Goal: Task Accomplishment & Management: Manage account settings

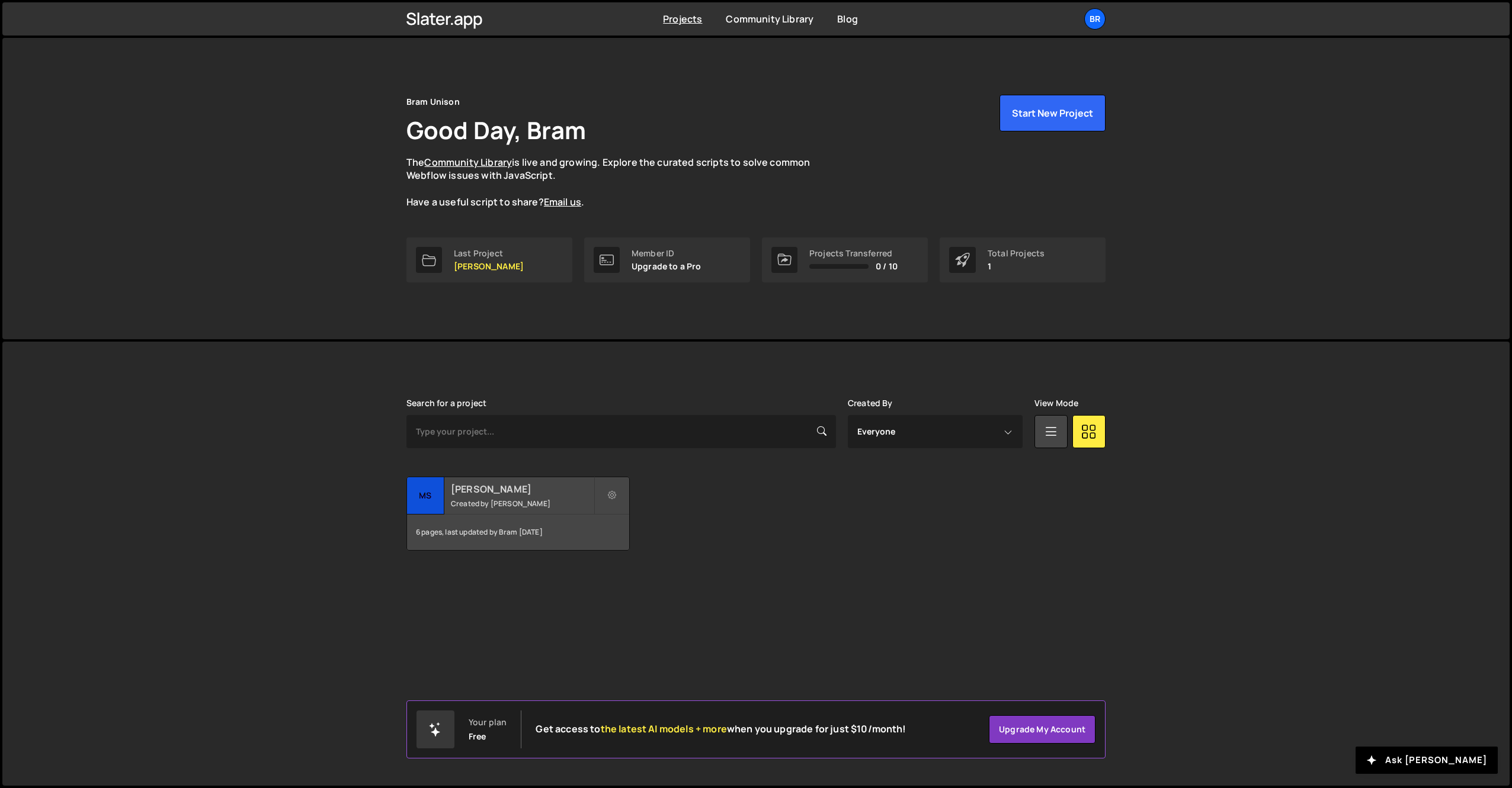
click at [470, 496] on div "MS de Jordaan Created by Bram" at bounding box center [518, 495] width 222 height 37
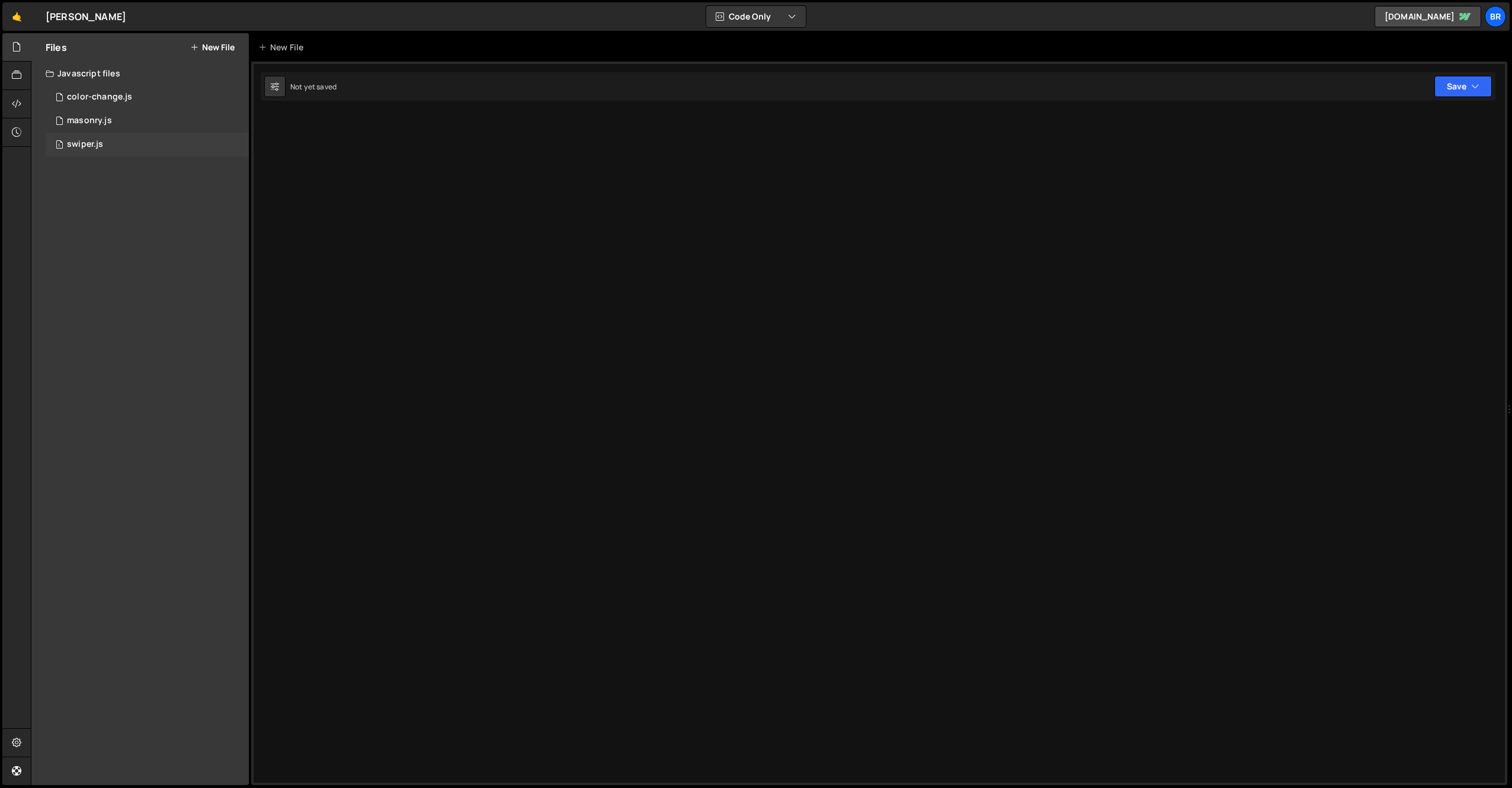
click at [89, 144] on div "swiper.js" at bounding box center [84, 144] width 36 height 10
click at [104, 122] on div "masonry.js" at bounding box center [89, 121] width 45 height 10
click at [65, 148] on div "1 swiper.js 0" at bounding box center [147, 144] width 203 height 24
click at [762, 18] on button "Code Only" at bounding box center [756, 16] width 99 height 22
click at [742, 61] on button "Code + Tools" at bounding box center [756, 64] width 99 height 22
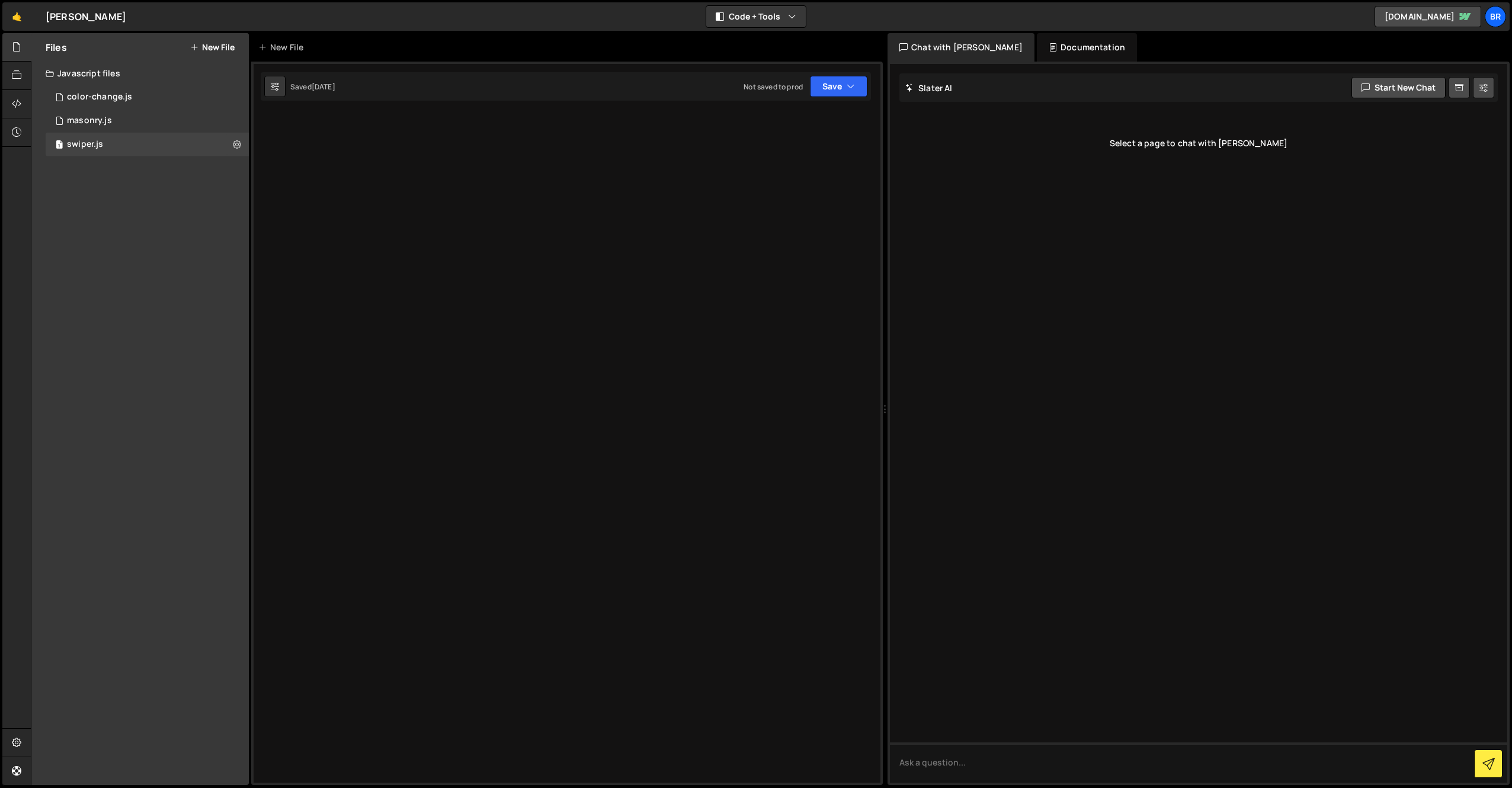
click at [1043, 51] on div "Documentation" at bounding box center [1086, 47] width 100 height 28
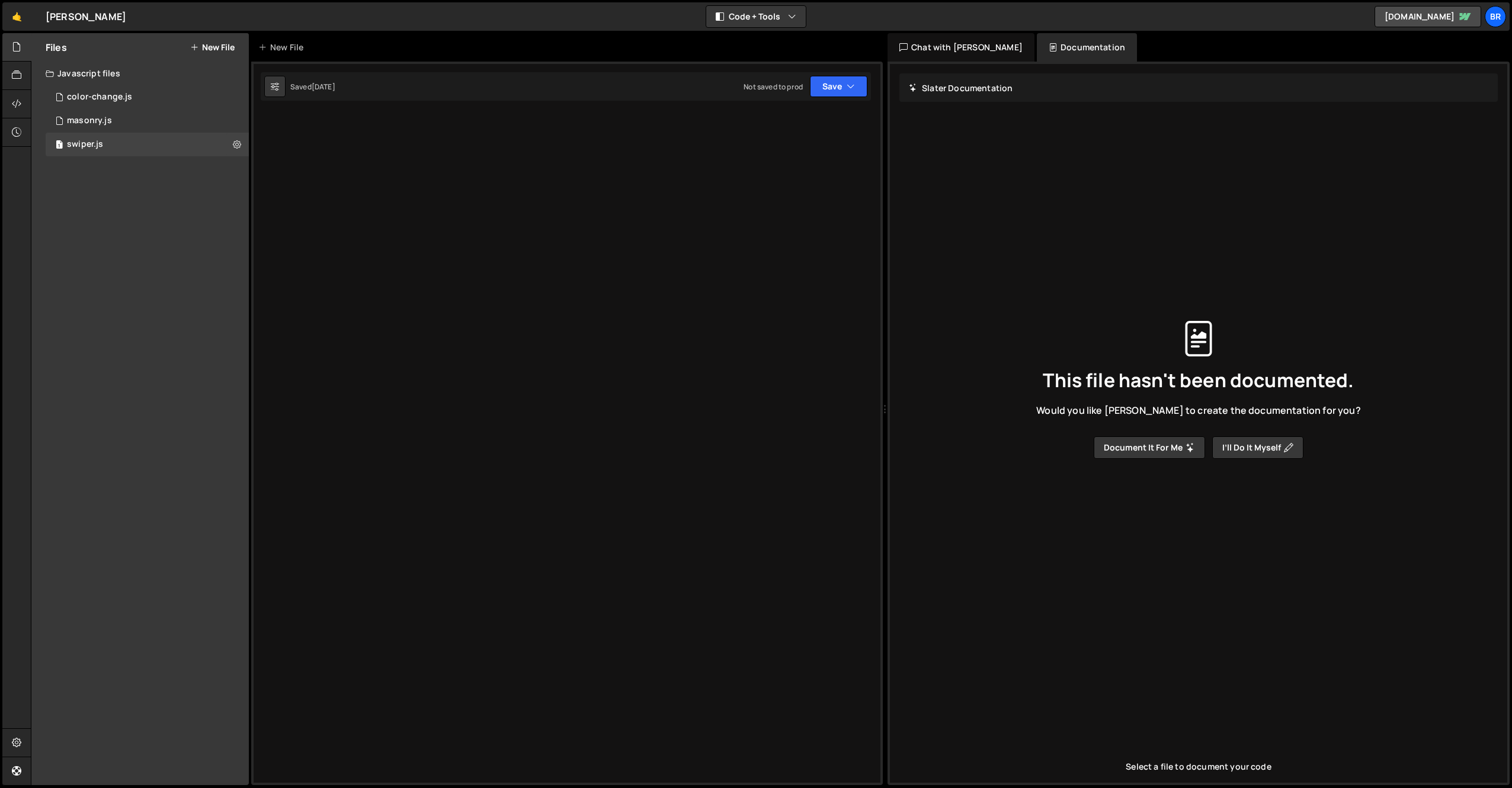
click at [913, 51] on div "Chat with [PERSON_NAME]" at bounding box center [960, 47] width 147 height 28
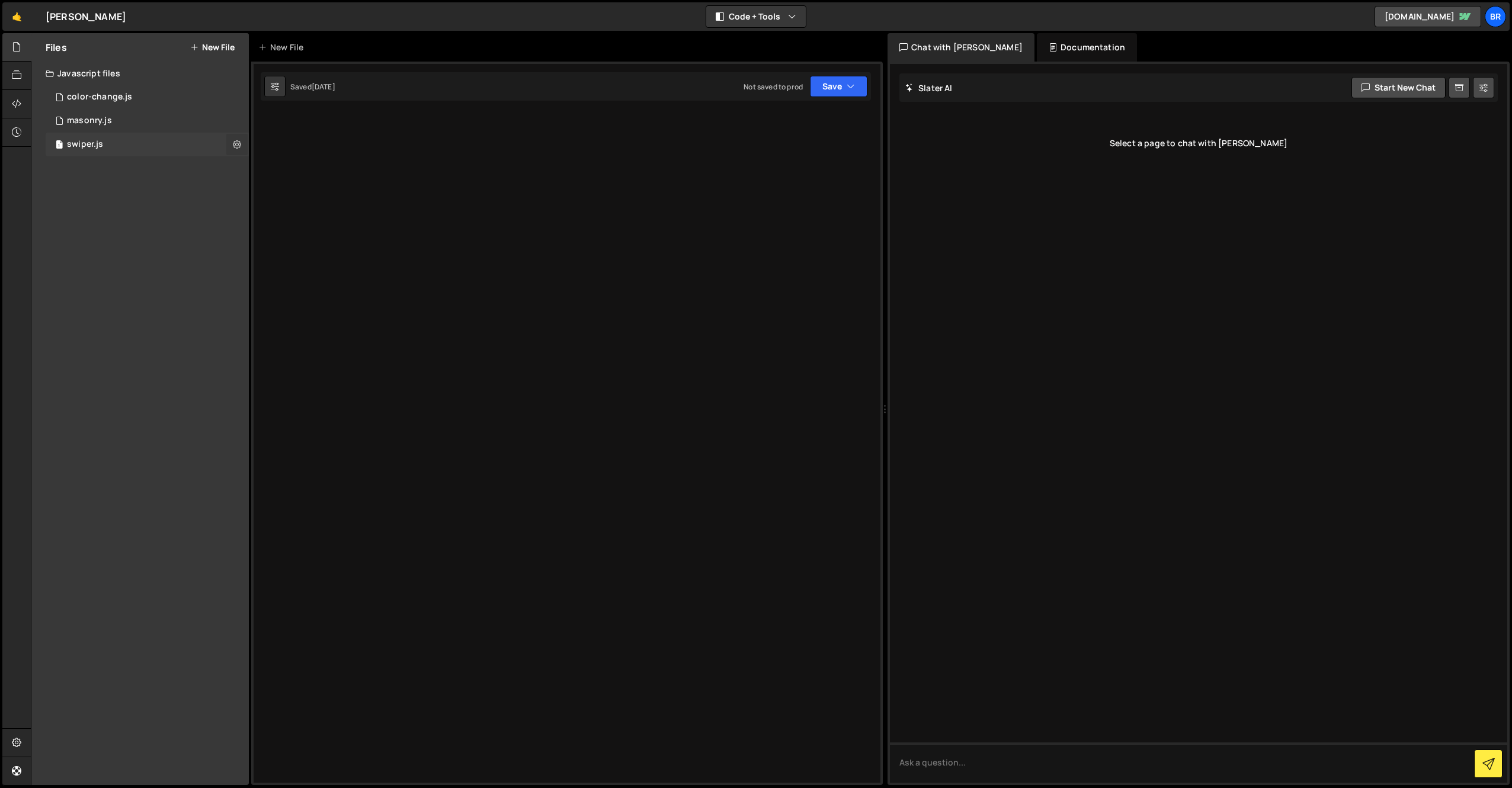
click at [233, 148] on icon at bounding box center [237, 144] width 8 height 11
type input "swiper"
radio input "true"
click at [307, 172] on button "Edit File Settings" at bounding box center [309, 169] width 116 height 24
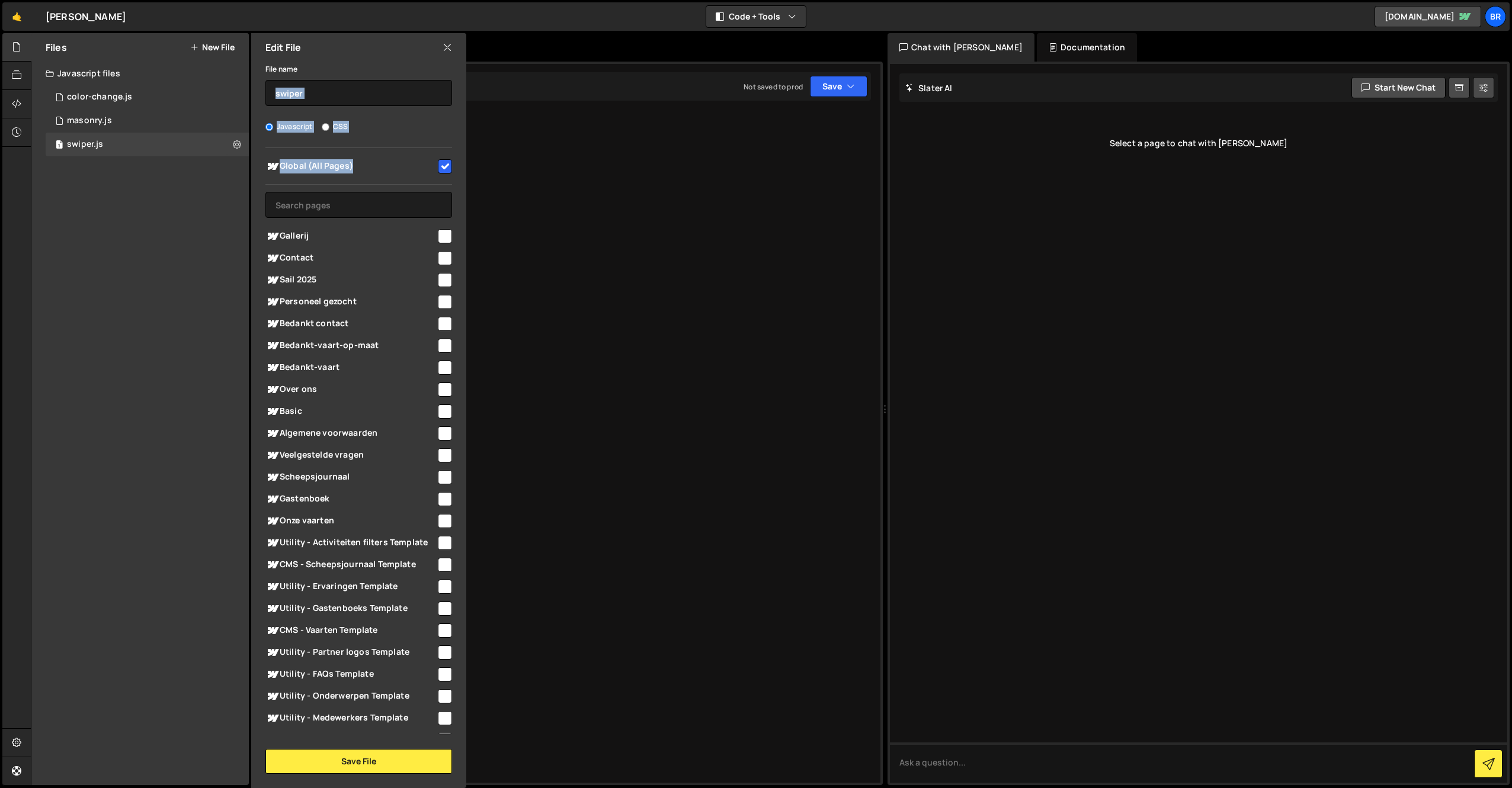
drag, startPoint x: 452, startPoint y: 67, endPoint x: 439, endPoint y: 184, distance: 117.7
click at [439, 184] on div "File name swiper Javascript CSS Global (All Pages)" at bounding box center [358, 418] width 215 height 712
click at [405, 167] on span "Global (All Pages)" at bounding box center [350, 167] width 171 height 14
click at [420, 169] on span "Global (All Pages)" at bounding box center [350, 167] width 171 height 14
checkbox input "true"
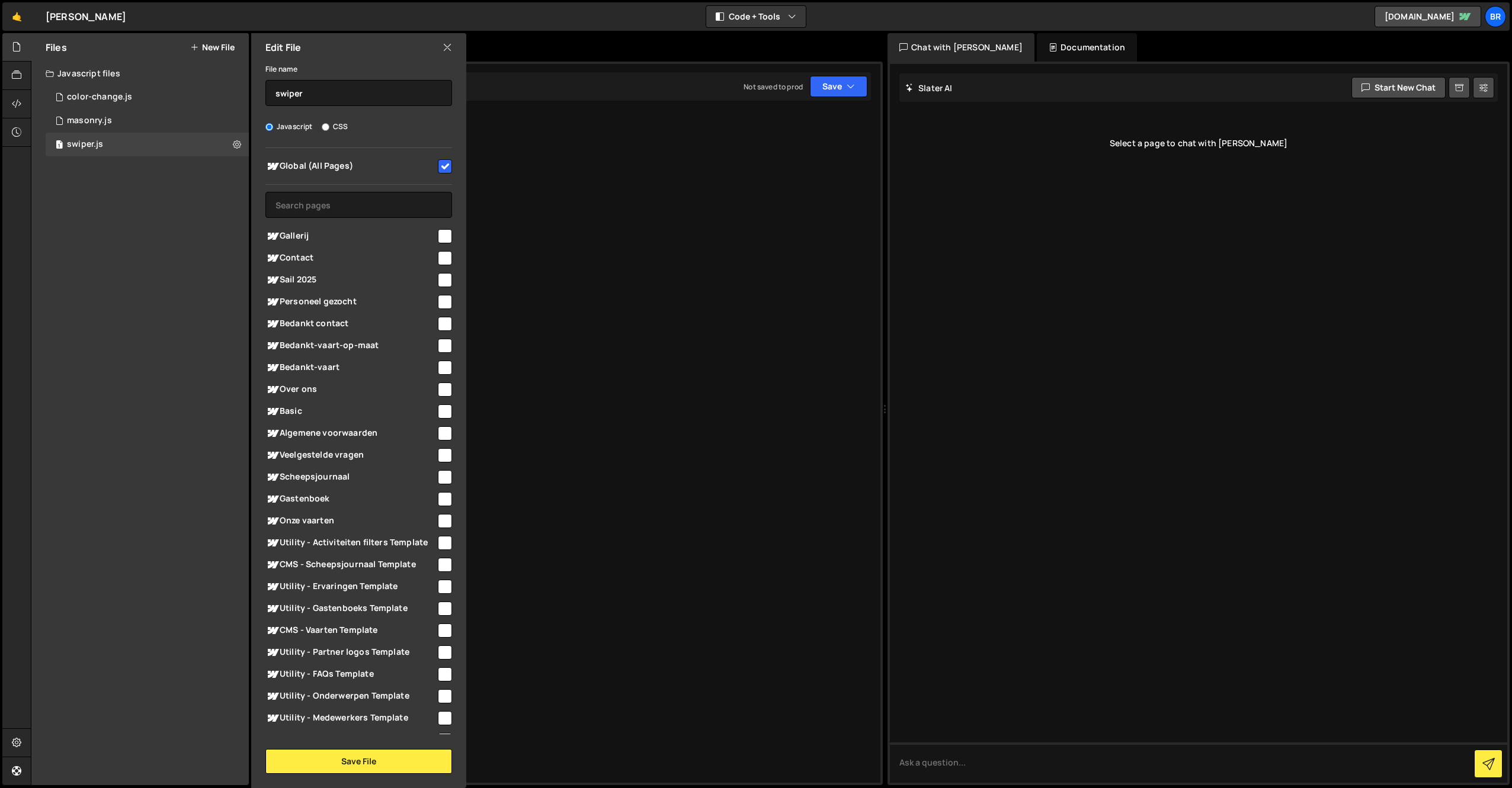
click at [445, 44] on icon at bounding box center [447, 48] width 9 height 13
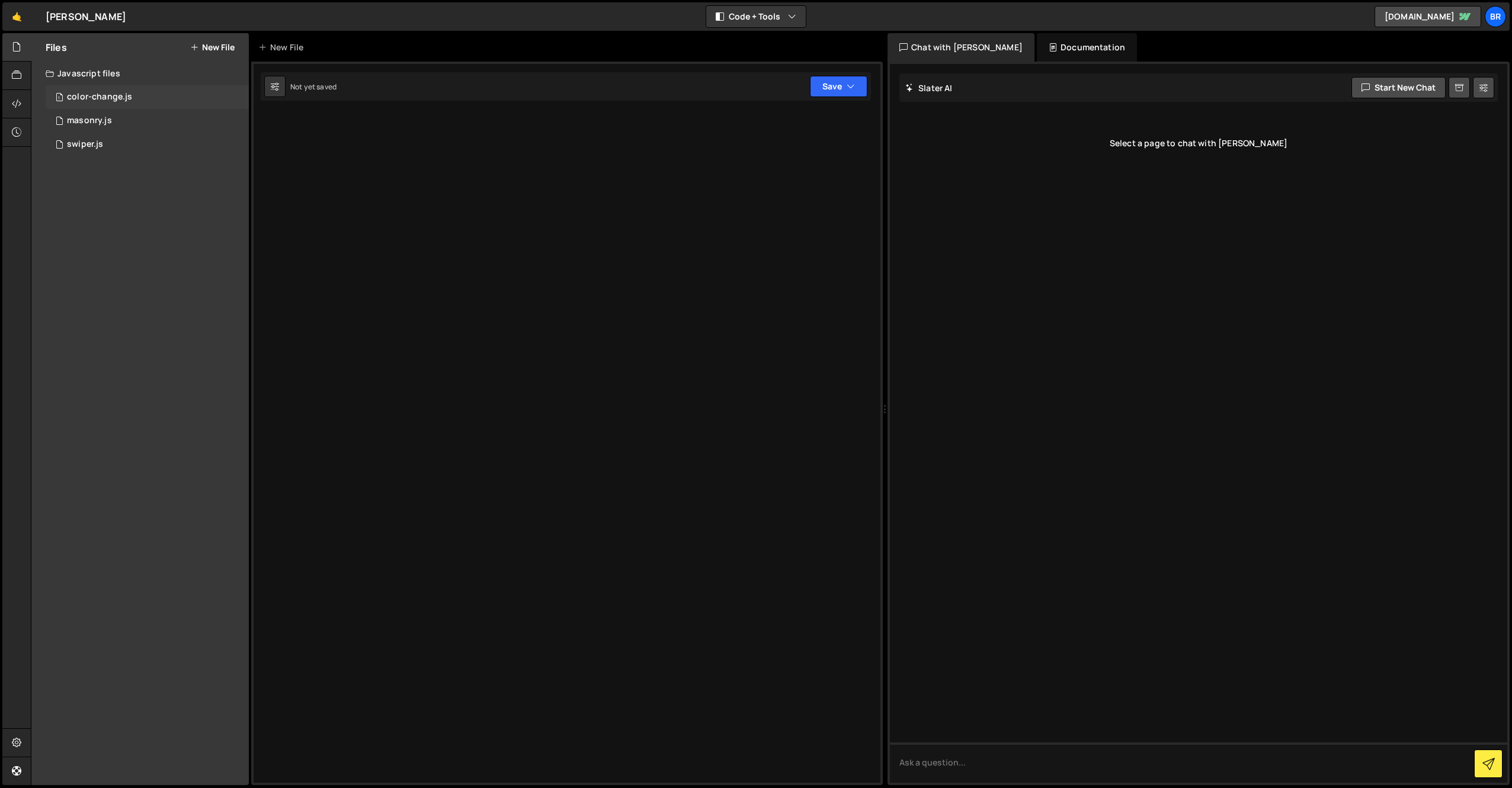
click at [91, 102] on div "color-change.js" at bounding box center [99, 97] width 65 height 10
click at [100, 124] on div "masonry.js" at bounding box center [89, 121] width 45 height 10
click at [91, 144] on div "swiper.js" at bounding box center [84, 144] width 36 height 10
click at [14, 132] on icon at bounding box center [16, 132] width 9 height 13
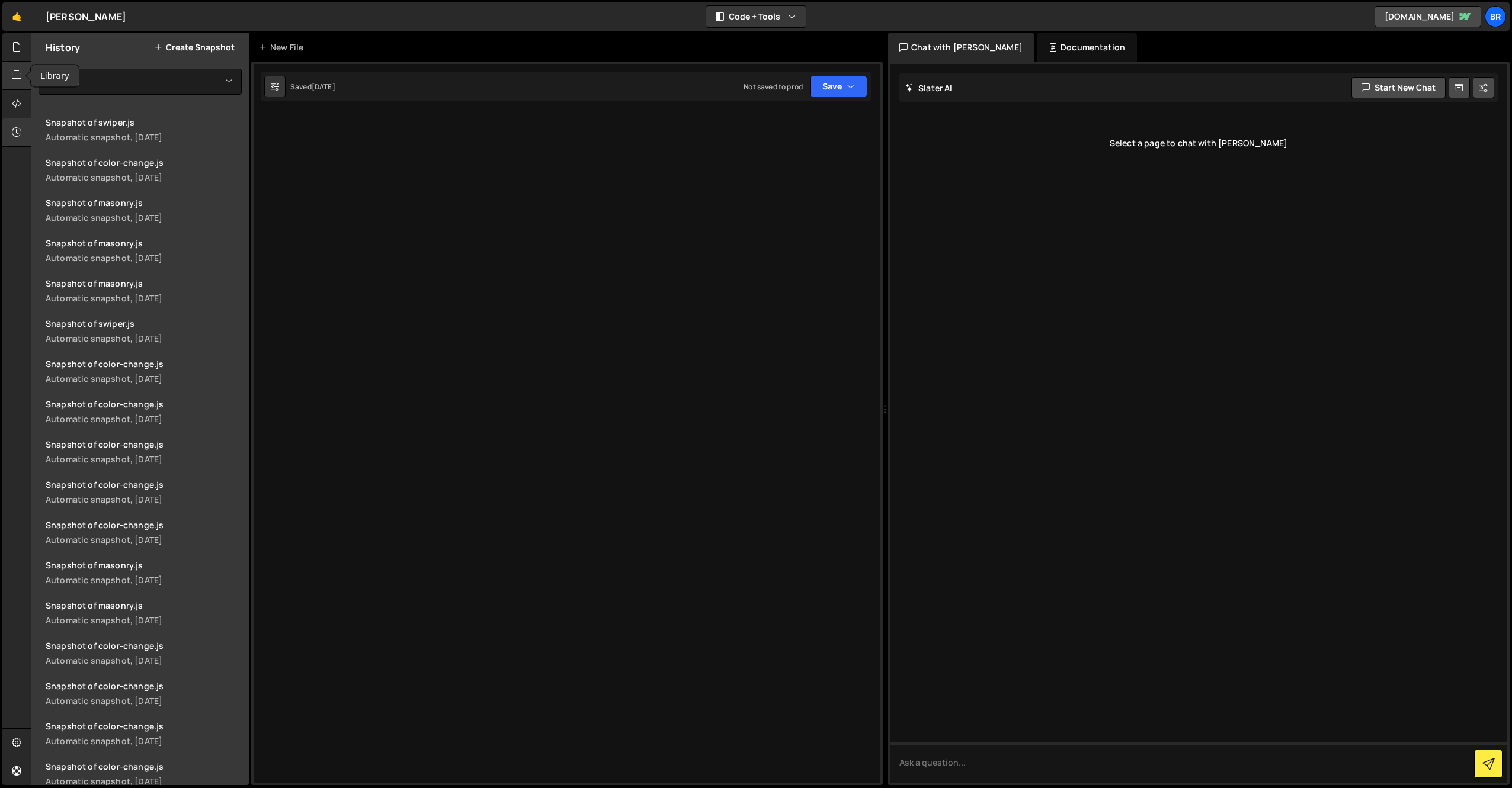
click at [14, 65] on div at bounding box center [17, 75] width 29 height 28
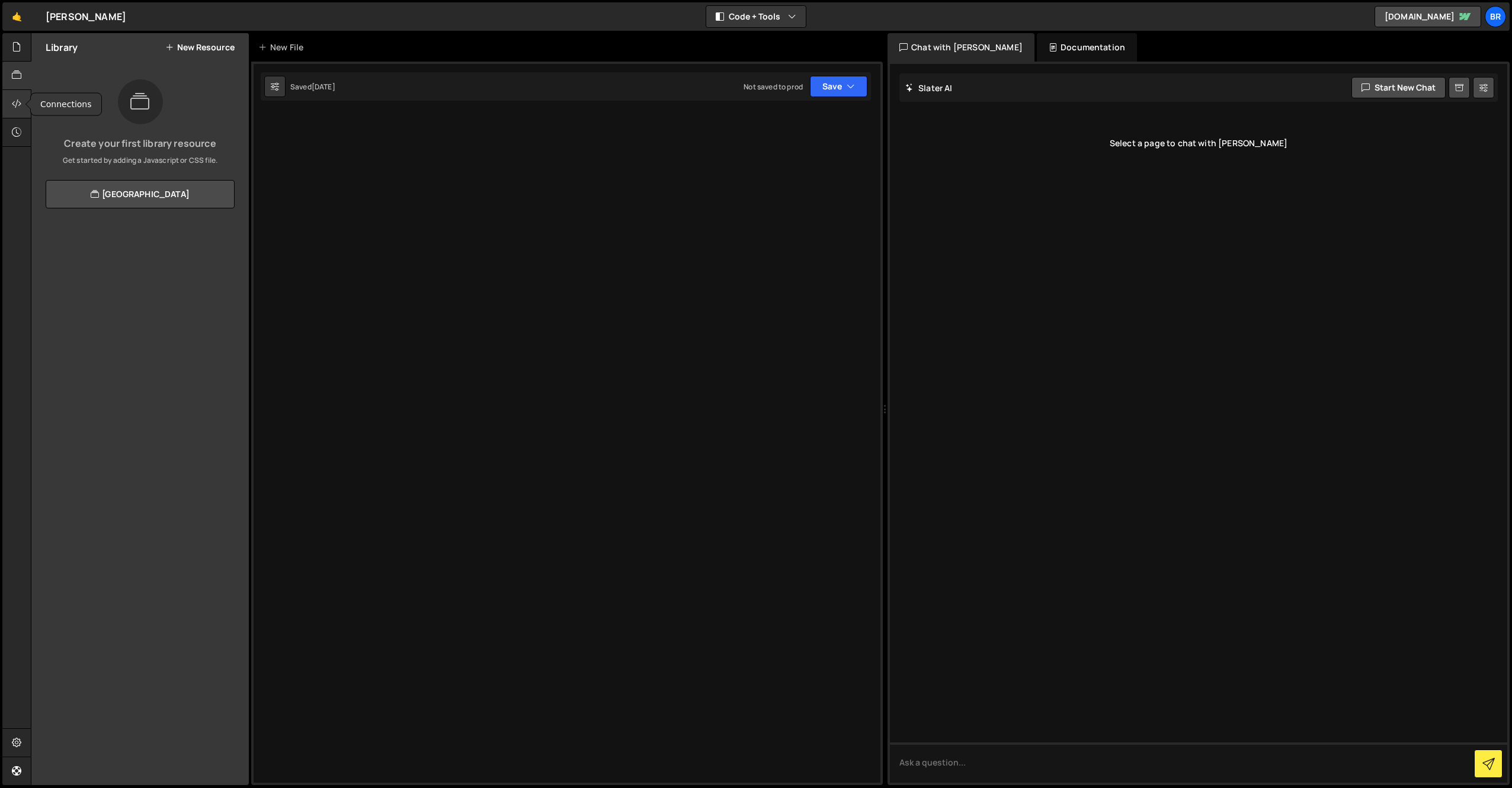
click at [17, 110] on div at bounding box center [17, 104] width 29 height 28
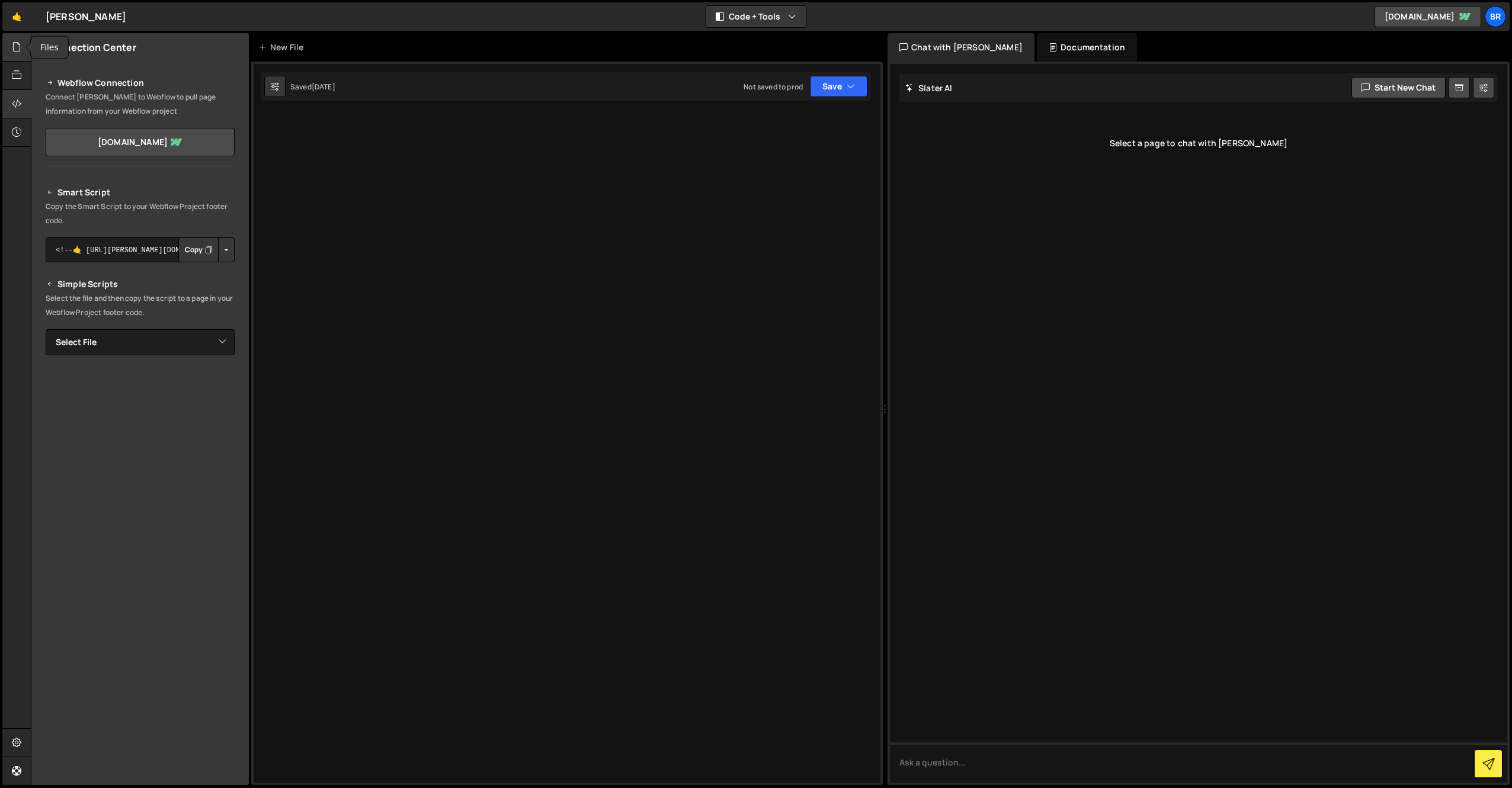
click at [15, 51] on icon at bounding box center [16, 47] width 9 height 13
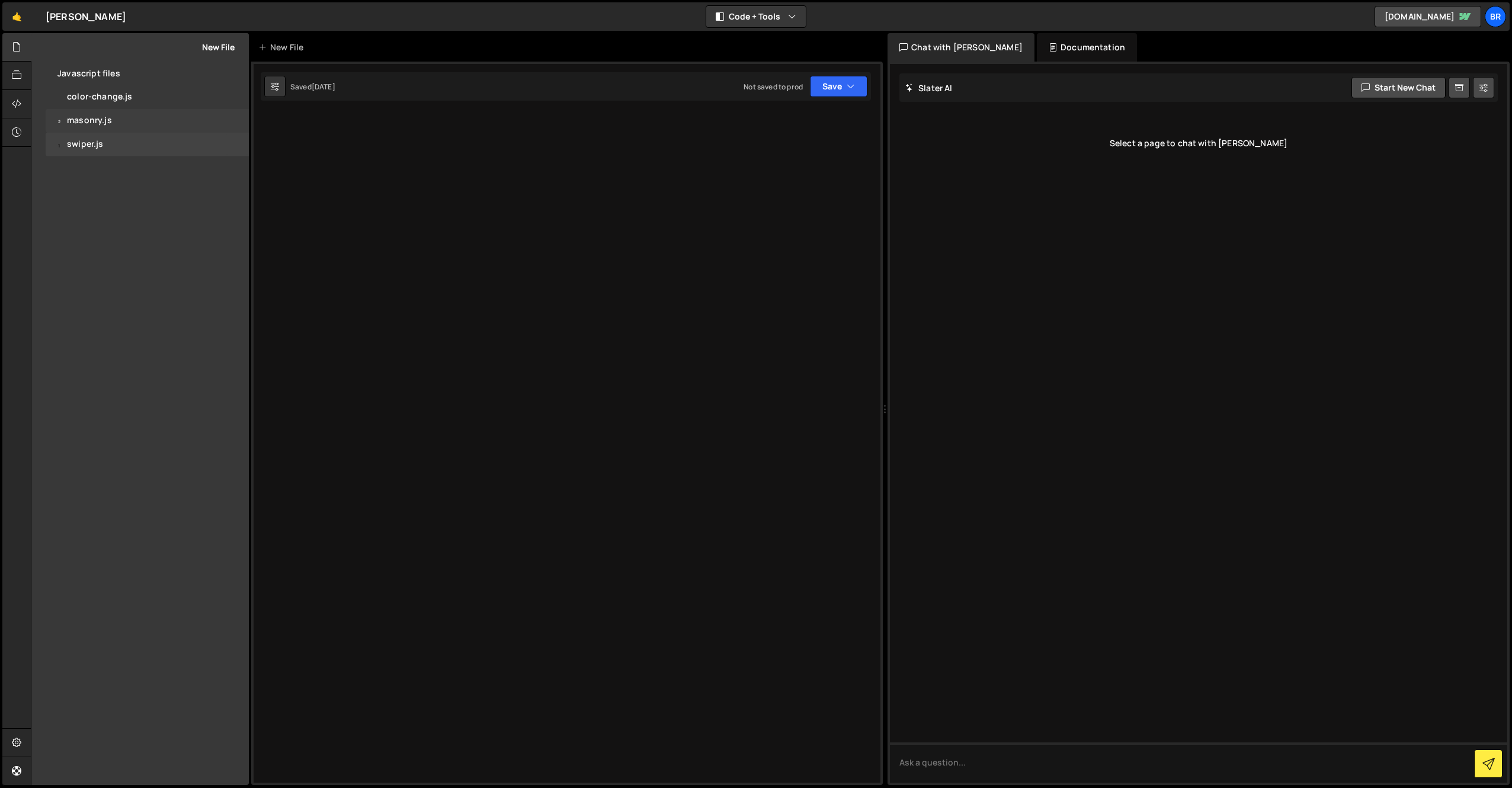
click at [95, 129] on div "2 masonry.js 0" at bounding box center [147, 121] width 203 height 24
click at [93, 142] on div "swiper.js" at bounding box center [84, 144] width 36 height 10
click at [176, 152] on div "1 swiper.js 0" at bounding box center [147, 144] width 203 height 24
click at [236, 142] on icon at bounding box center [237, 144] width 8 height 11
click at [310, 198] on button "Edit External Scripts" at bounding box center [309, 193] width 116 height 24
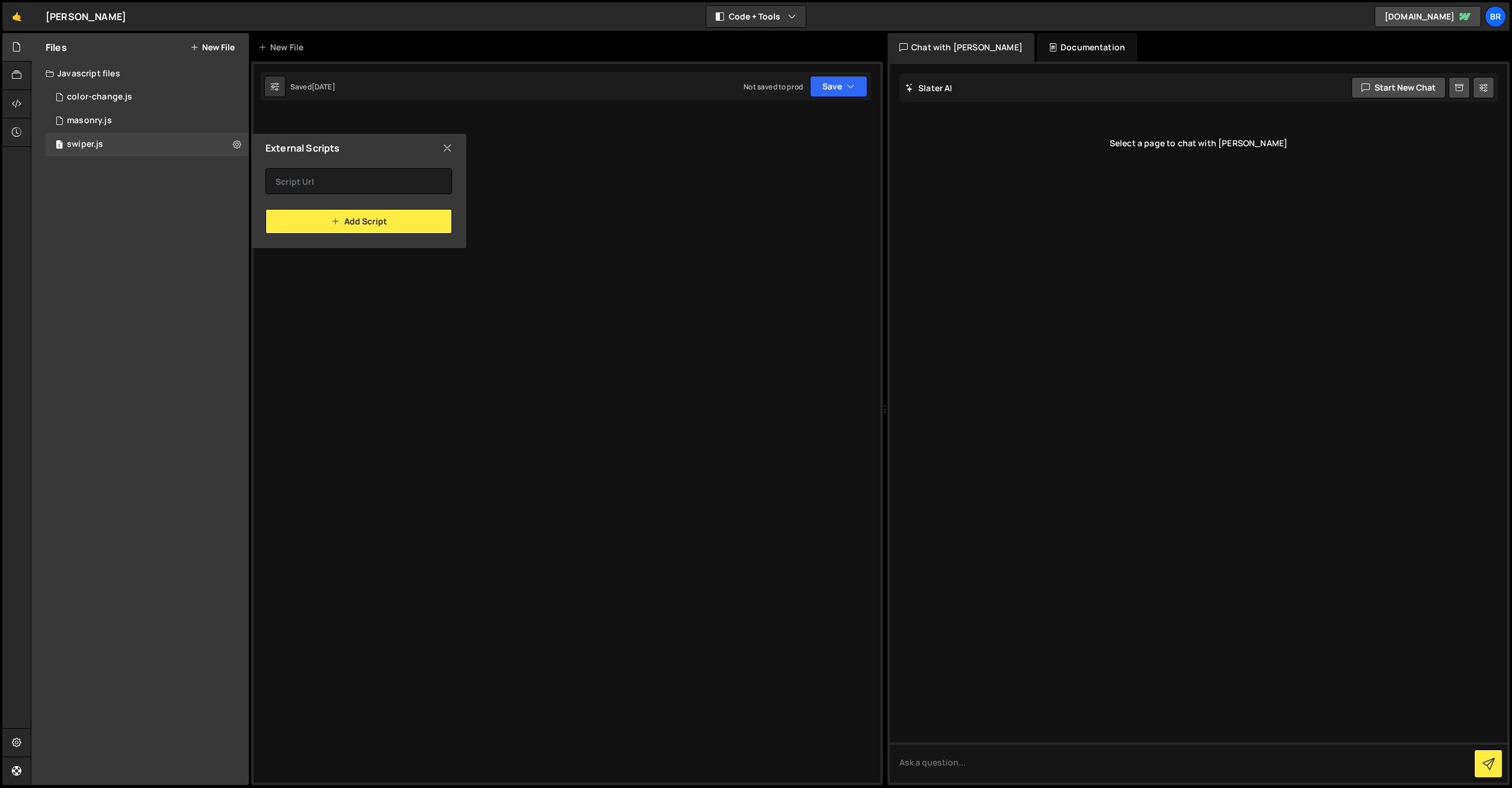
click at [447, 150] on icon at bounding box center [447, 148] width 9 height 13
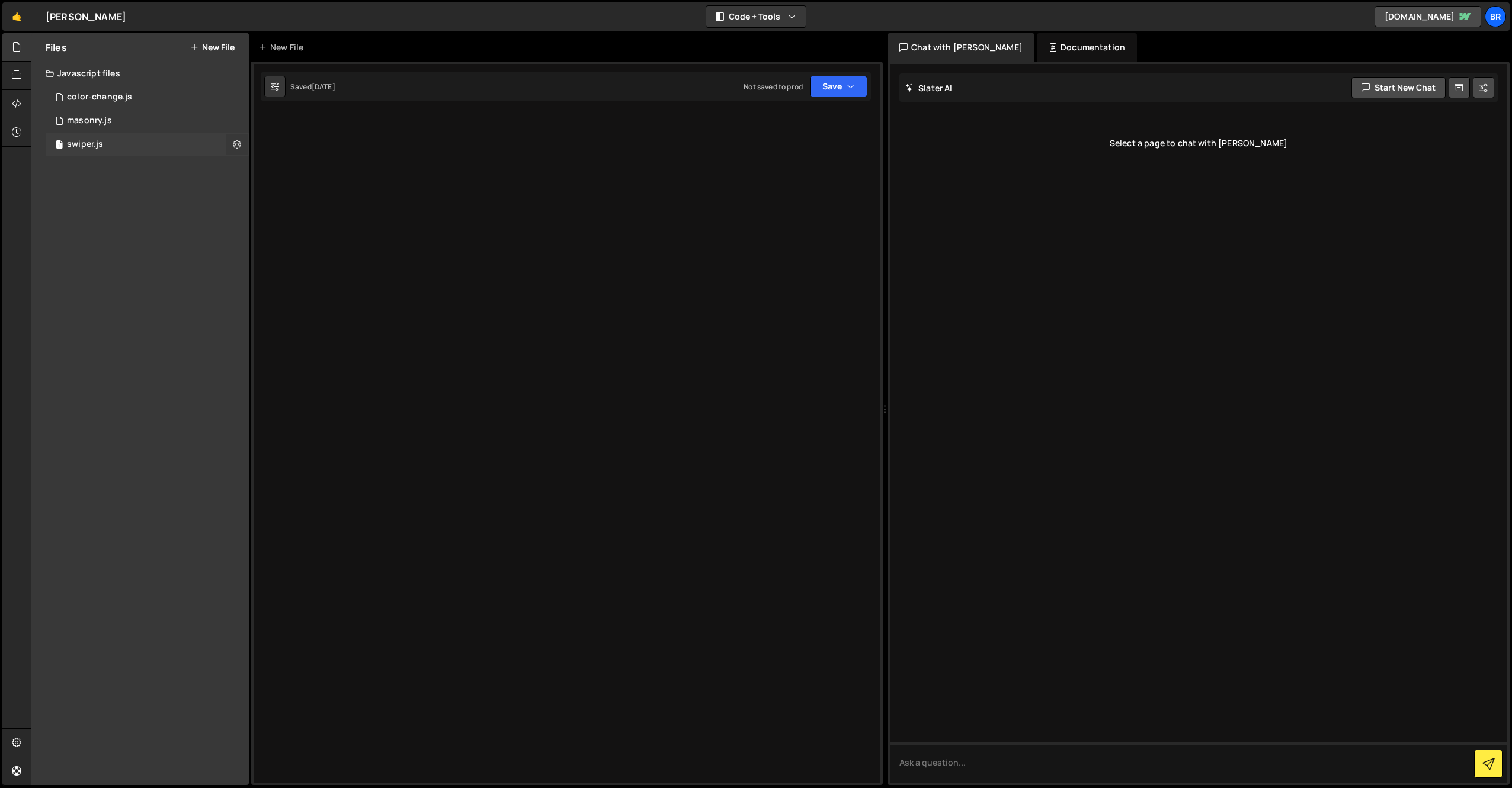
click at [235, 147] on icon at bounding box center [237, 144] width 8 height 11
click at [307, 145] on button "Copy share link" at bounding box center [309, 146] width 116 height 24
click at [377, 306] on div at bounding box center [567, 423] width 631 height 723
click at [148, 142] on div "1 swiper.js 0" at bounding box center [147, 144] width 203 height 24
click at [710, 152] on div at bounding box center [567, 423] width 631 height 723
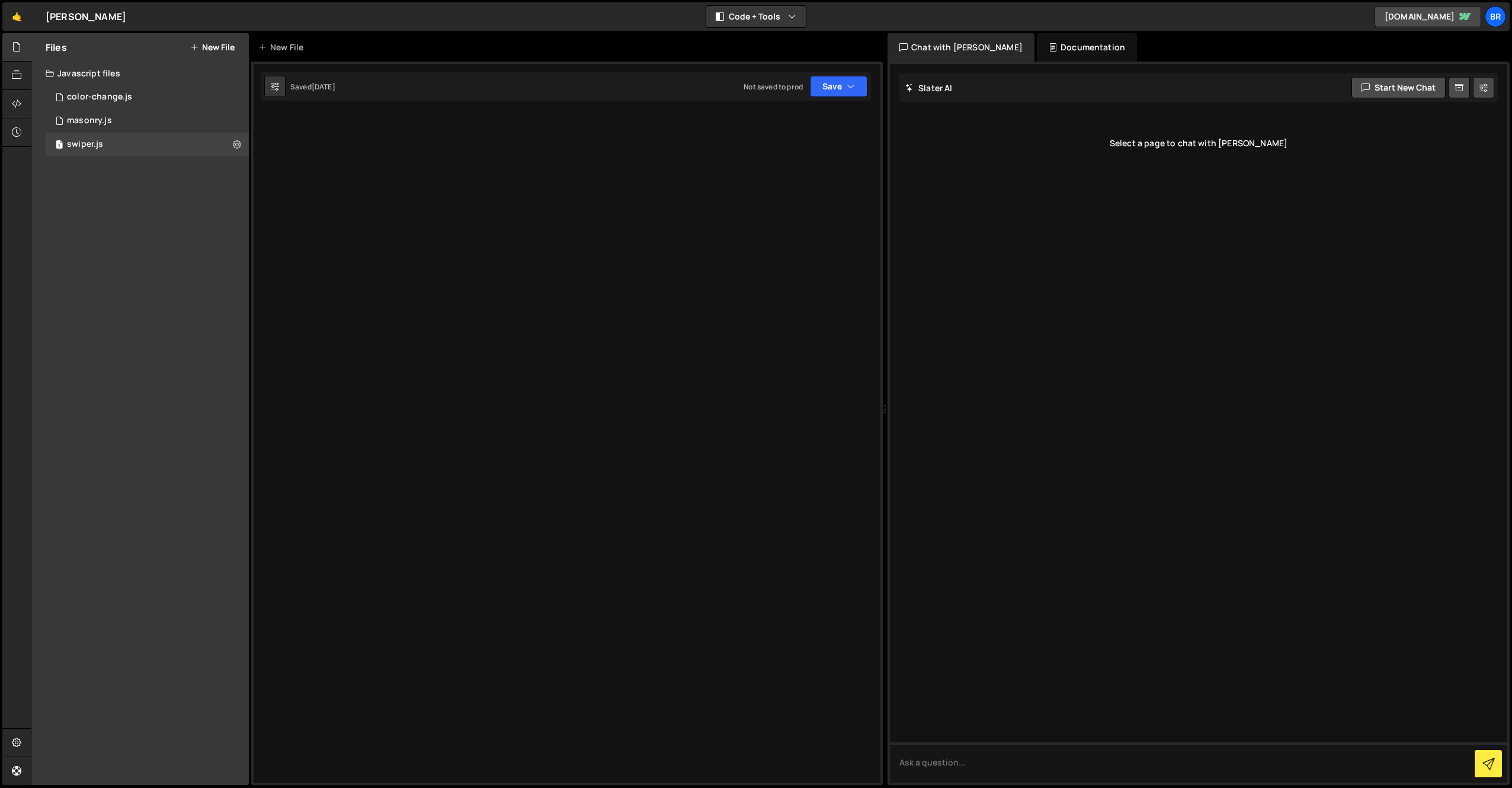
click at [441, 217] on div at bounding box center [567, 423] width 631 height 723
click at [282, 89] on button at bounding box center [275, 86] width 22 height 22
select select "editor"
select select "ace/theme/monokai"
type input "14"
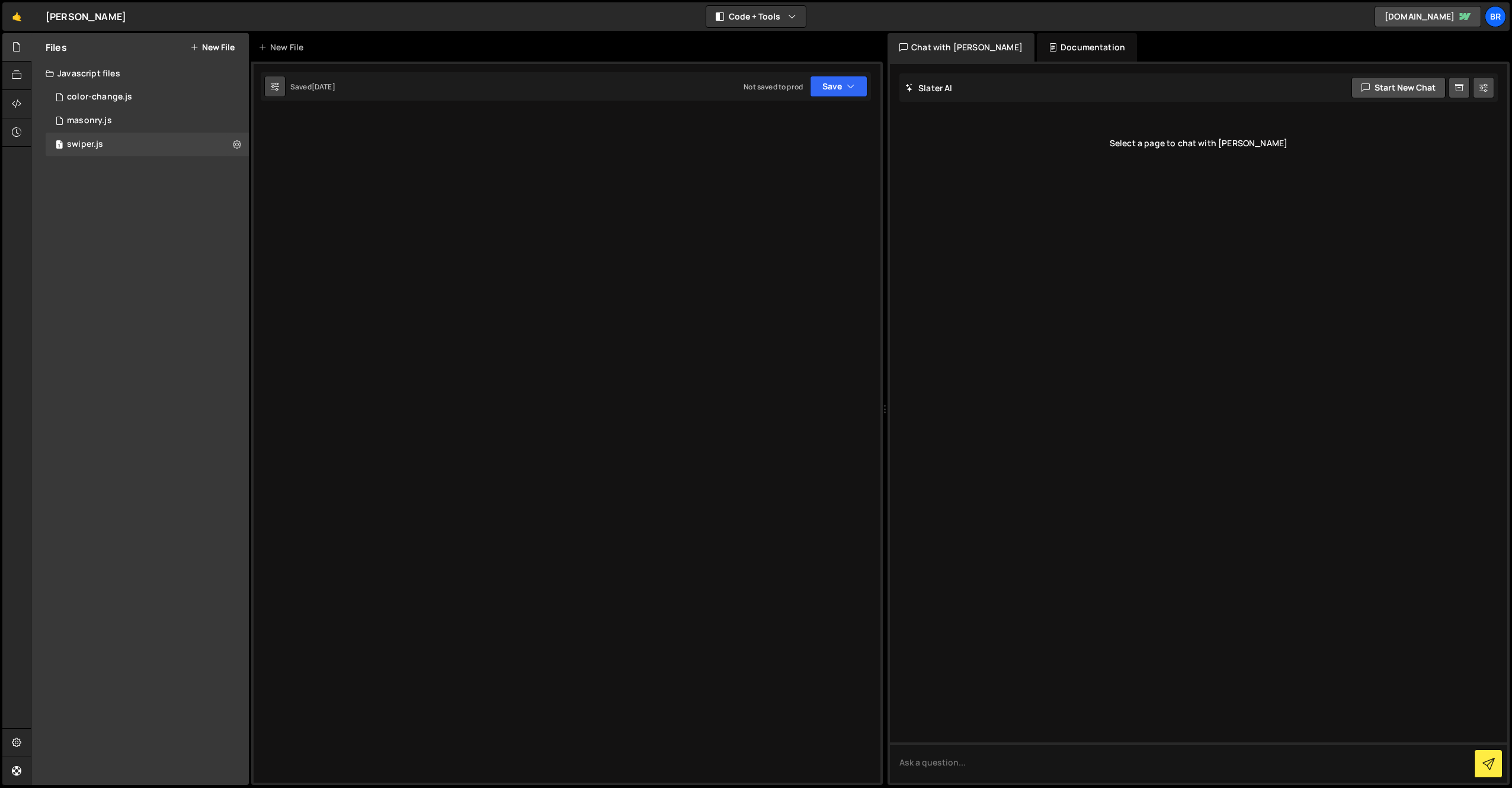
checkbox input "true"
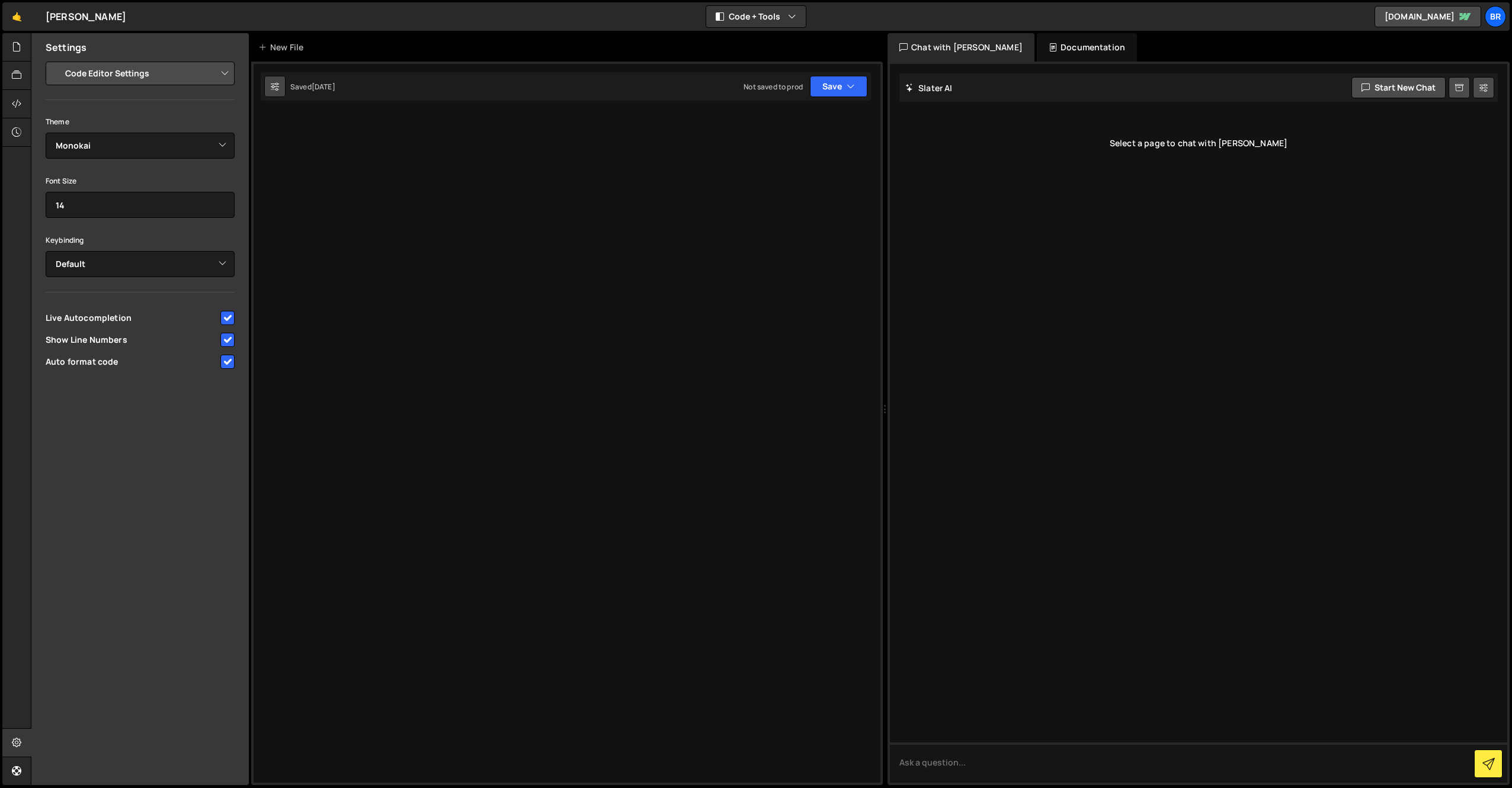
click at [282, 89] on button at bounding box center [275, 86] width 22 height 22
click at [273, 84] on icon at bounding box center [275, 86] width 8 height 12
click at [123, 74] on select "Project Settings Code Editor Settings Chat Settings" at bounding box center [143, 73] width 174 height 26
drag, startPoint x: 426, startPoint y: 75, endPoint x: 382, endPoint y: 73, distance: 44.0
click at [426, 74] on div "Saved 1 week ago Not saved to prod Upgrade to Edit Save Save to Staging S Saved…" at bounding box center [565, 86] width 610 height 28
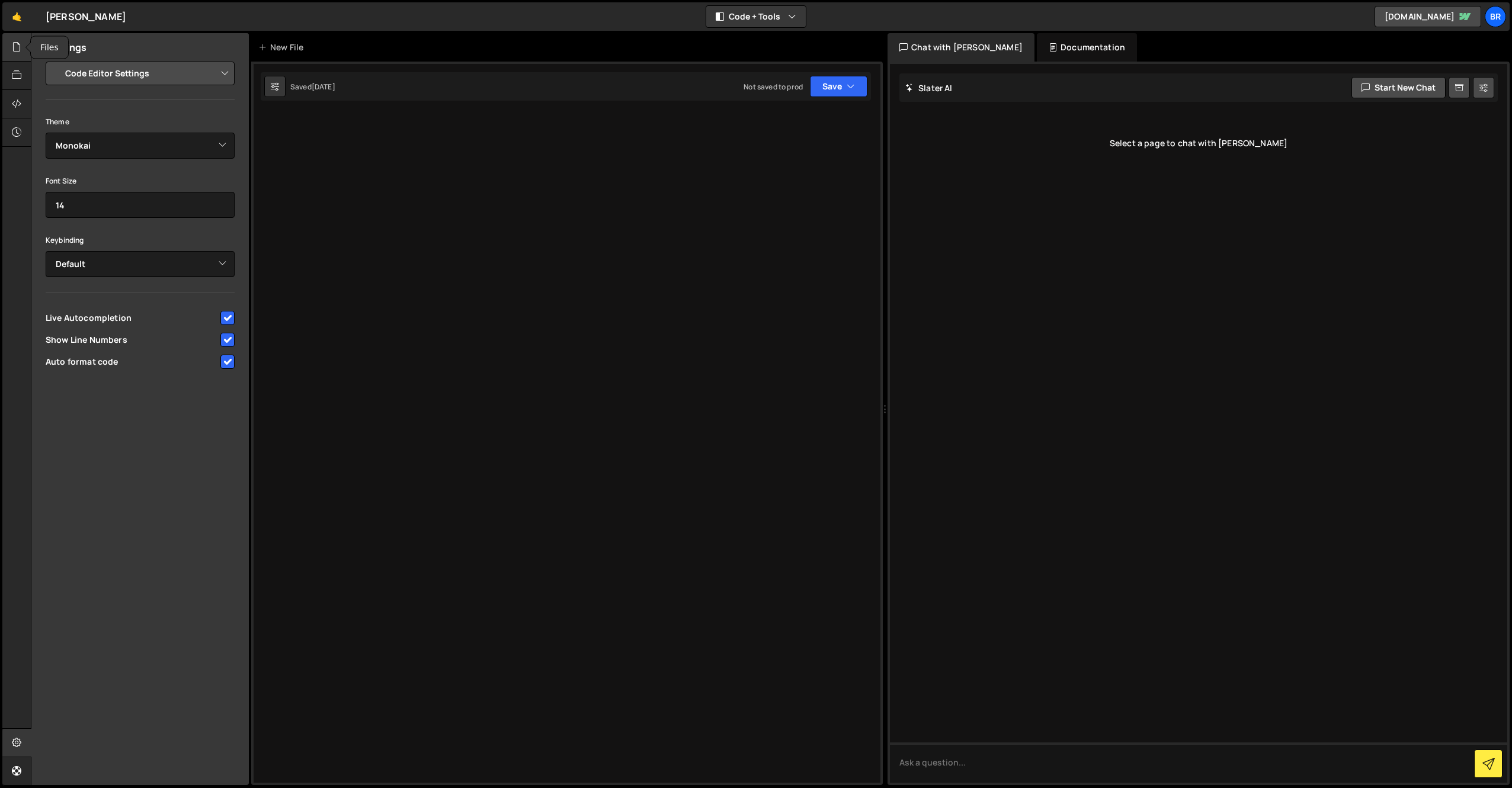
click at [19, 47] on icon at bounding box center [16, 47] width 9 height 13
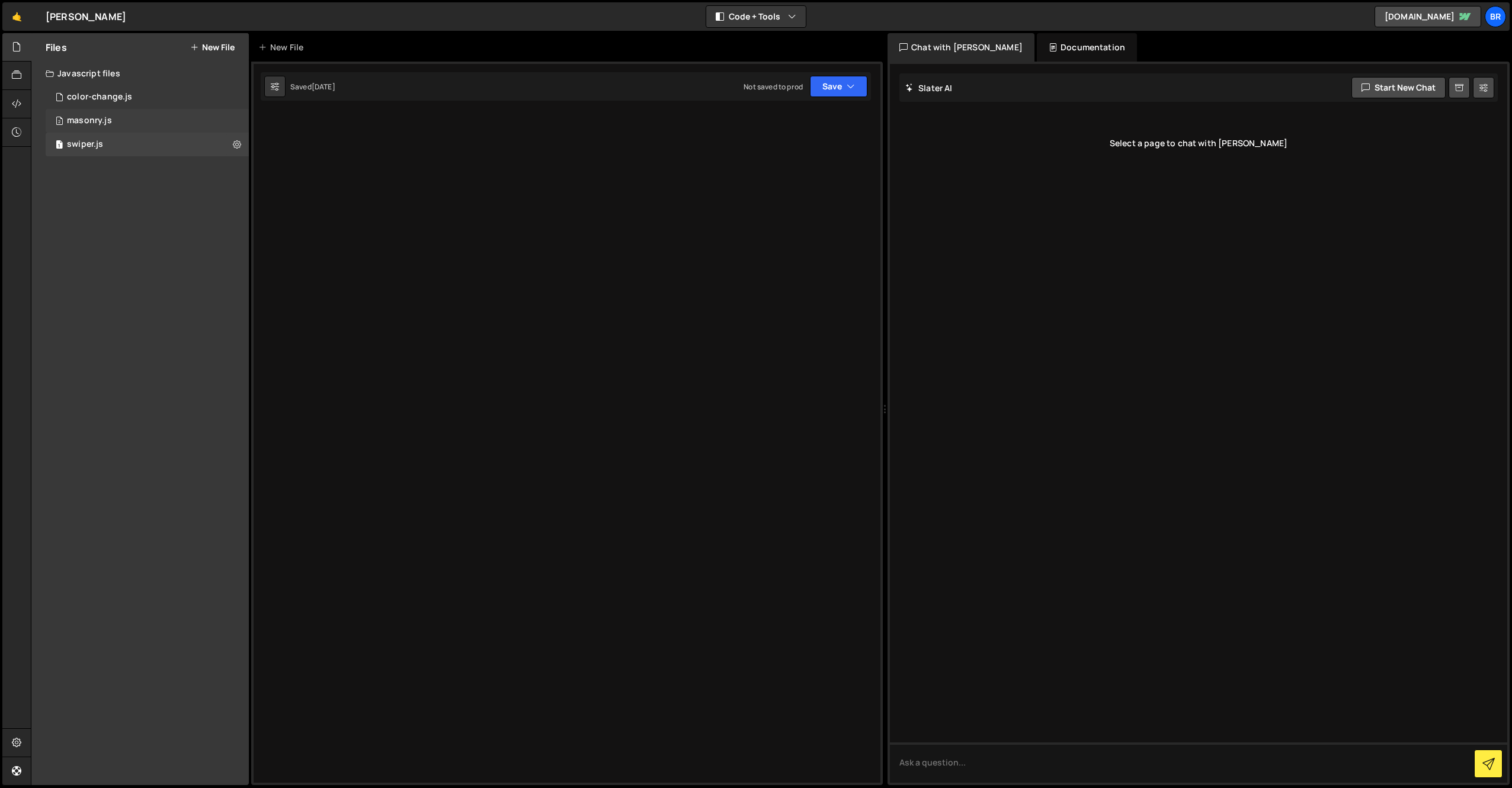
click at [92, 117] on div "masonry.js" at bounding box center [89, 121] width 45 height 10
click at [82, 140] on div "swiper.js" at bounding box center [84, 144] width 36 height 10
click at [845, 84] on button "Save" at bounding box center [839, 86] width 58 height 22
drag, startPoint x: 598, startPoint y: 145, endPoint x: 604, endPoint y: 143, distance: 6.3
click at [599, 144] on div at bounding box center [567, 423] width 631 height 723
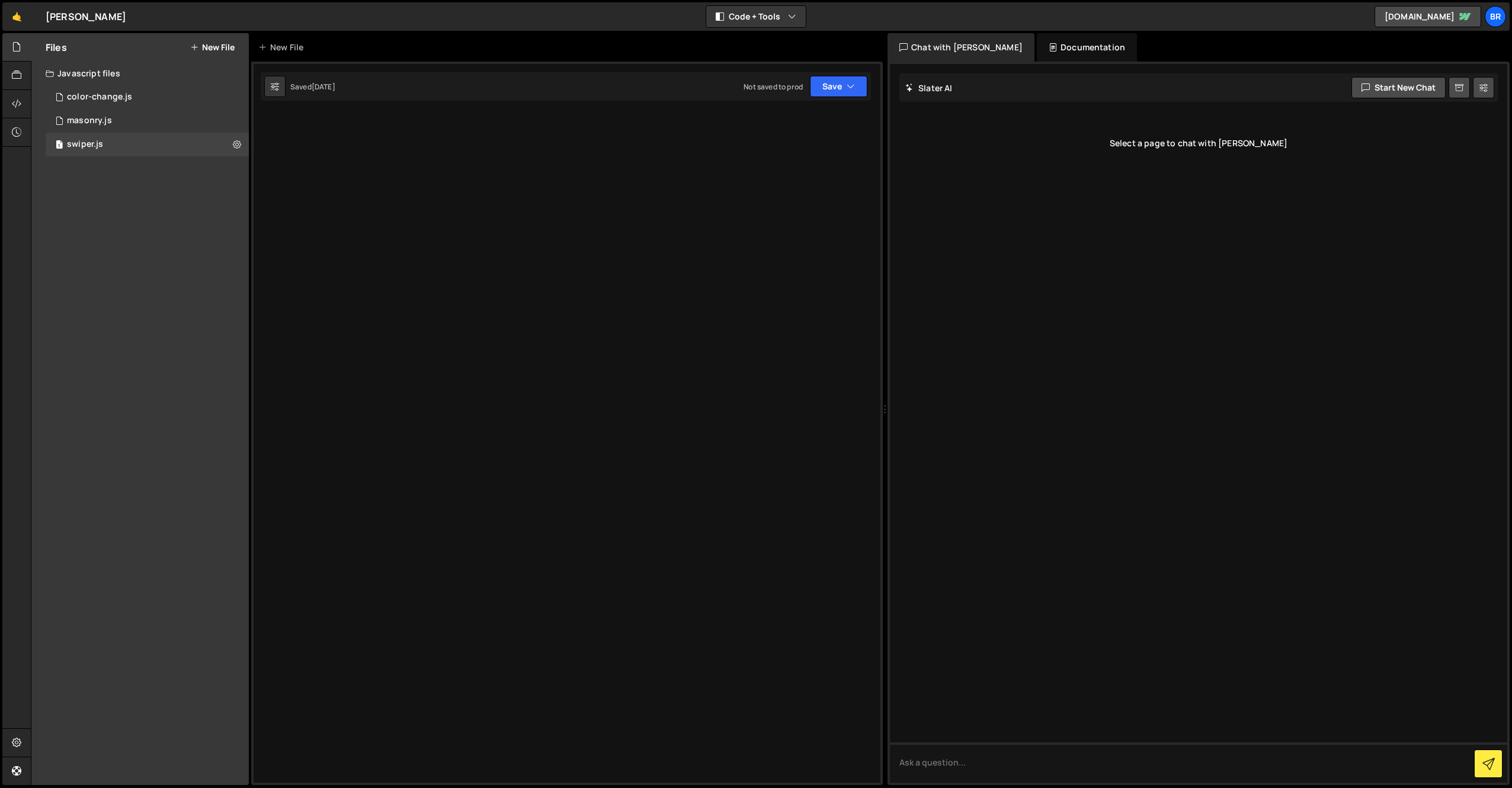
click at [1051, 50] on div "Documentation" at bounding box center [1086, 47] width 100 height 28
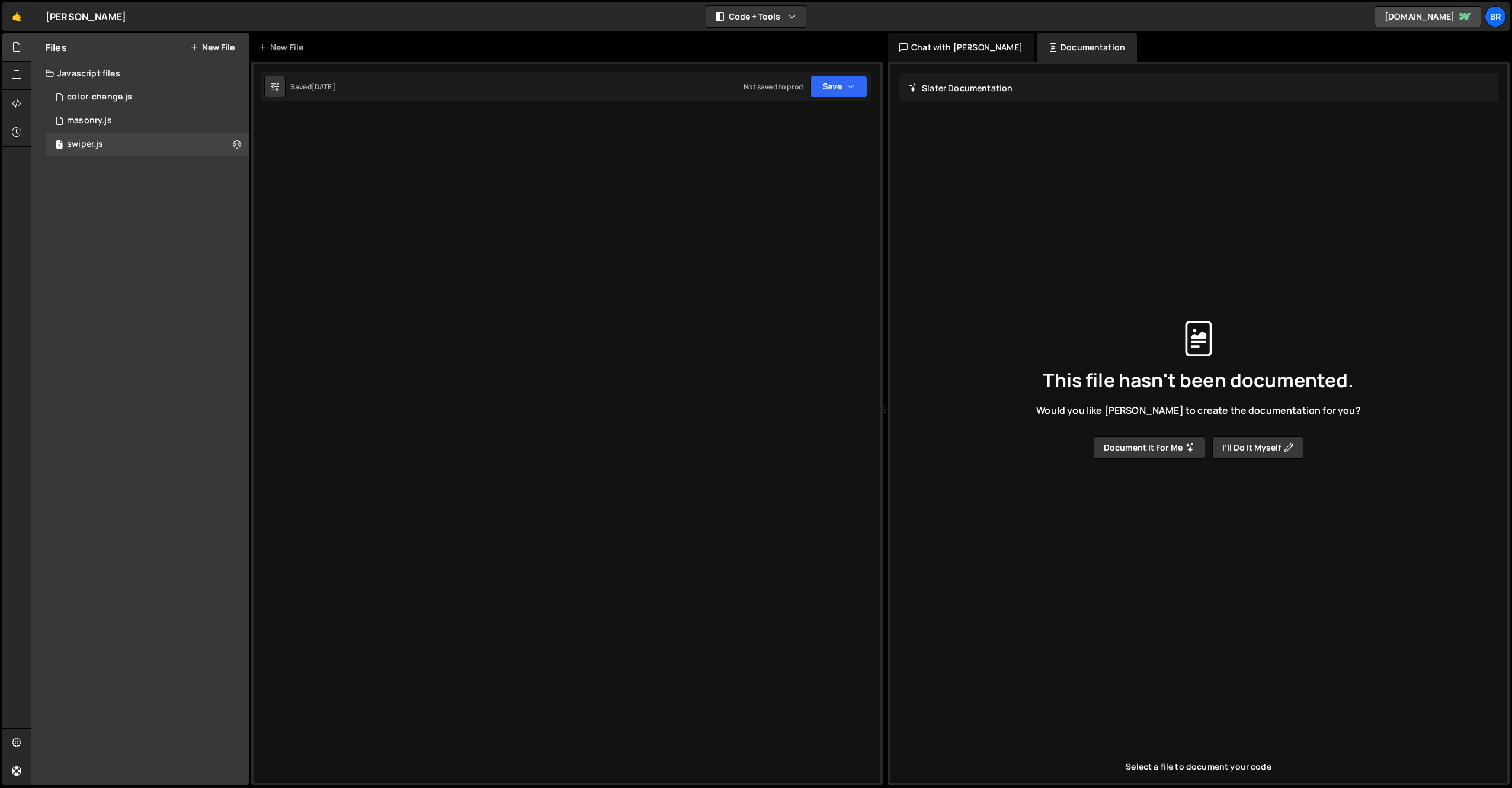
click at [925, 46] on div "Chat with Slater AI" at bounding box center [960, 47] width 147 height 28
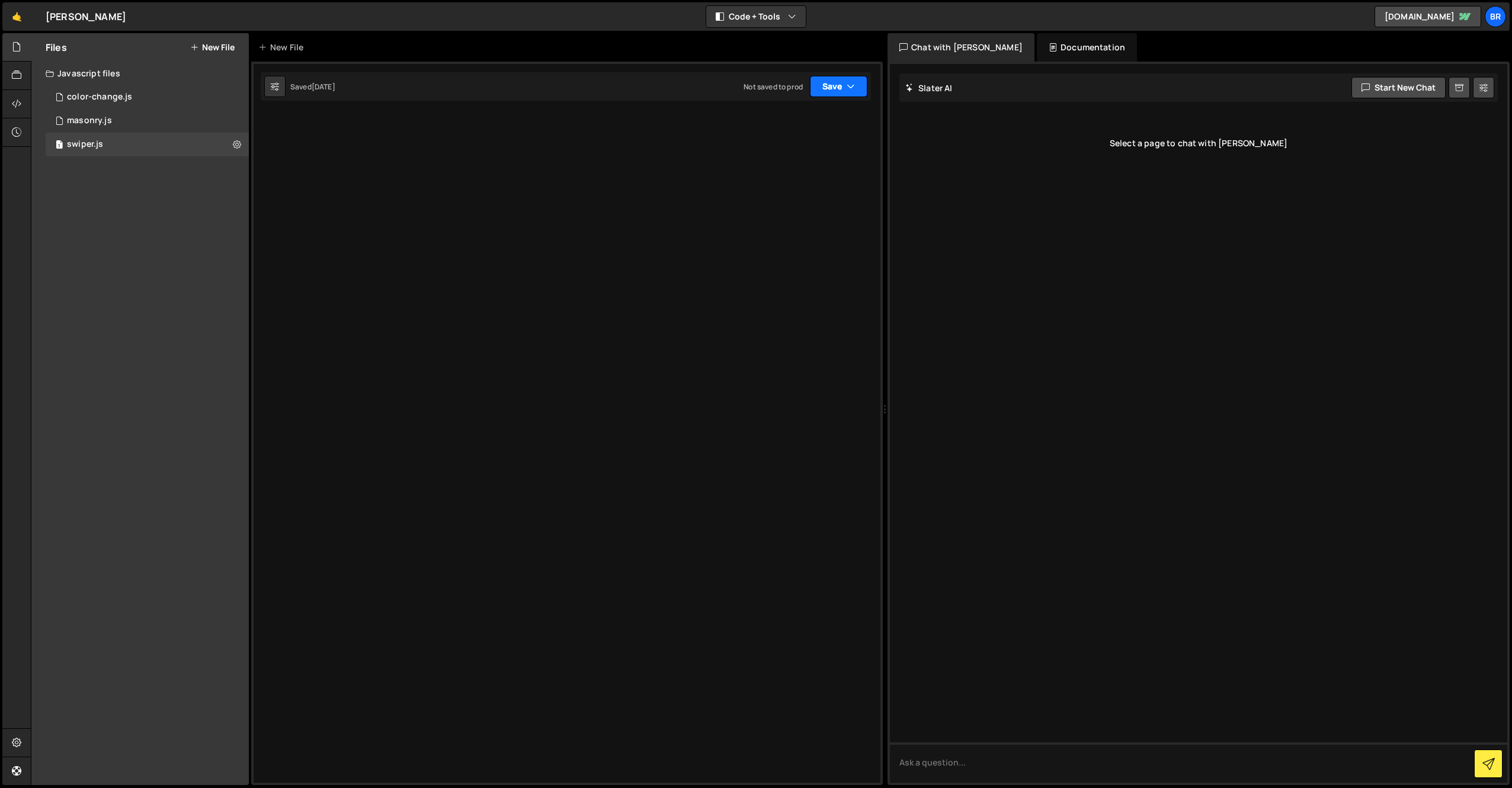
click at [827, 90] on button "Save" at bounding box center [839, 86] width 58 height 22
click at [622, 156] on div at bounding box center [567, 423] width 631 height 723
click at [333, 90] on div "1 week ago" at bounding box center [324, 86] width 24 height 10
click at [503, 103] on div at bounding box center [567, 423] width 631 height 723
click at [756, 91] on div "Not saved to prod" at bounding box center [773, 86] width 59 height 10
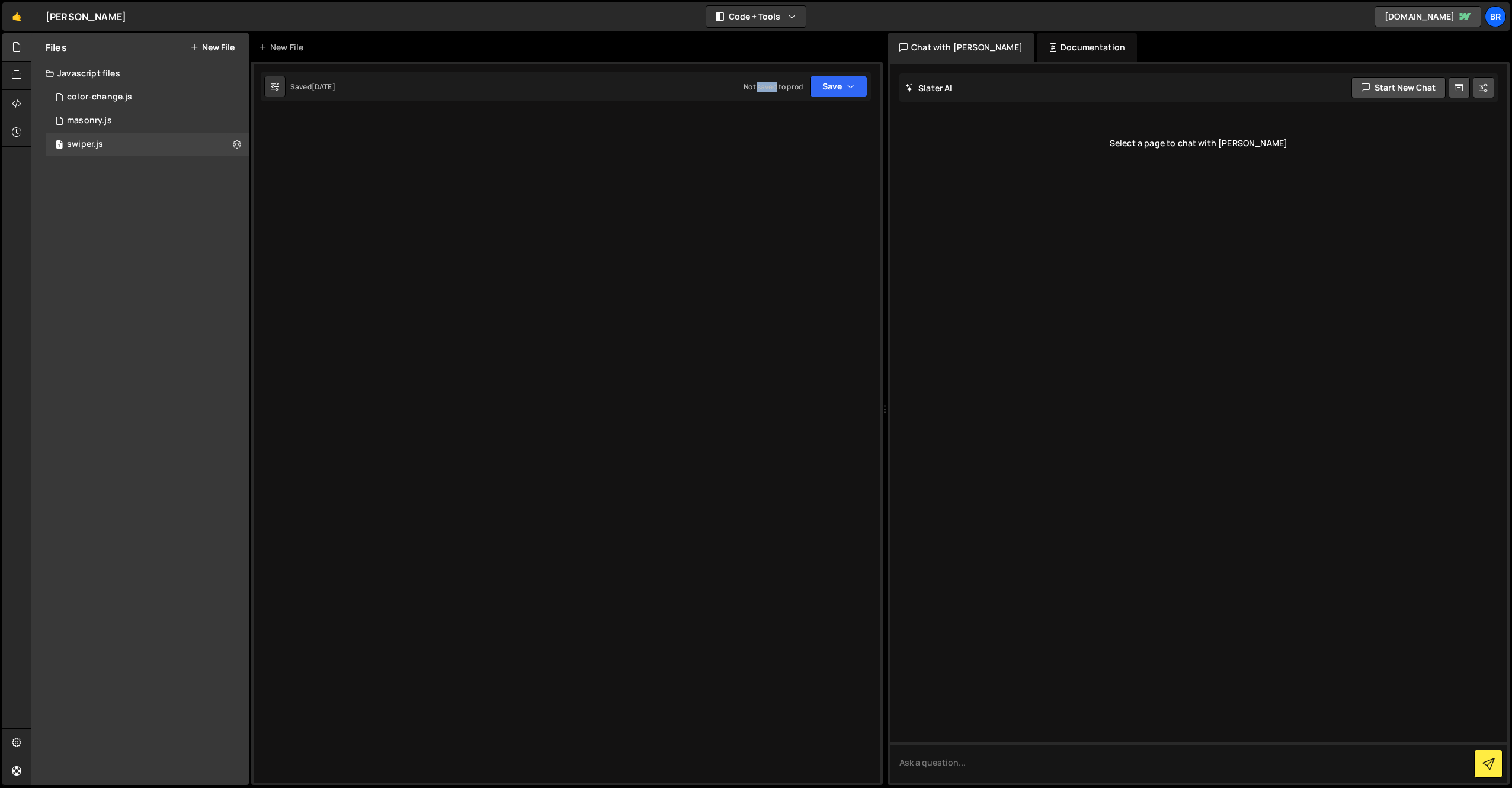
click at [756, 91] on div "Not saved to prod" at bounding box center [773, 86] width 59 height 10
click at [825, 85] on button "Save" at bounding box center [839, 86] width 58 height 22
click at [798, 123] on div "Saved 1 week ago" at bounding box center [798, 129] width 123 height 14
click at [832, 92] on button "Save" at bounding box center [839, 86] width 58 height 22
click at [804, 123] on div "Saved 1 week ago" at bounding box center [798, 129] width 123 height 14
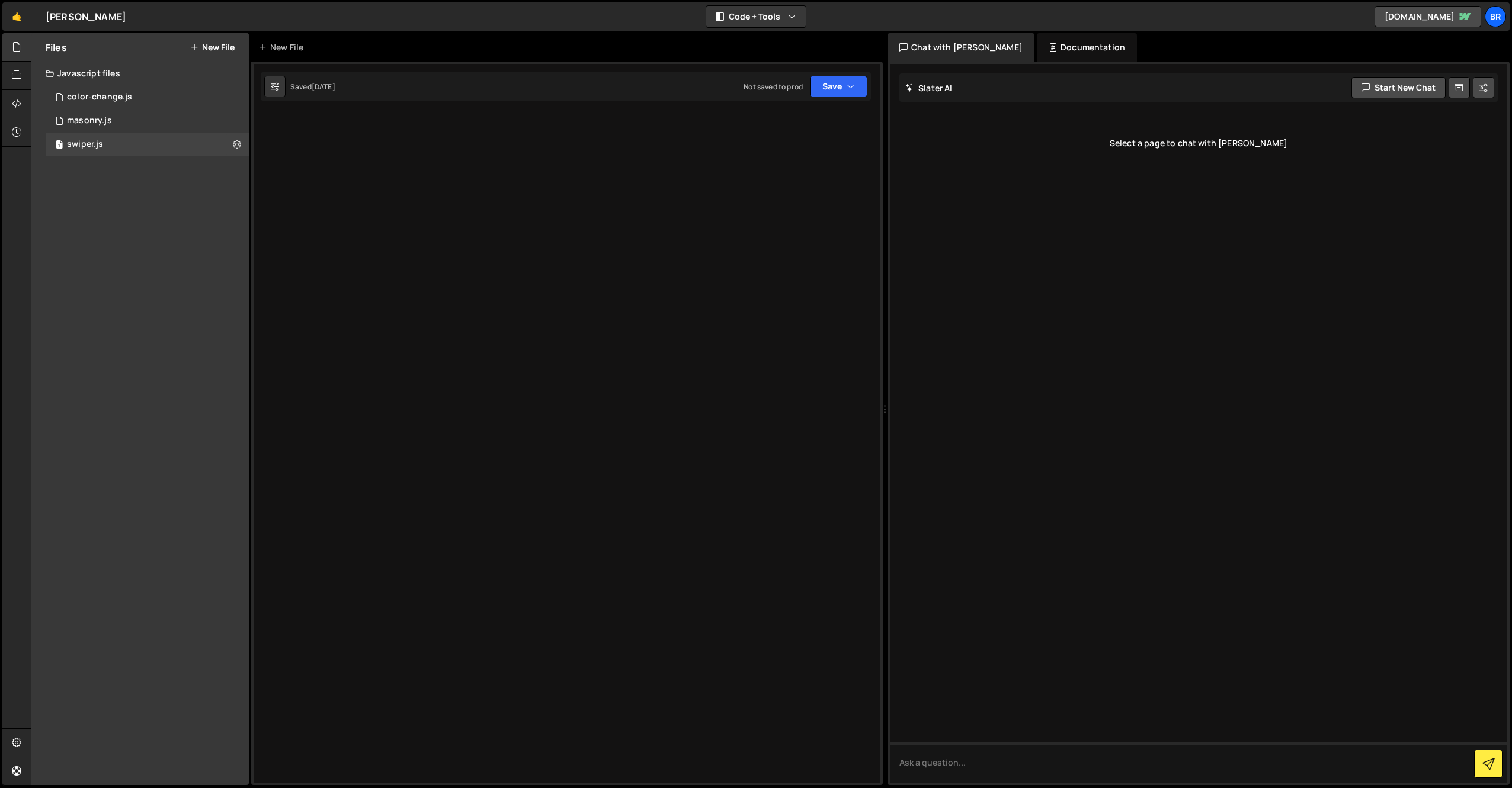
click at [624, 154] on div at bounding box center [567, 423] width 631 height 723
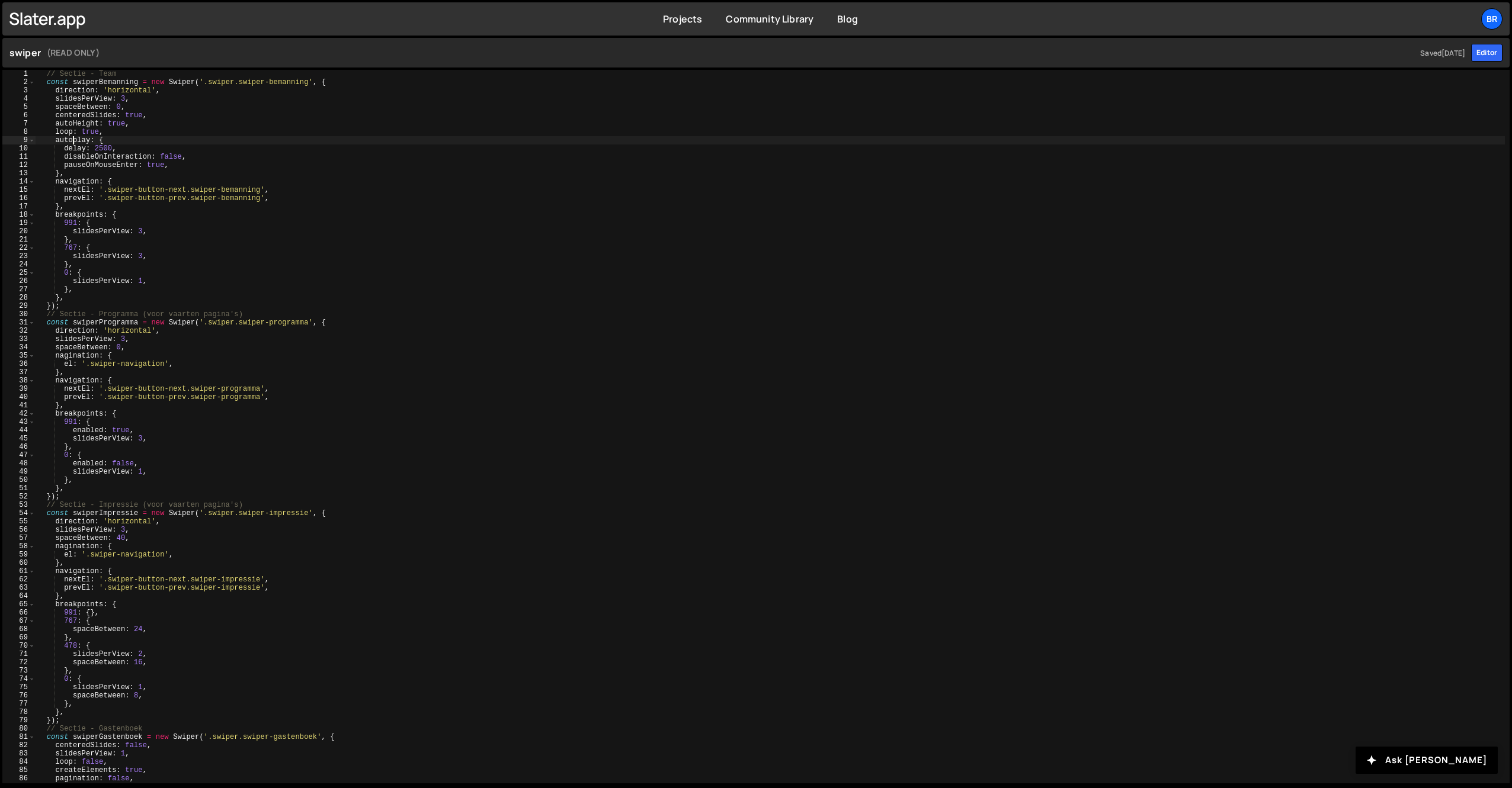
click at [71, 138] on div "// Sectie - Team const swiperBemanning = new Swiper ( '.swiper.swiper-bemanning…" at bounding box center [769, 435] width 1469 height 730
click at [98, 114] on div "// Sectie - Team const swiperBemanning = new Swiper ( '.swiper.swiper-bemanning…" at bounding box center [769, 435] width 1469 height 730
click at [90, 93] on div "// Sectie - Team const swiperBemanning = new Swiper ( '.swiper.swiper-bemanning…" at bounding box center [769, 435] width 1469 height 730
click at [91, 133] on div "// Sectie - Team const swiperBemanning = new Swiper ( '.swiper.swiper-bemanning…" at bounding box center [769, 435] width 1469 height 730
click at [102, 141] on div "// Sectie - Team const swiperBemanning = new Swiper ( '.swiper.swiper-bemanning…" at bounding box center [769, 435] width 1469 height 730
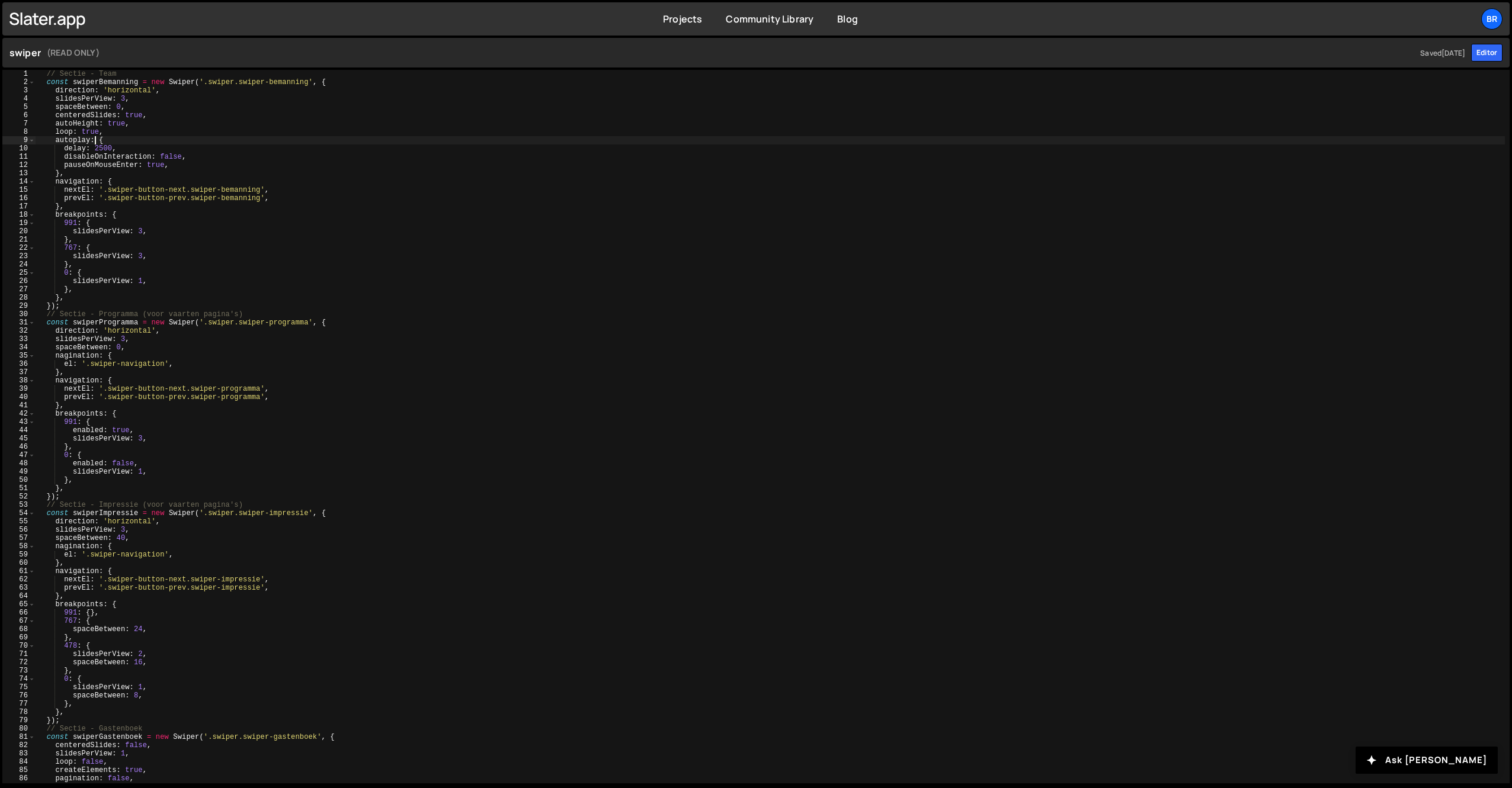
click at [96, 143] on div "// Sectie - Team const swiperBemanning = new Swiper ( '.swiper.swiper-bemanning…" at bounding box center [769, 435] width 1469 height 730
click at [101, 142] on div "// Sectie - Team const swiperBemanning = new Swiper ( '.swiper.swiper-bemanning…" at bounding box center [769, 435] width 1469 height 730
click at [153, 167] on div "// Sectie - Team const swiperBemanning = new Swiper ( '.swiper.swiper-bemanning…" at bounding box center [769, 435] width 1469 height 730
click at [100, 142] on div "// Sectie - Team const swiperBemanning = new Swiper ( '.swiper.swiper-bemanning…" at bounding box center [769, 435] width 1469 height 730
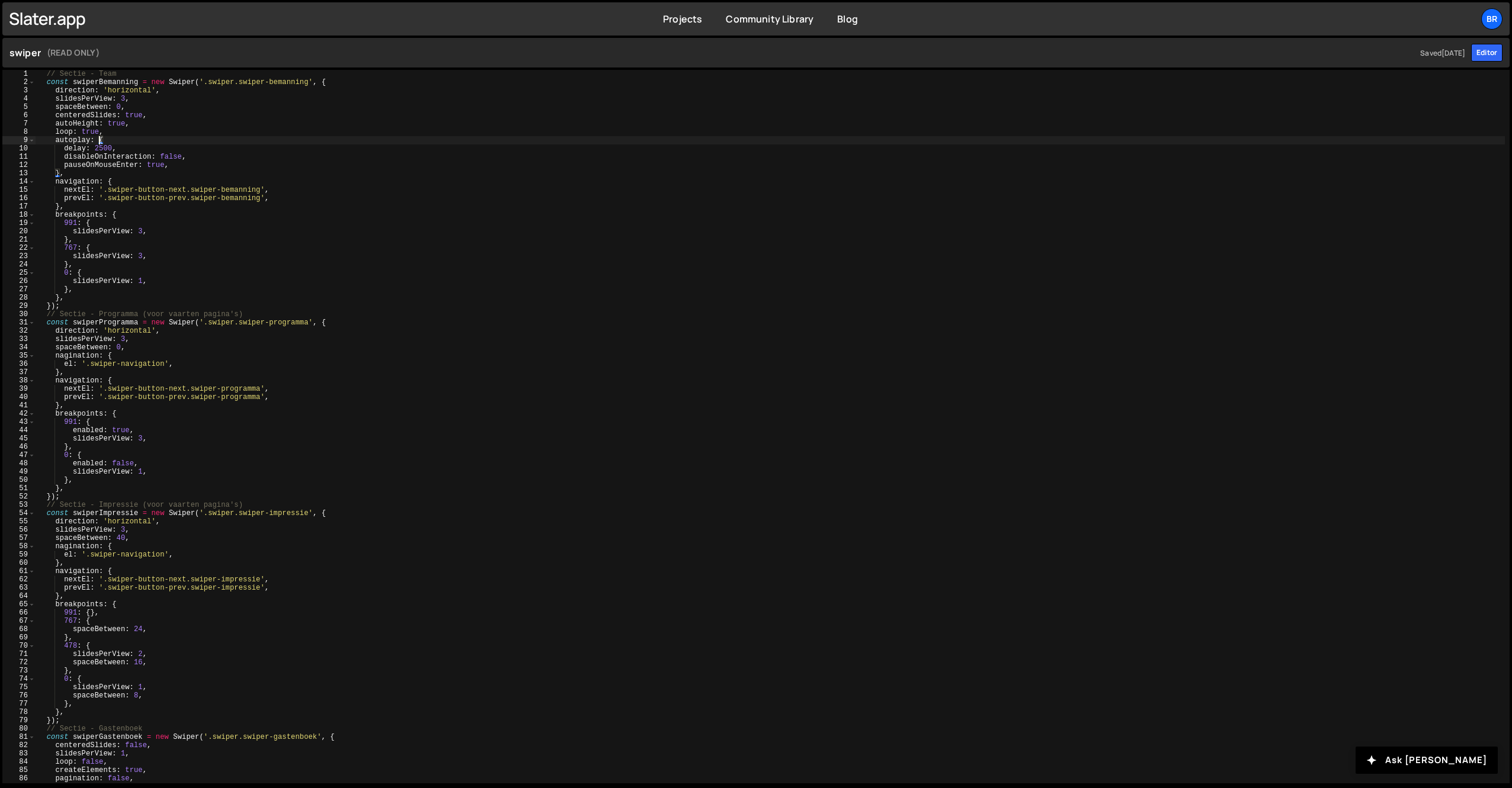
click at [92, 139] on div "// Sectie - Team const swiperBemanning = new Swiper ( '.swiper.swiper-bemanning…" at bounding box center [769, 435] width 1469 height 730
click at [97, 140] on div "// Sectie - Team const swiperBemanning = new Swiper ( '.swiper.swiper-bemanning…" at bounding box center [769, 435] width 1469 height 730
click at [281, 182] on div "// Sectie - Team const swiperBemanning = new Swiper ( '.swiper.swiper-bemanning…" at bounding box center [769, 435] width 1469 height 730
click at [244, 293] on div "// Sectie - Team const swiperBemanning = new Swiper ( '.swiper.swiper-bemanning…" at bounding box center [769, 435] width 1469 height 730
type textarea "});"
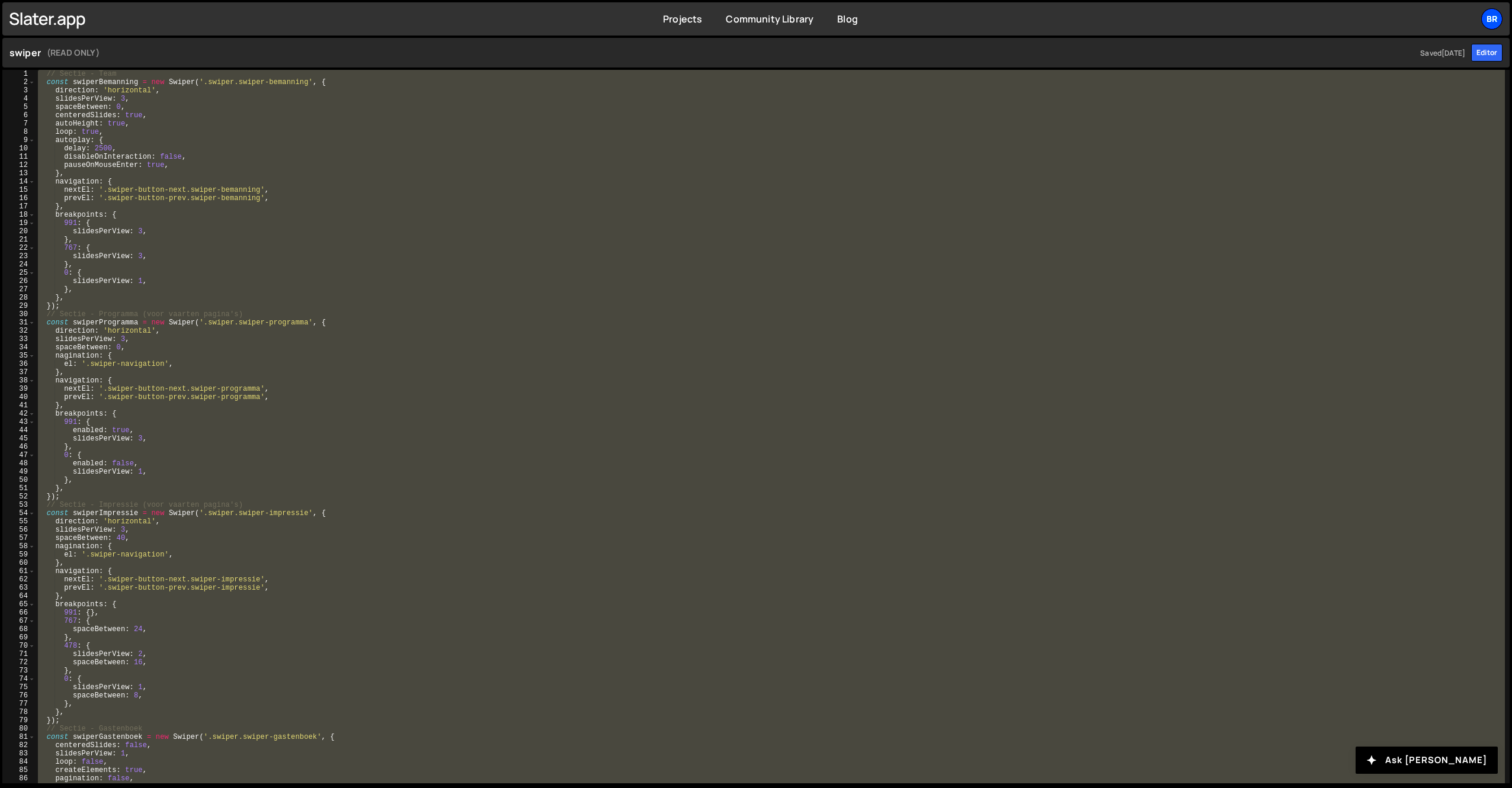
click at [1489, 16] on div "Br" at bounding box center [1491, 19] width 22 height 22
click at [1418, 133] on button "Logout" at bounding box center [1428, 132] width 147 height 21
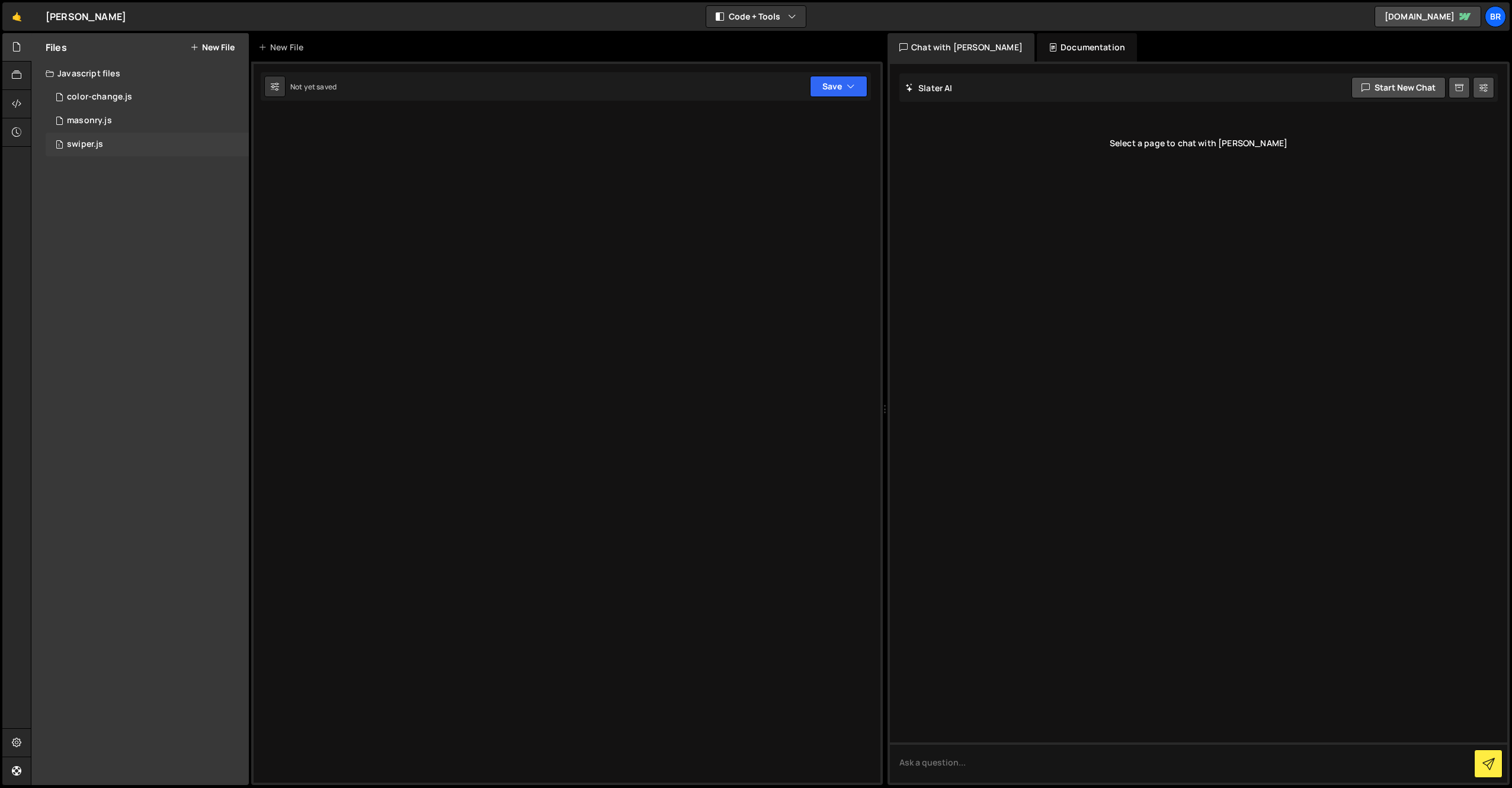
click at [110, 137] on div "1 swiper.js 0" at bounding box center [147, 144] width 203 height 24
click at [117, 119] on div "2 masonry.js 0" at bounding box center [147, 121] width 203 height 24
click at [126, 99] on div "color-change.js" at bounding box center [99, 97] width 65 height 10
click at [80, 70] on div "Javascript files" at bounding box center [140, 73] width 218 height 24
click at [47, 77] on icon at bounding box center [50, 73] width 8 height 9
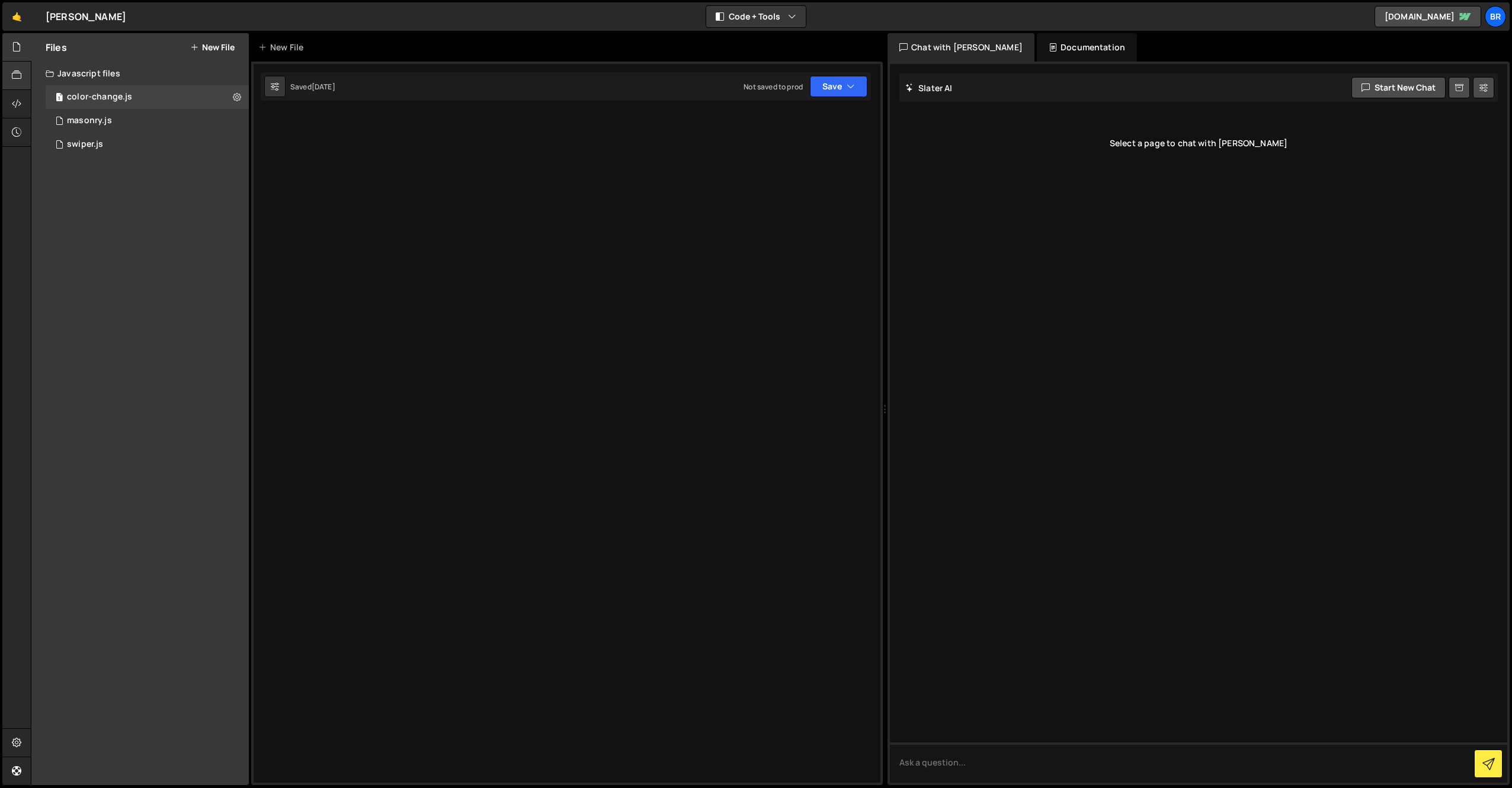
click at [13, 75] on icon at bounding box center [16, 75] width 9 height 13
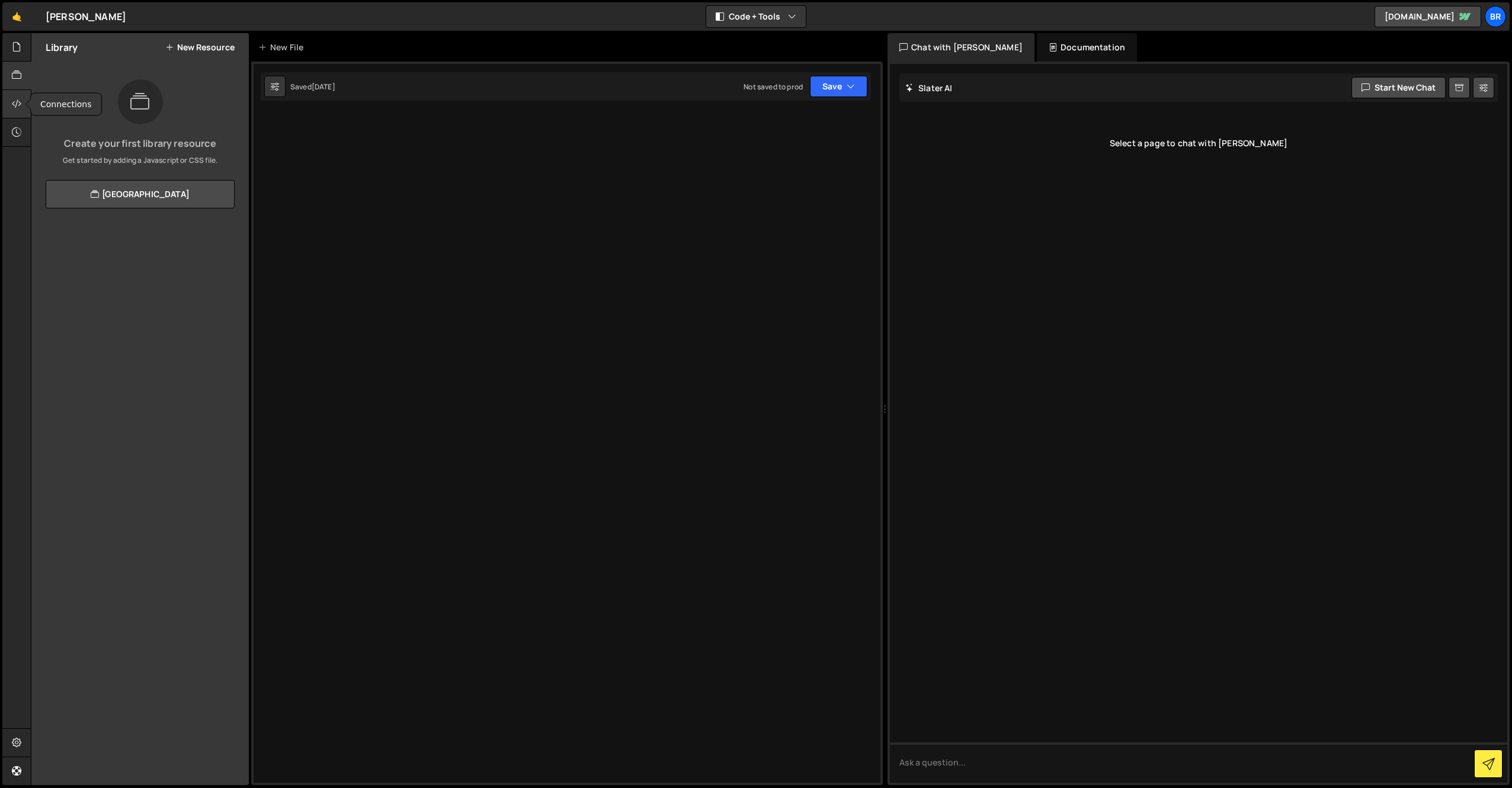
click at [18, 105] on icon at bounding box center [16, 104] width 9 height 13
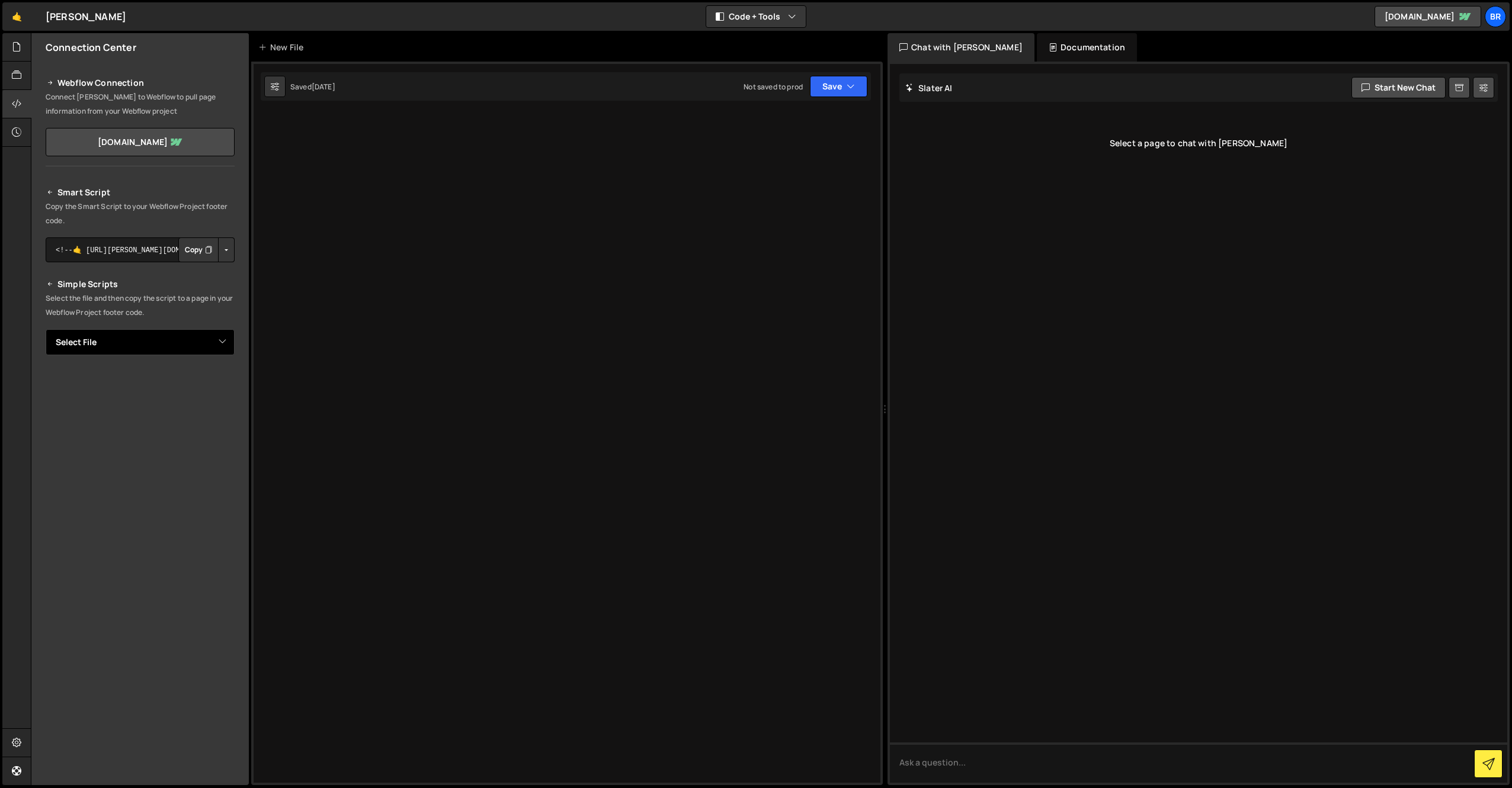
click at [94, 350] on select "Select File color-change.js masonry.js swiper.js" at bounding box center [140, 342] width 189 height 26
select select "44014"
click at [15, 131] on icon at bounding box center [16, 132] width 9 height 13
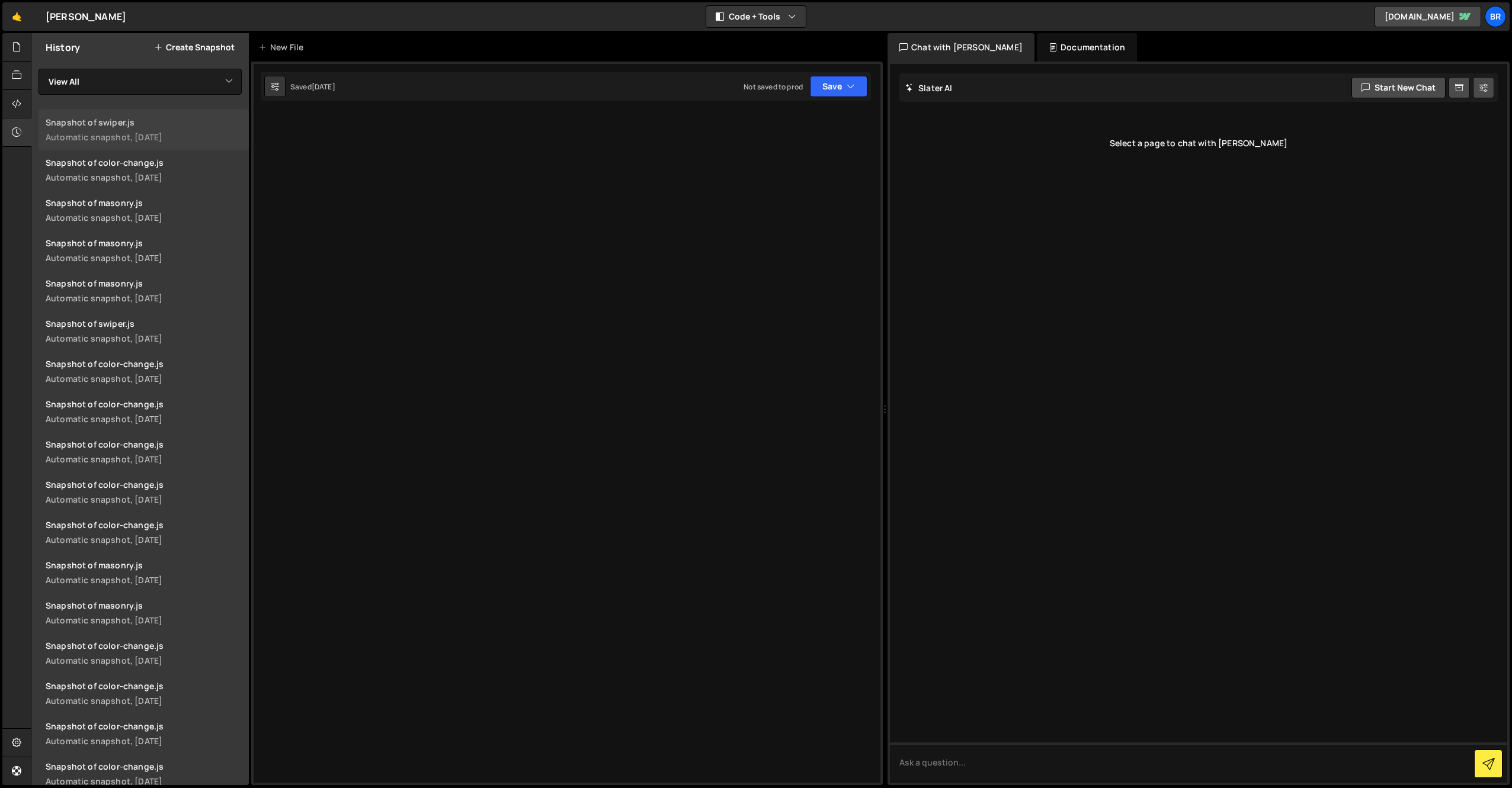
click at [163, 128] on link "Snapshot of swiper.js Automatic snapshot, [DATE]" at bounding box center [144, 130] width 210 height 41
click at [18, 59] on div at bounding box center [17, 47] width 29 height 28
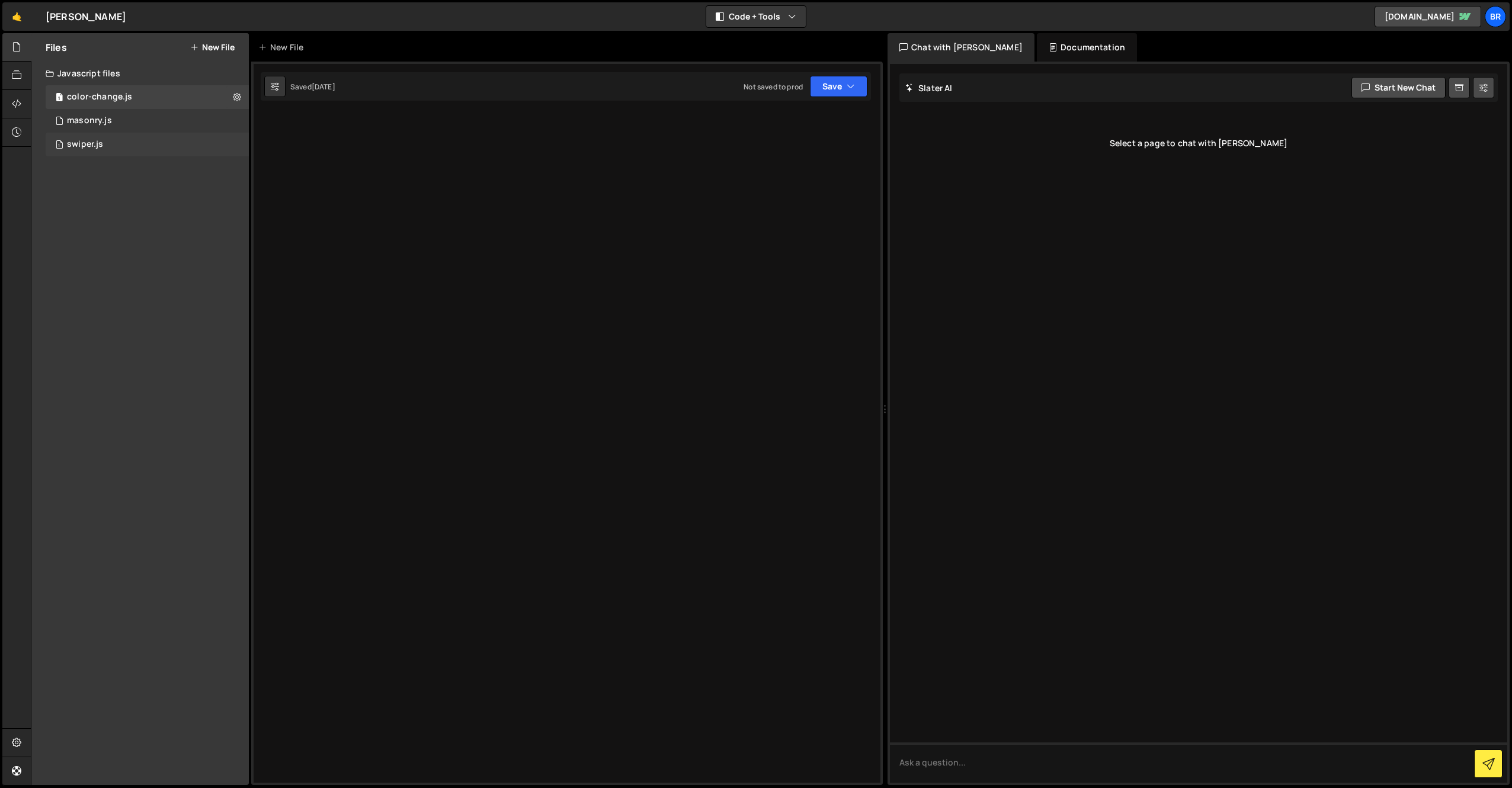
click at [95, 139] on div "swiper.js" at bounding box center [84, 144] width 36 height 10
click at [16, 22] on link "🤙" at bounding box center [17, 16] width 29 height 28
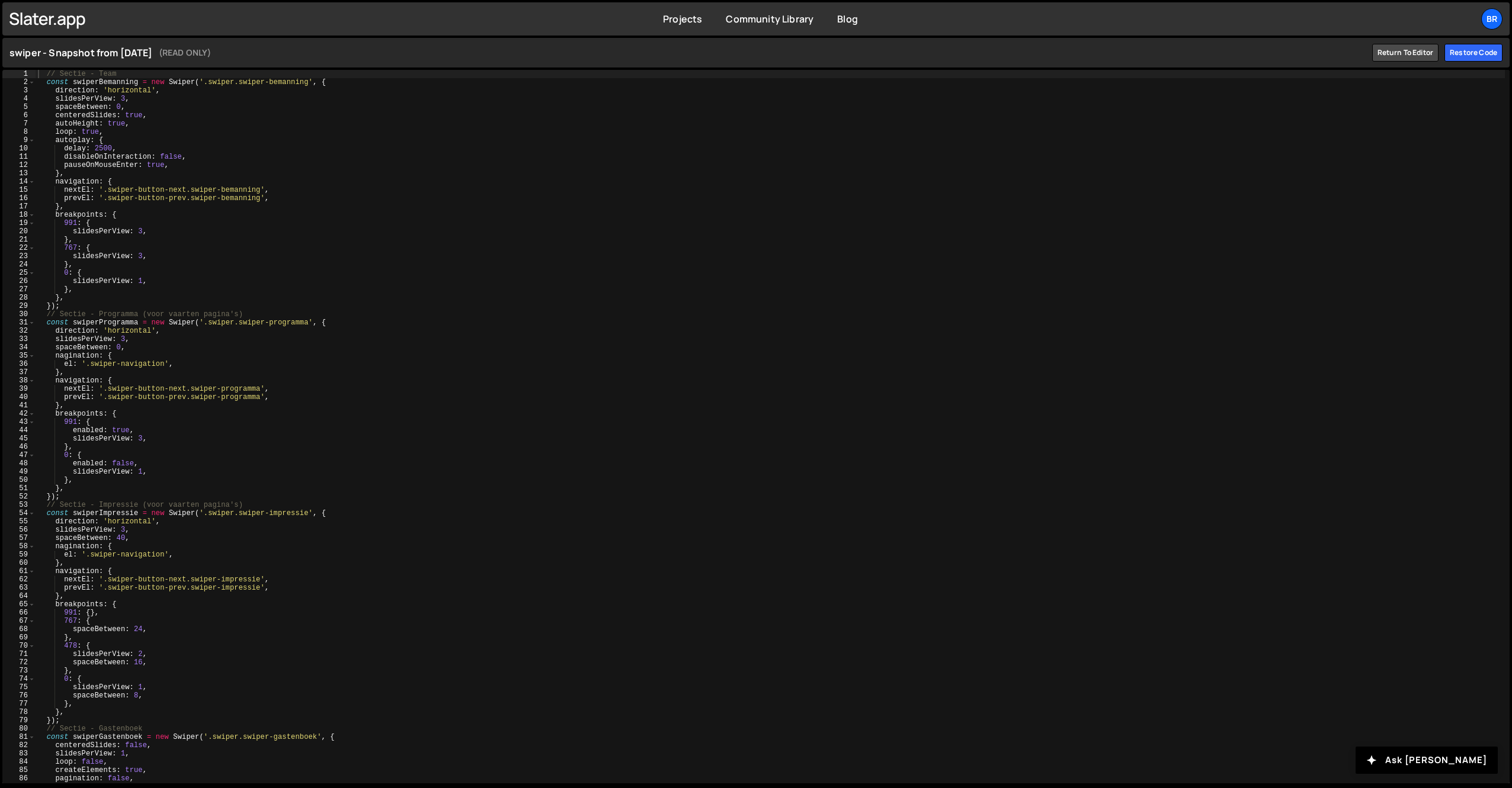
click at [148, 148] on div "// Sectie - Team const swiperBemanning = new Swiper ( '.swiper.swiper-bemanning…" at bounding box center [769, 435] width 1469 height 730
click at [114, 153] on div "// Sectie - Team const swiperBemanning = new Swiper ( '.swiper.swiper-bemanning…" at bounding box center [769, 435] width 1469 height 730
drag, startPoint x: 110, startPoint y: 137, endPoint x: 98, endPoint y: 137, distance: 12.0
click at [110, 137] on div "// Sectie - Team const swiperBemanning = new Swiper ( '.swiper.swiper-bemanning…" at bounding box center [769, 435] width 1469 height 730
click at [92, 132] on div "// Sectie - Team const swiperBemanning = new Swiper ( '.swiper.swiper-bemanning…" at bounding box center [769, 435] width 1469 height 730
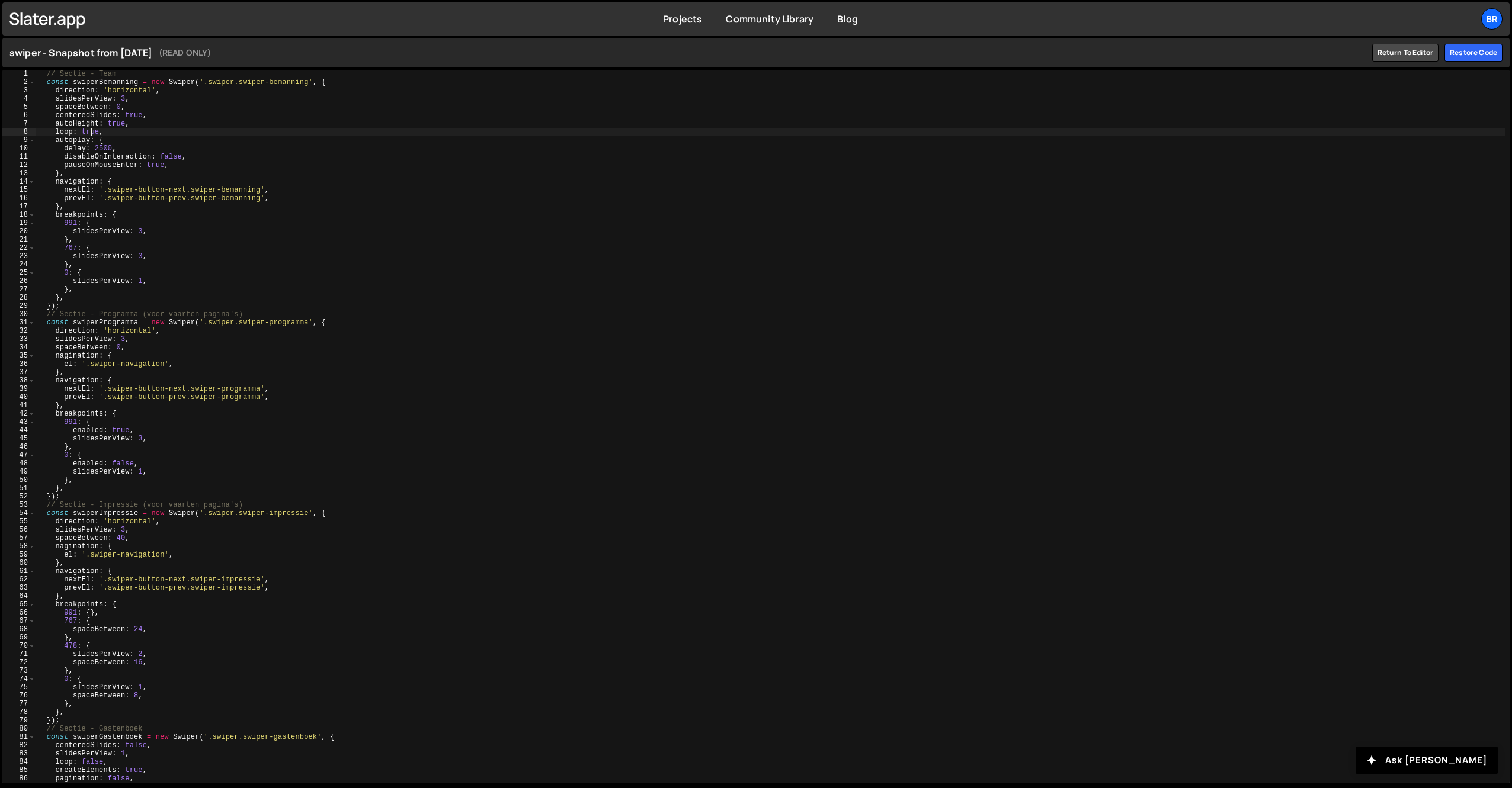
click at [86, 133] on div "// Sectie - Team const swiperBemanning = new Swiper ( '.swiper.swiper-bemanning…" at bounding box center [769, 435] width 1469 height 730
click at [87, 133] on div "// Sectie - Team const swiperBemanning = new Swiper ( '.swiper.swiper-bemanning…" at bounding box center [769, 435] width 1469 height 730
click at [130, 117] on div "// Sectie - Team const swiperBemanning = new Swiper ( '.swiper.swiper-bemanning…" at bounding box center [769, 435] width 1469 height 730
click at [124, 126] on div "// Sectie - Team const swiperBemanning = new Swiper ( '.swiper.swiper-bemanning…" at bounding box center [769, 435] width 1469 height 730
type textarea "autoHeight: true,"
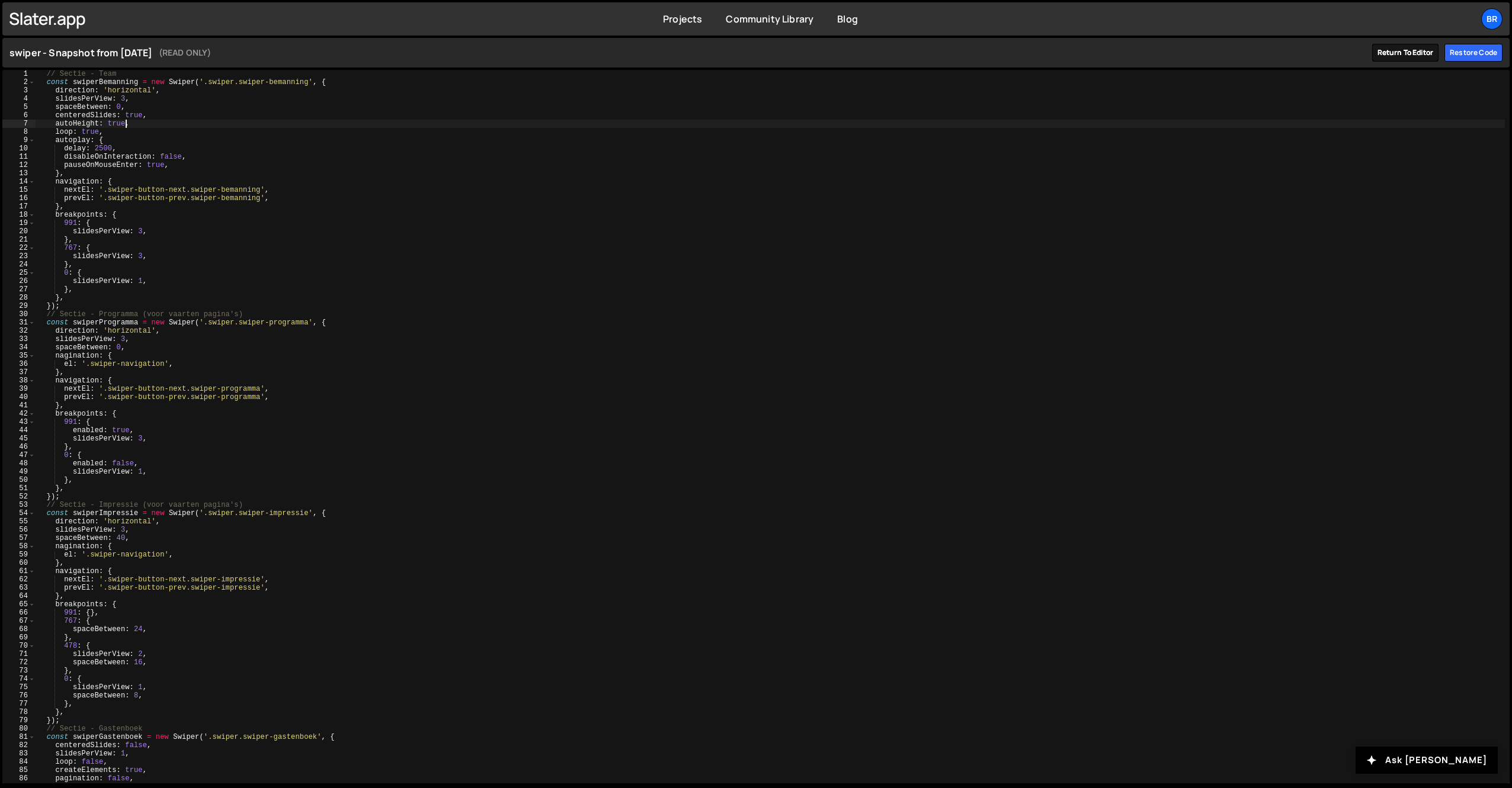
click at [1402, 54] on link "Return to editor" at bounding box center [1405, 52] width 67 height 18
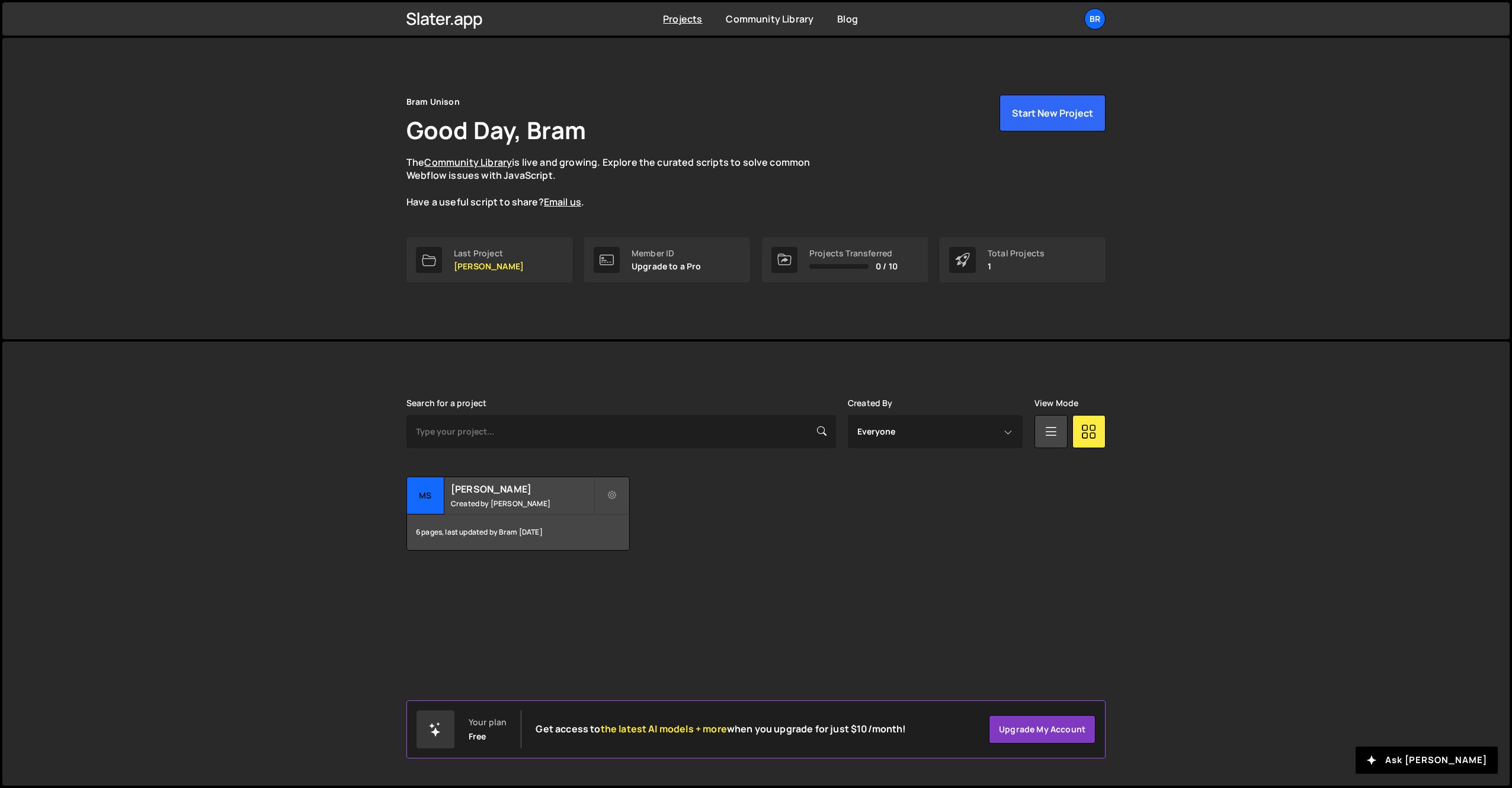
click at [382, 355] on div "[PERSON_NAME] is designed for desktop use. Please use a larger screen to access…" at bounding box center [756, 564] width 1507 height 444
click at [490, 253] on div "Last Project" at bounding box center [488, 254] width 70 height 9
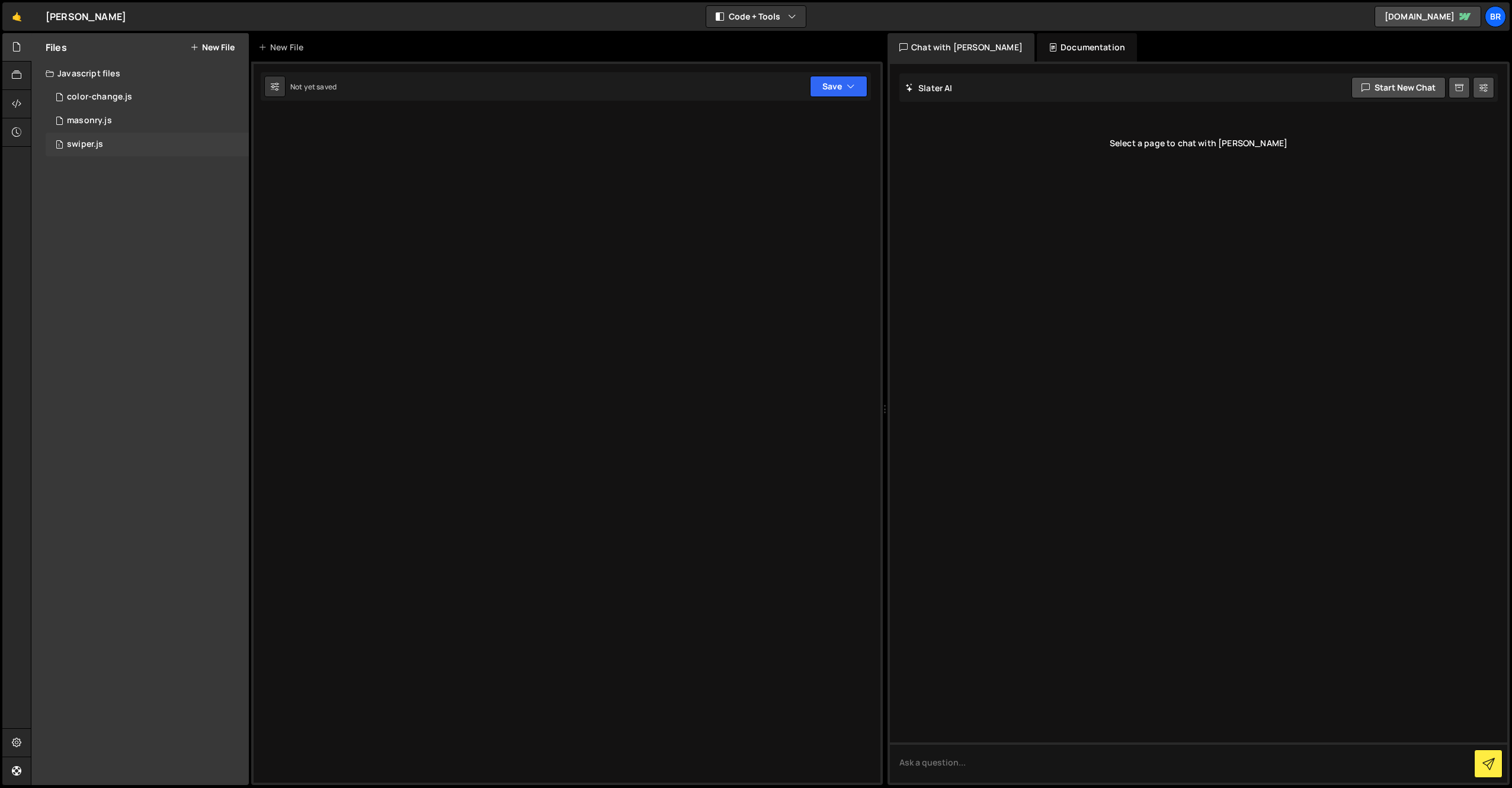
click at [78, 136] on div "1 swiper.js 0" at bounding box center [147, 144] width 203 height 24
click at [785, 16] on button "Code + Tools" at bounding box center [756, 16] width 99 height 22
click at [697, 174] on div at bounding box center [567, 423] width 631 height 723
click at [22, 22] on link "🤙" at bounding box center [17, 16] width 29 height 28
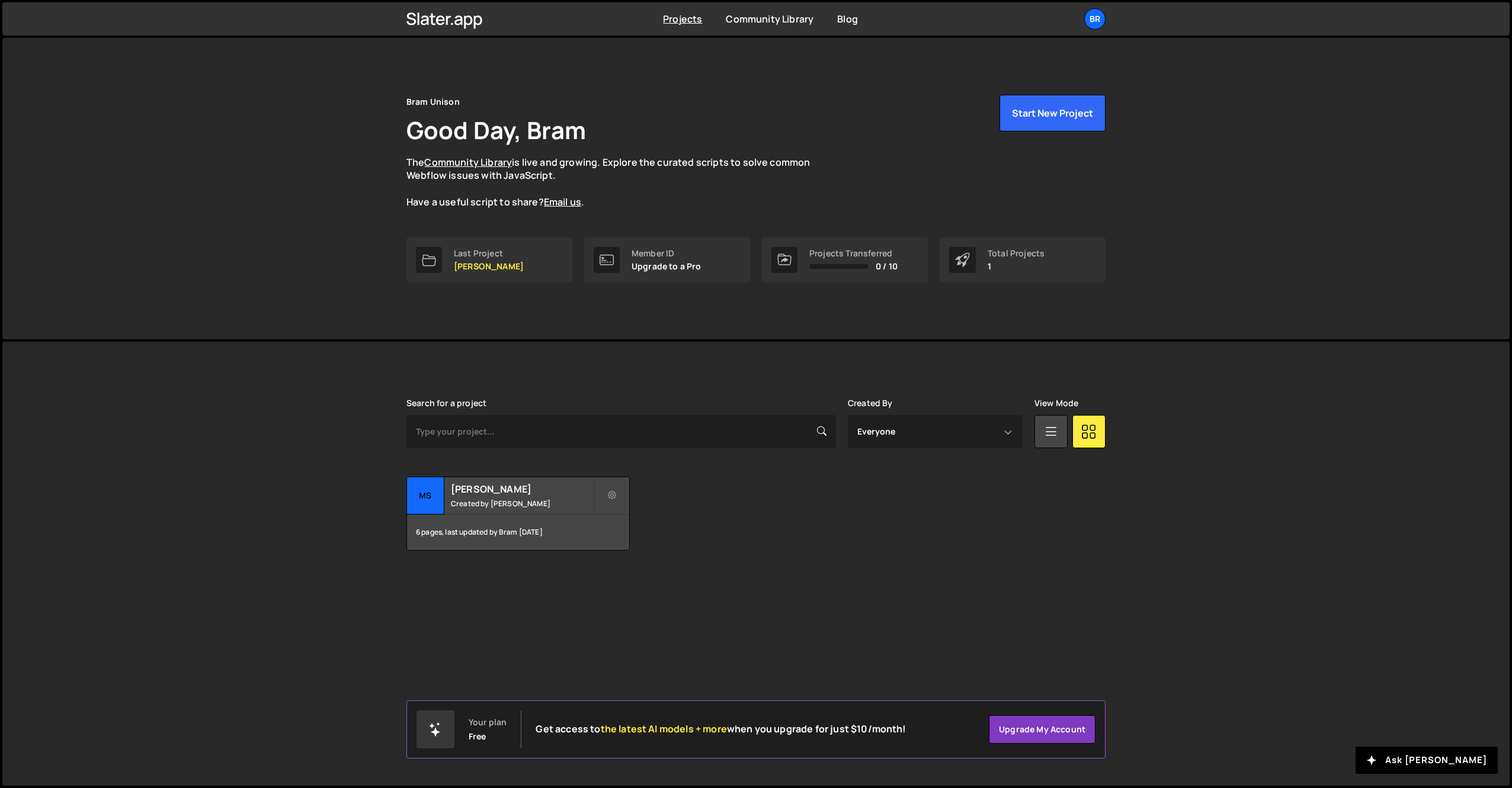
click at [657, 357] on div "[PERSON_NAME] is designed for desktop use. Please use a larger screen to access…" at bounding box center [756, 474] width 735 height 266
click at [452, 514] on div "6 pages, last updated by Bram [DATE]" at bounding box center [518, 532] width 222 height 35
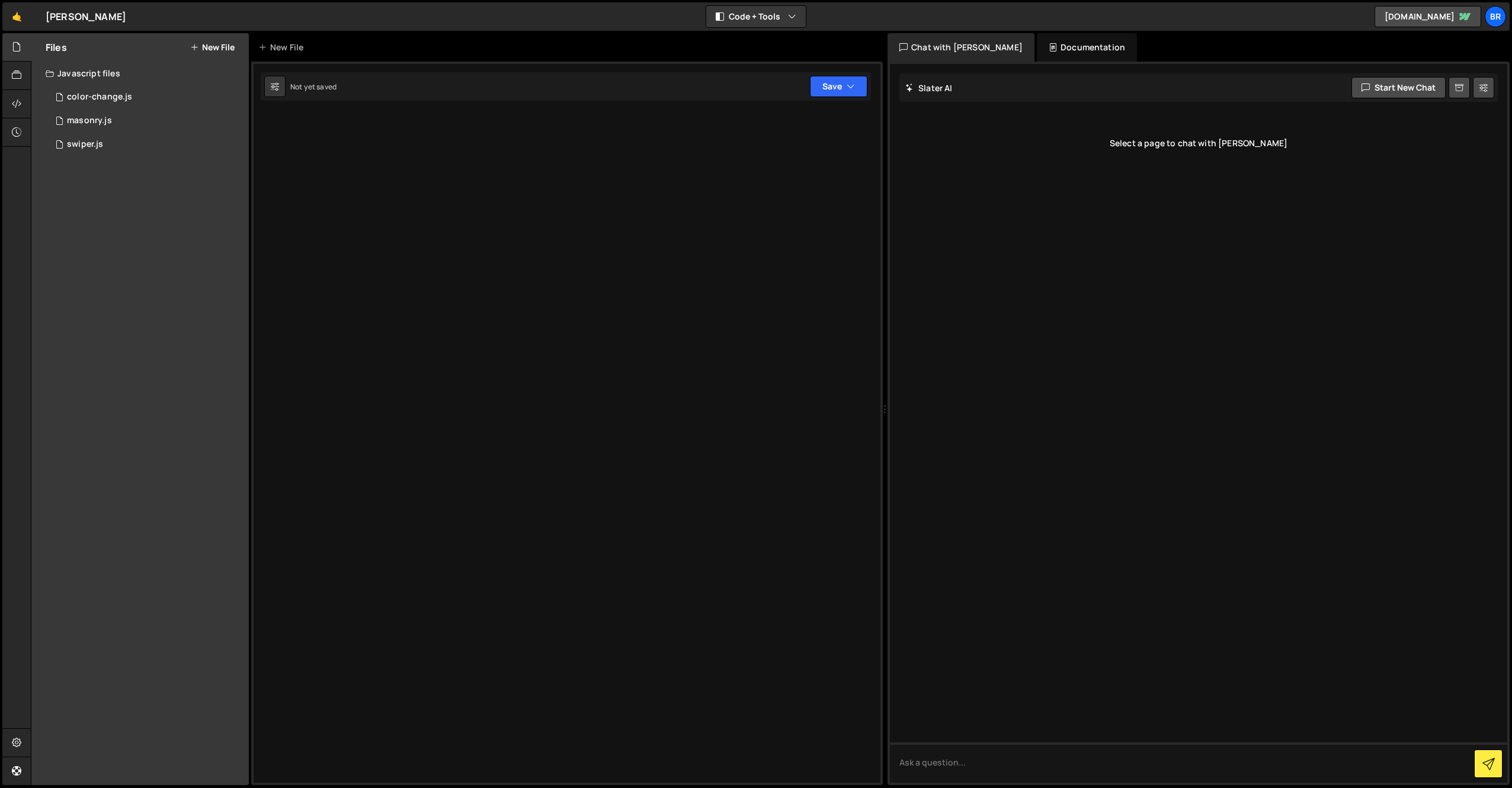
click at [1070, 43] on div "Documentation" at bounding box center [1086, 47] width 100 height 28
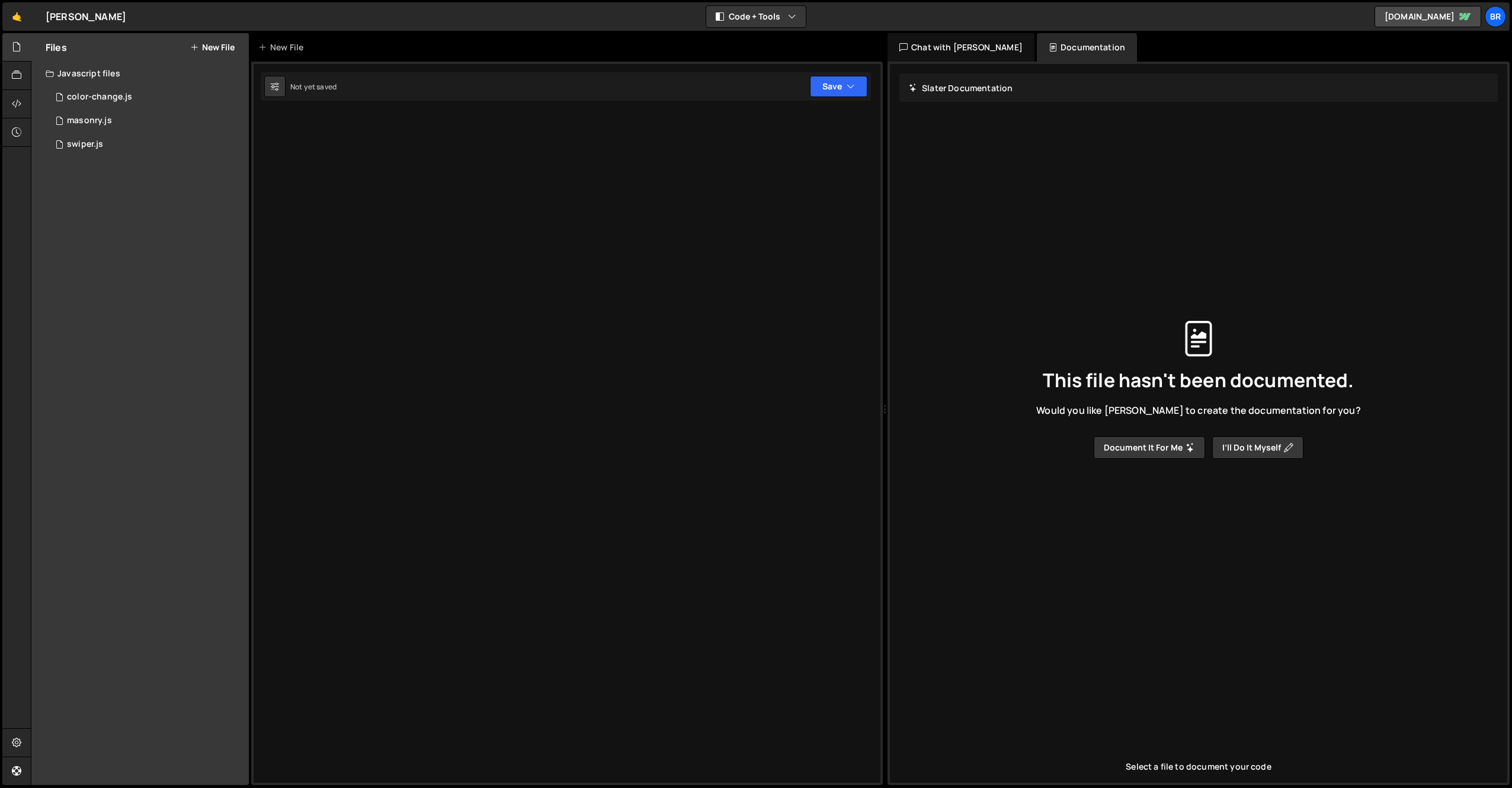
click at [939, 50] on div "Chat with [PERSON_NAME]" at bounding box center [960, 47] width 147 height 28
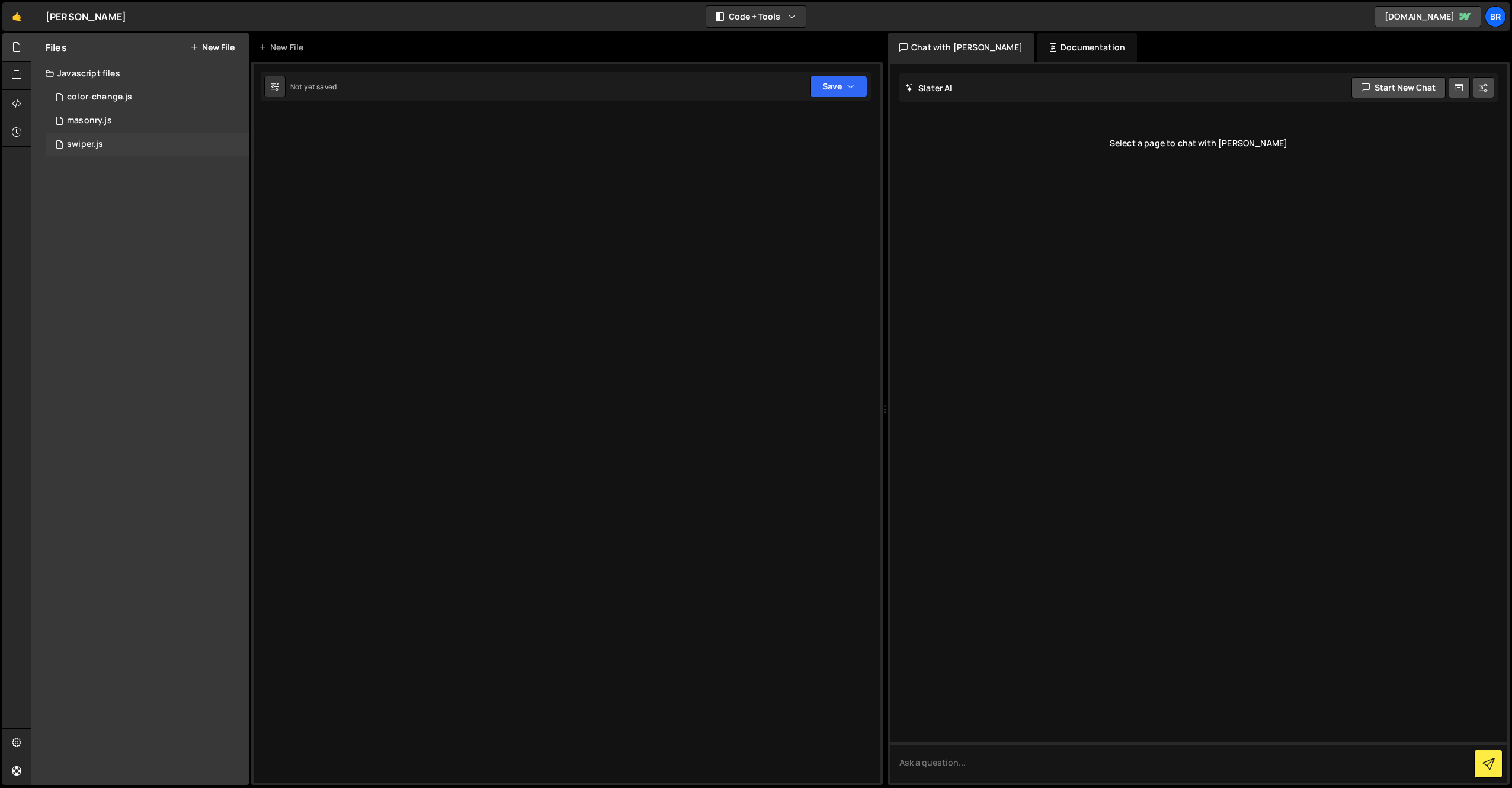
click at [88, 139] on div "swiper.js" at bounding box center [84, 144] width 36 height 10
click at [78, 74] on div "Javascript files" at bounding box center [140, 73] width 218 height 24
click at [68, 79] on div "Javascript files" at bounding box center [140, 73] width 218 height 24
click at [231, 145] on button at bounding box center [237, 144] width 22 height 22
click at [303, 195] on button "Edit External Scripts" at bounding box center [309, 193] width 116 height 24
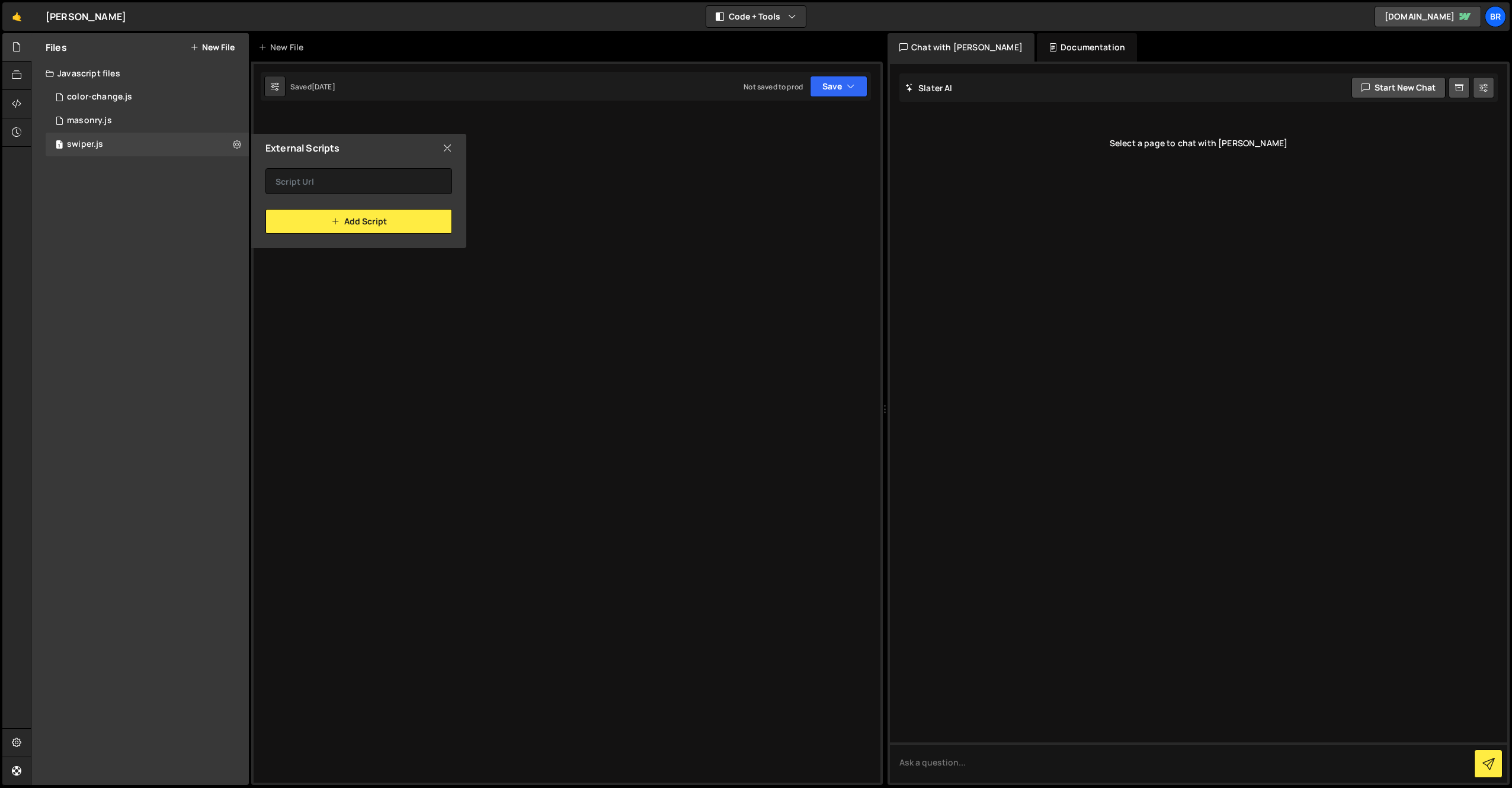
click at [454, 147] on div "External Scripts" at bounding box center [358, 148] width 215 height 28
click at [446, 146] on icon at bounding box center [447, 148] width 9 height 13
checkbox input "false"
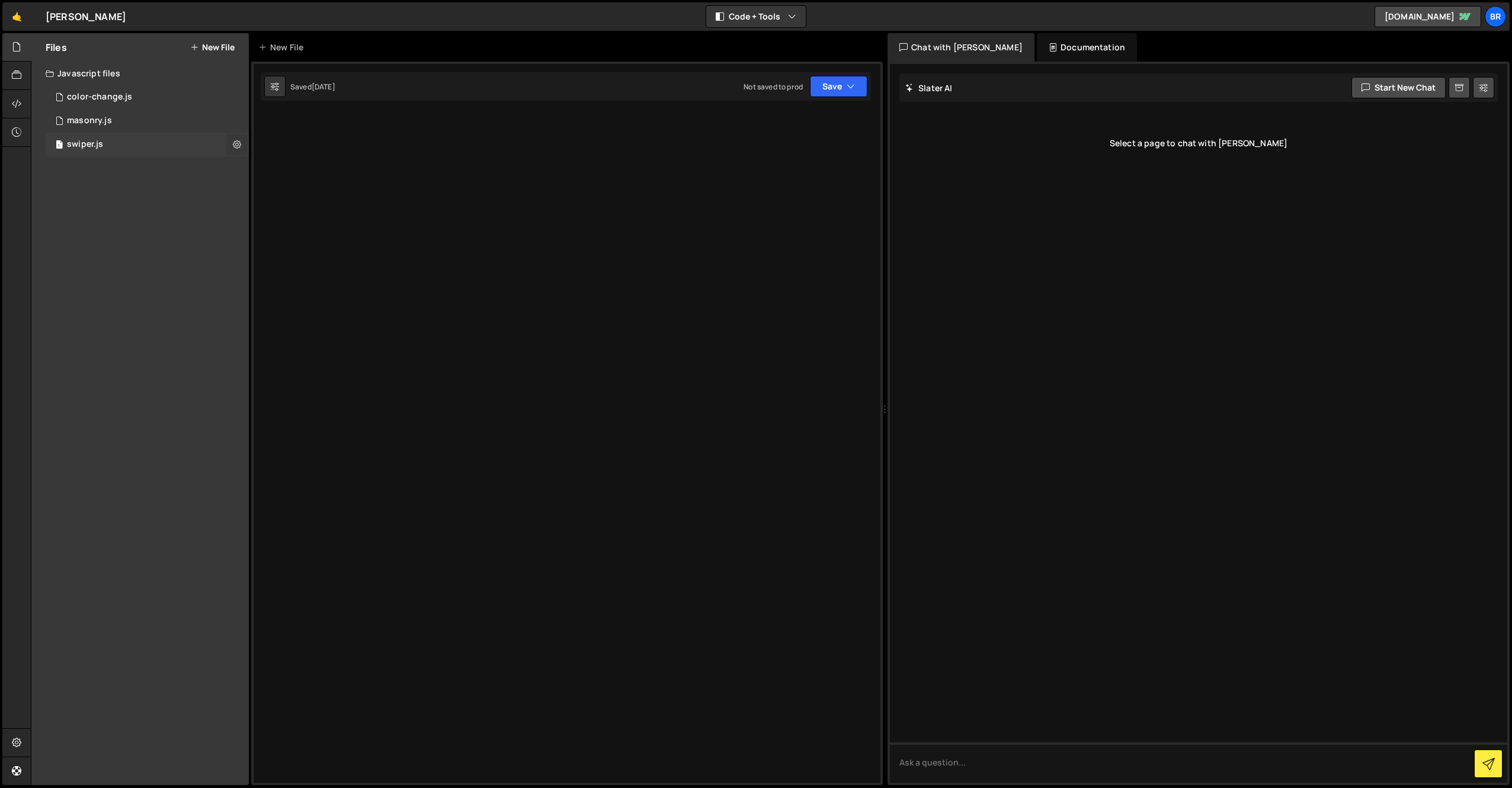
click at [241, 143] on button at bounding box center [237, 144] width 22 height 22
type input "swiper"
radio input "true"
checkbox input "true"
click at [287, 177] on button "Edit File Settings" at bounding box center [309, 169] width 116 height 24
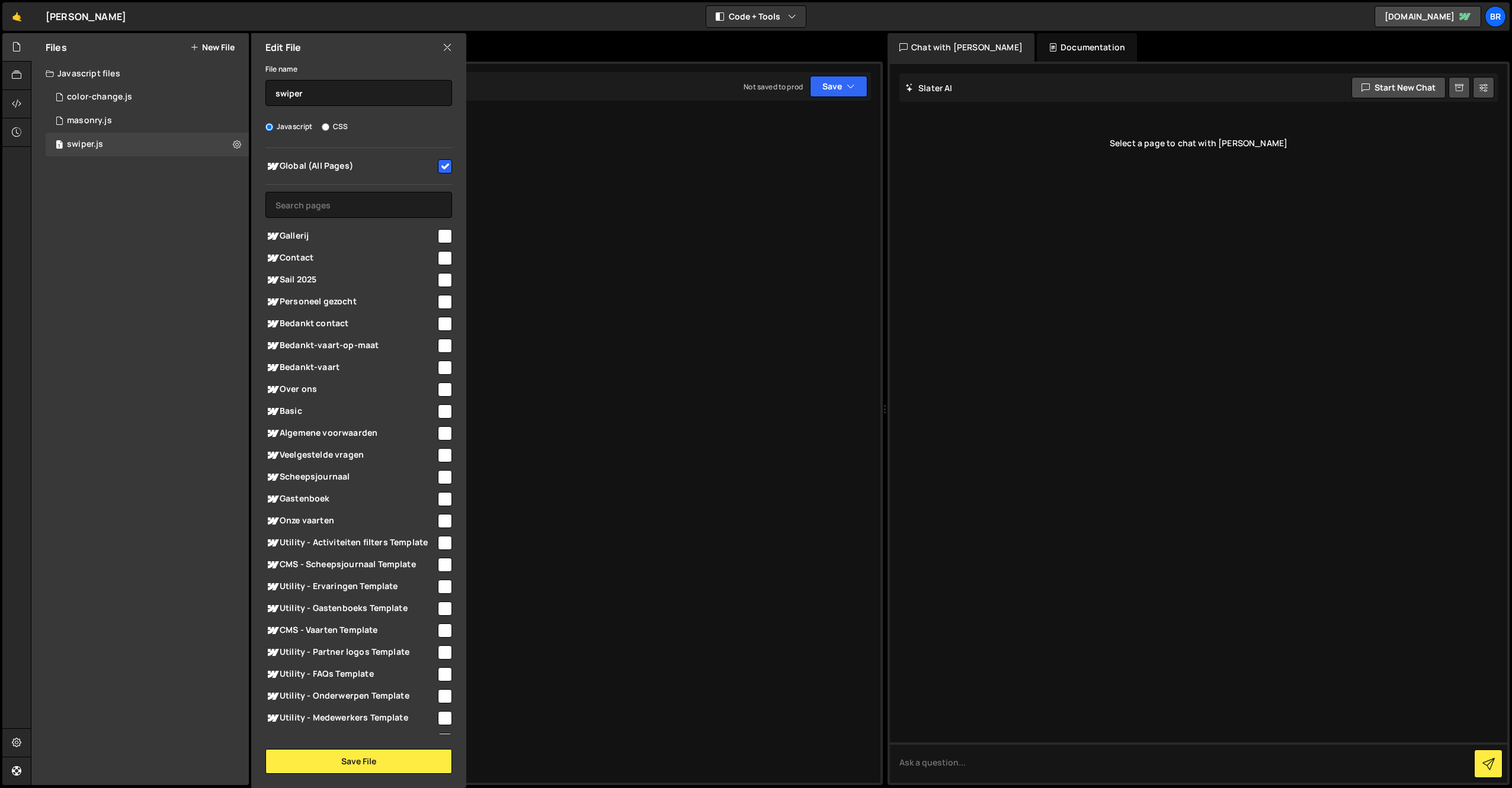
click at [446, 50] on icon at bounding box center [447, 48] width 9 height 13
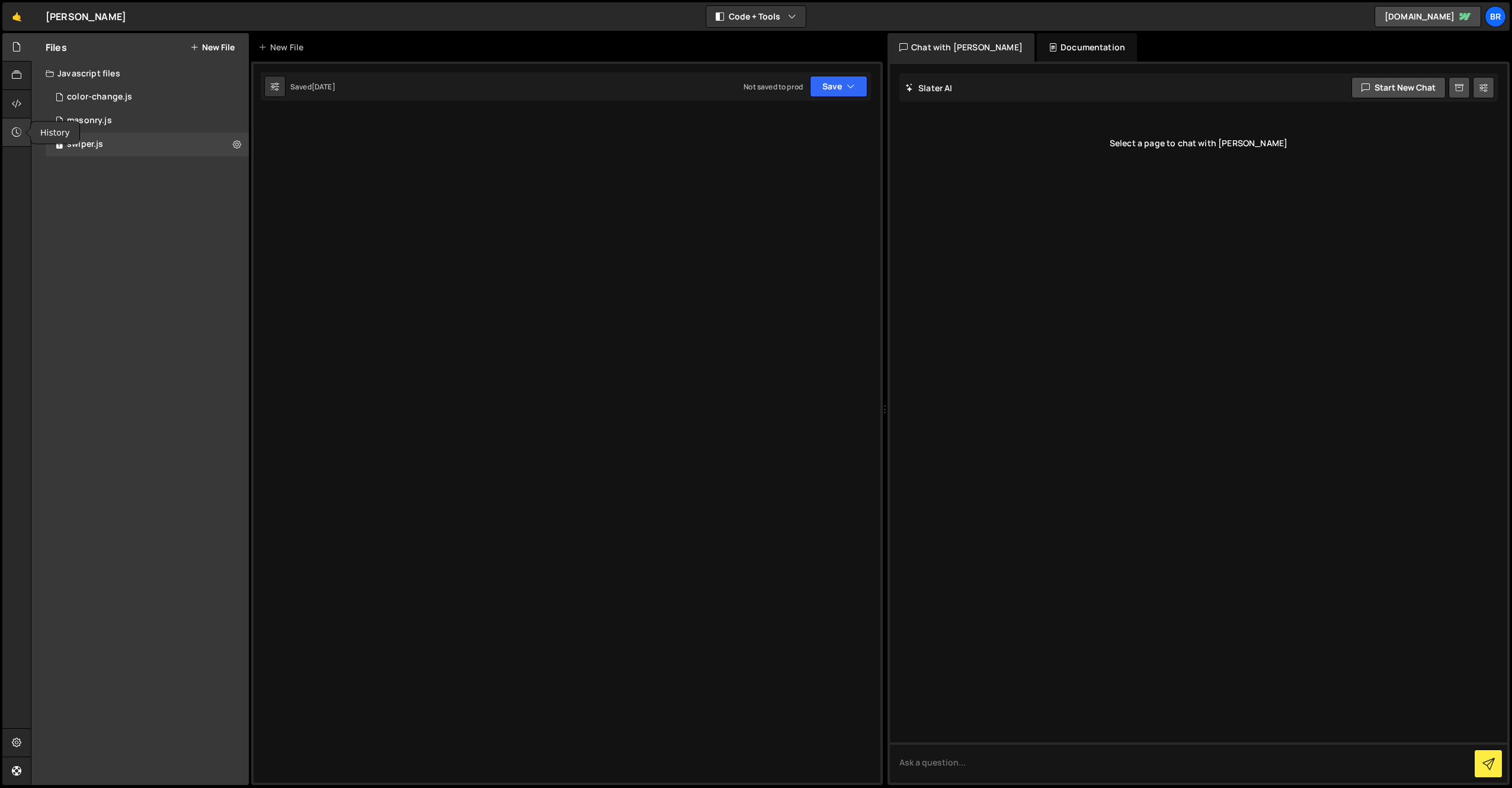
click at [15, 127] on icon at bounding box center [16, 132] width 9 height 13
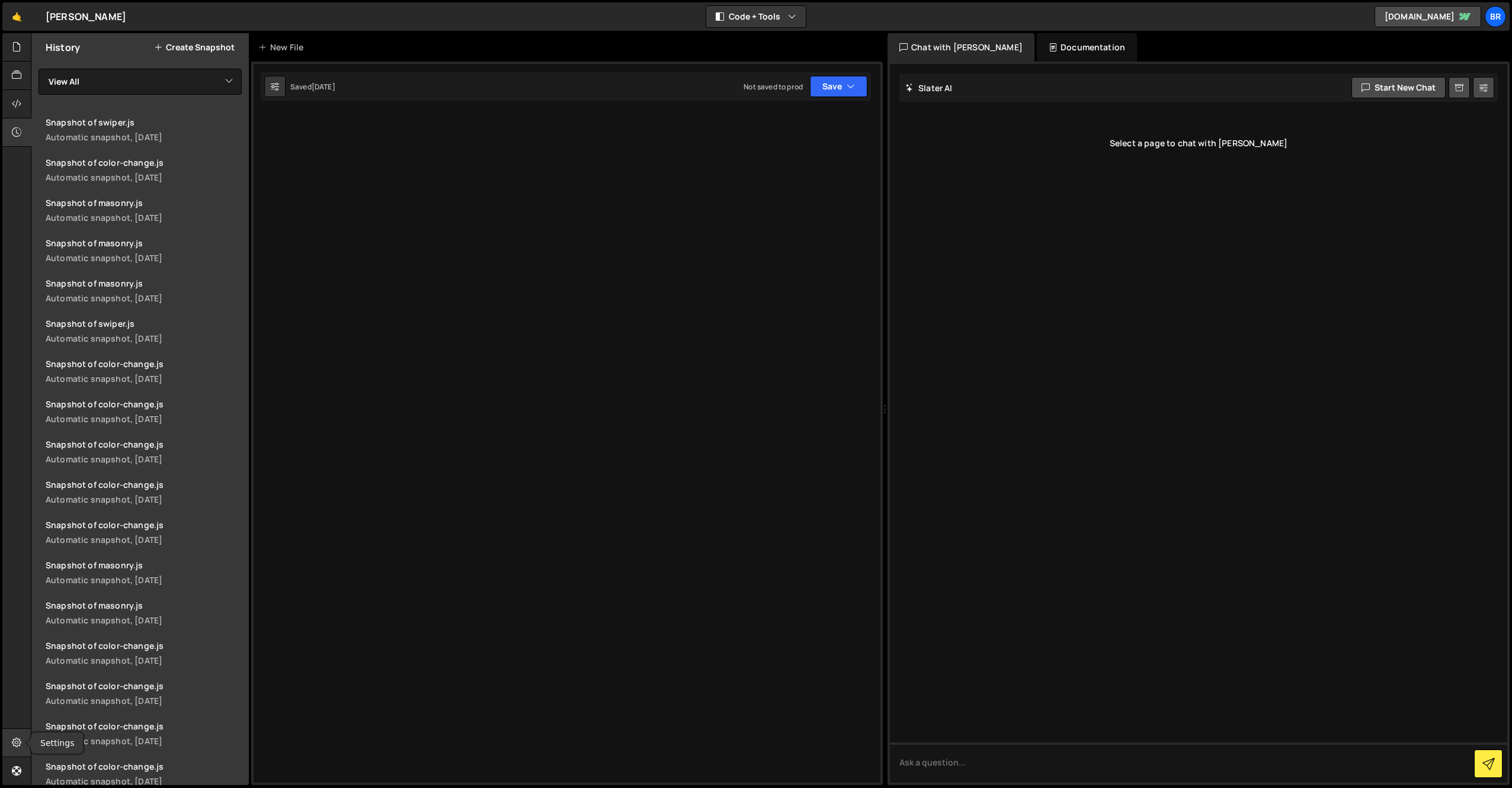
click at [16, 744] on icon at bounding box center [16, 742] width 9 height 13
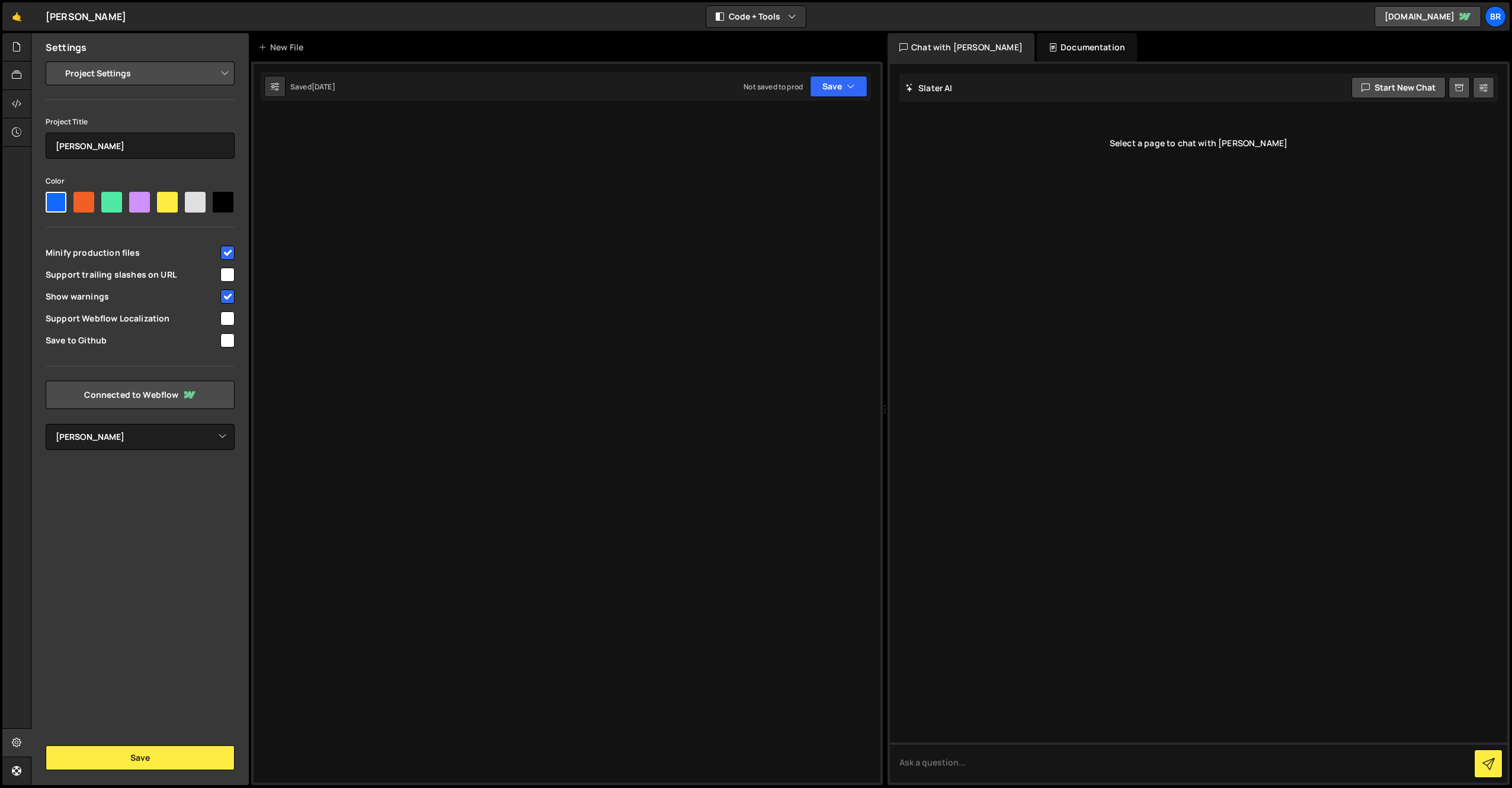
click at [333, 459] on div at bounding box center [567, 423] width 631 height 723
click at [20, 20] on link "🤙" at bounding box center [17, 16] width 29 height 28
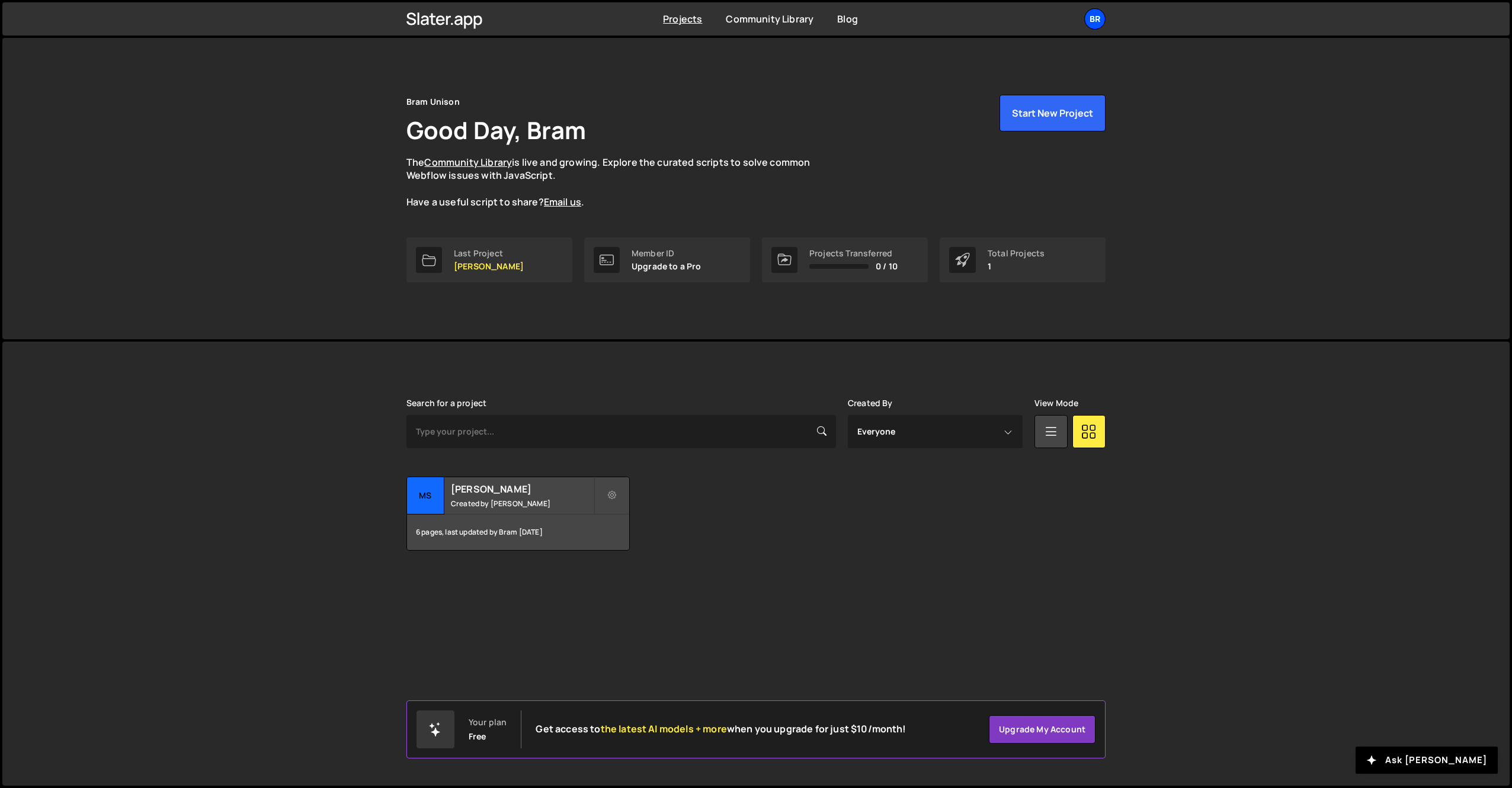
click at [1103, 20] on div "Br" at bounding box center [1094, 19] width 22 height 22
click at [1002, 131] on button "Logout" at bounding box center [1031, 132] width 147 height 21
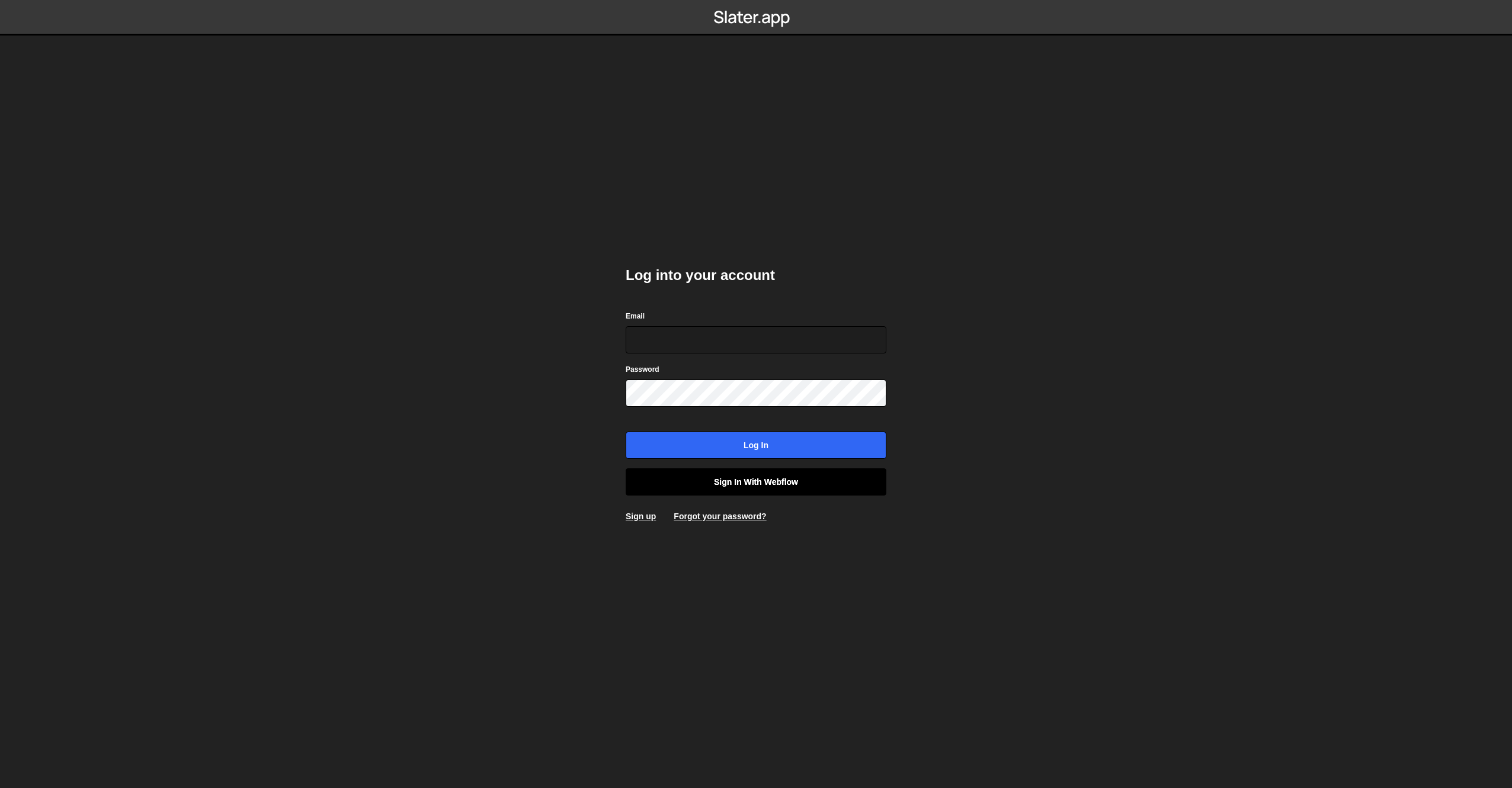
click at [760, 485] on link "Sign in with Webflow" at bounding box center [756, 482] width 261 height 27
click at [739, 480] on link "Sign in with Webflow" at bounding box center [756, 482] width 261 height 27
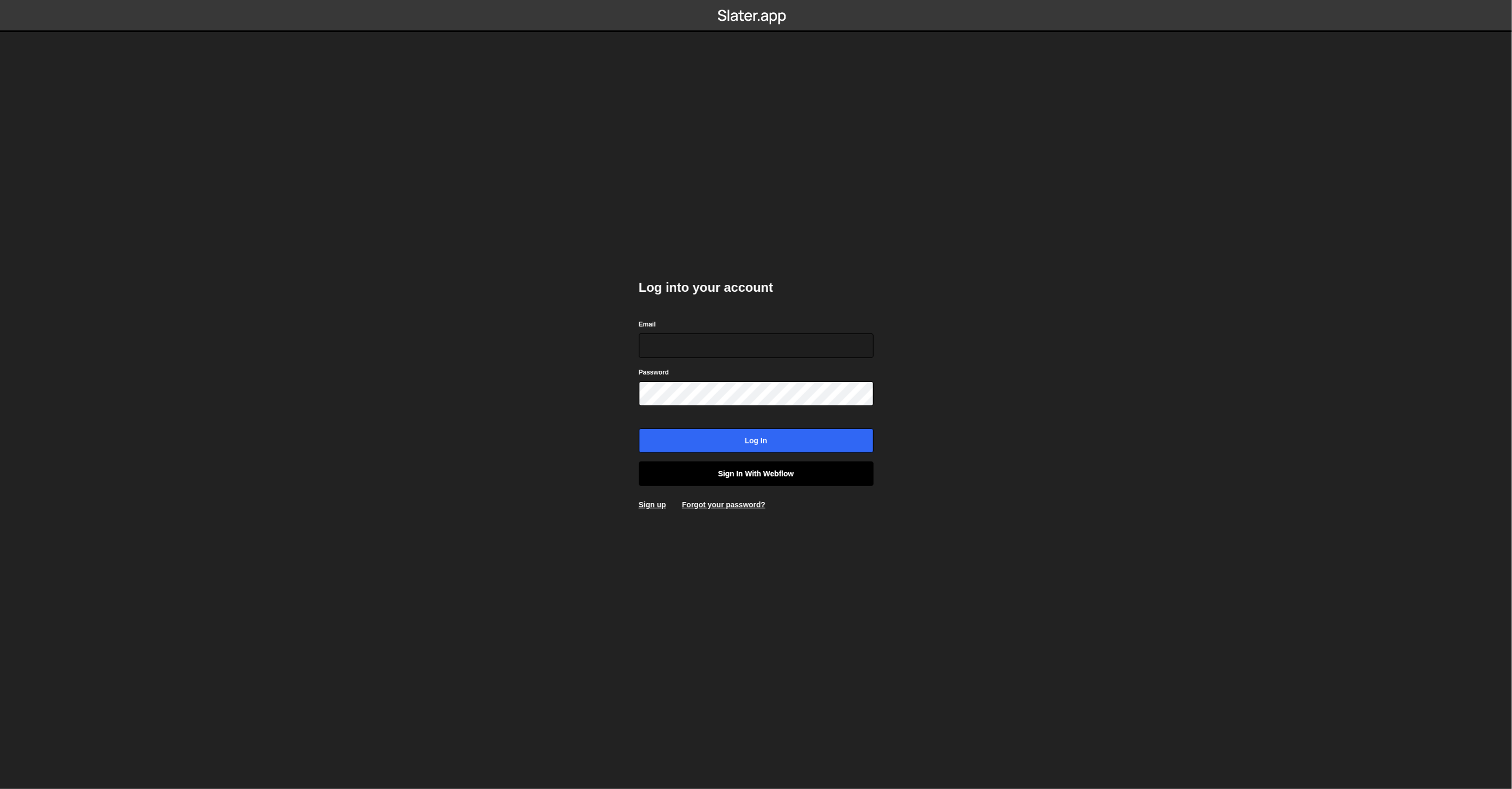
click at [791, 478] on link "Sign in with Webflow" at bounding box center [756, 474] width 235 height 25
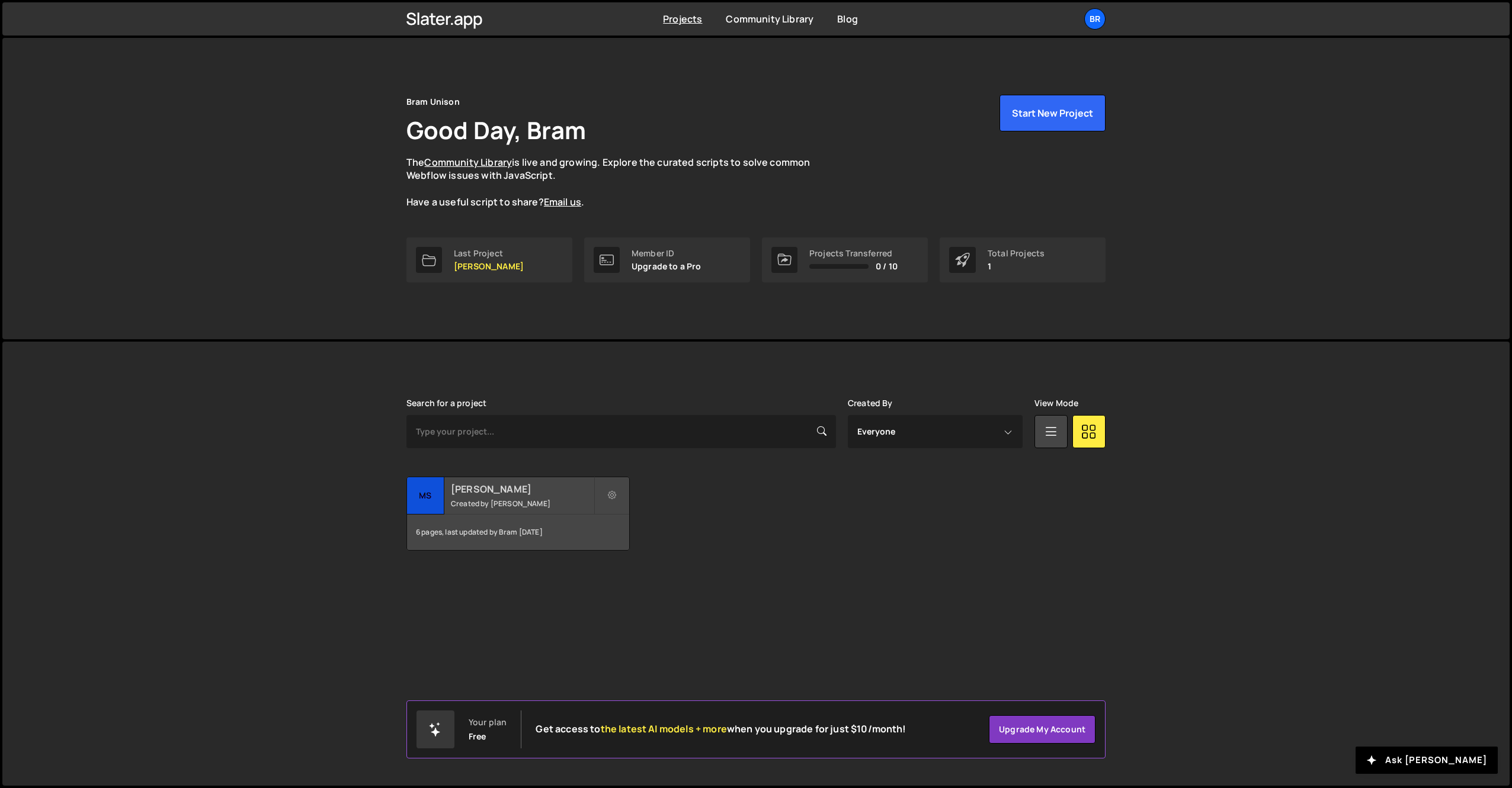
click at [487, 513] on div "MS de Jordaan Created by Bram" at bounding box center [518, 495] width 222 height 37
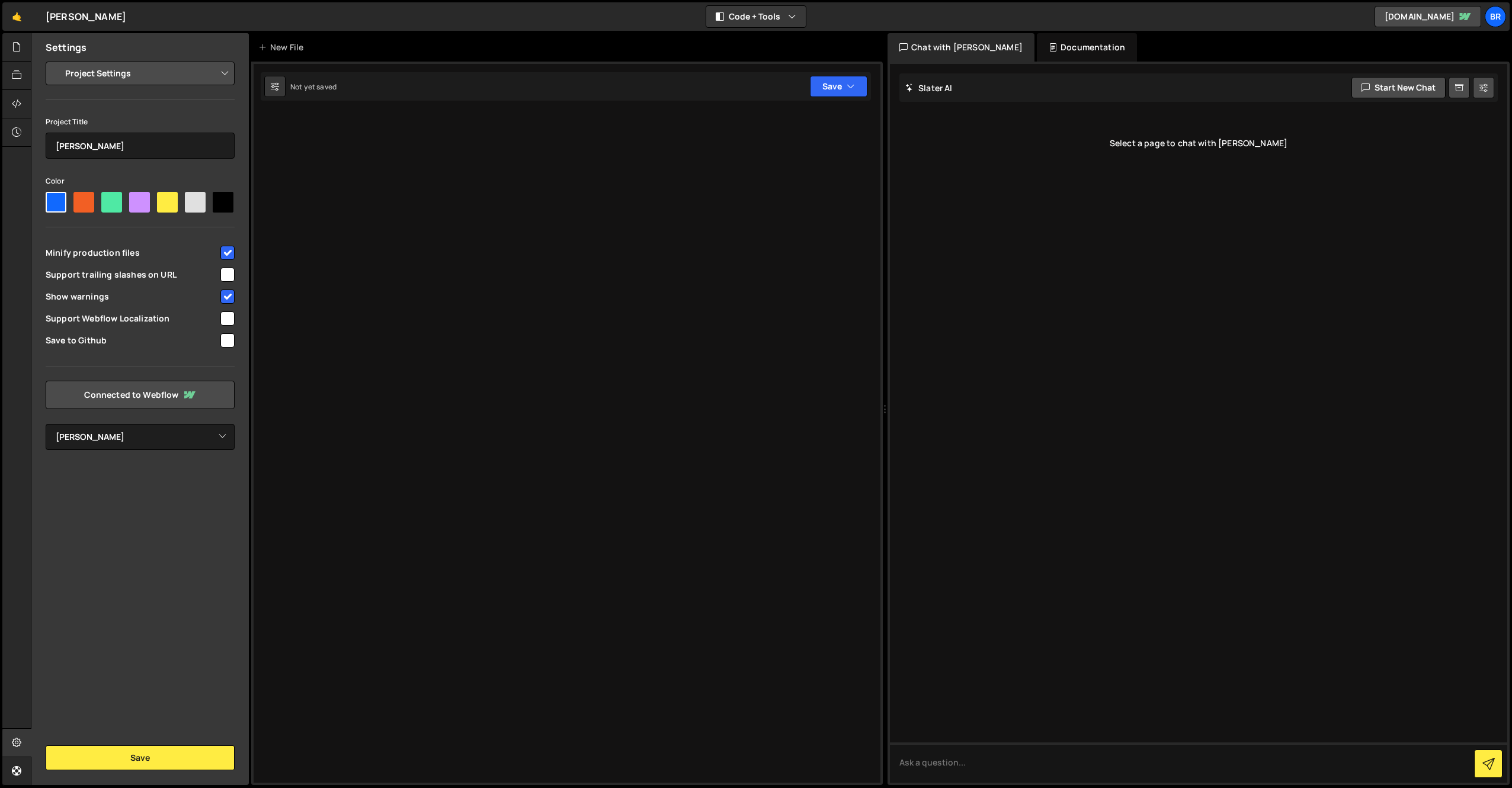
select select "6877a5fd9982c08c94c7e9da"
click at [16, 56] on div at bounding box center [17, 47] width 29 height 28
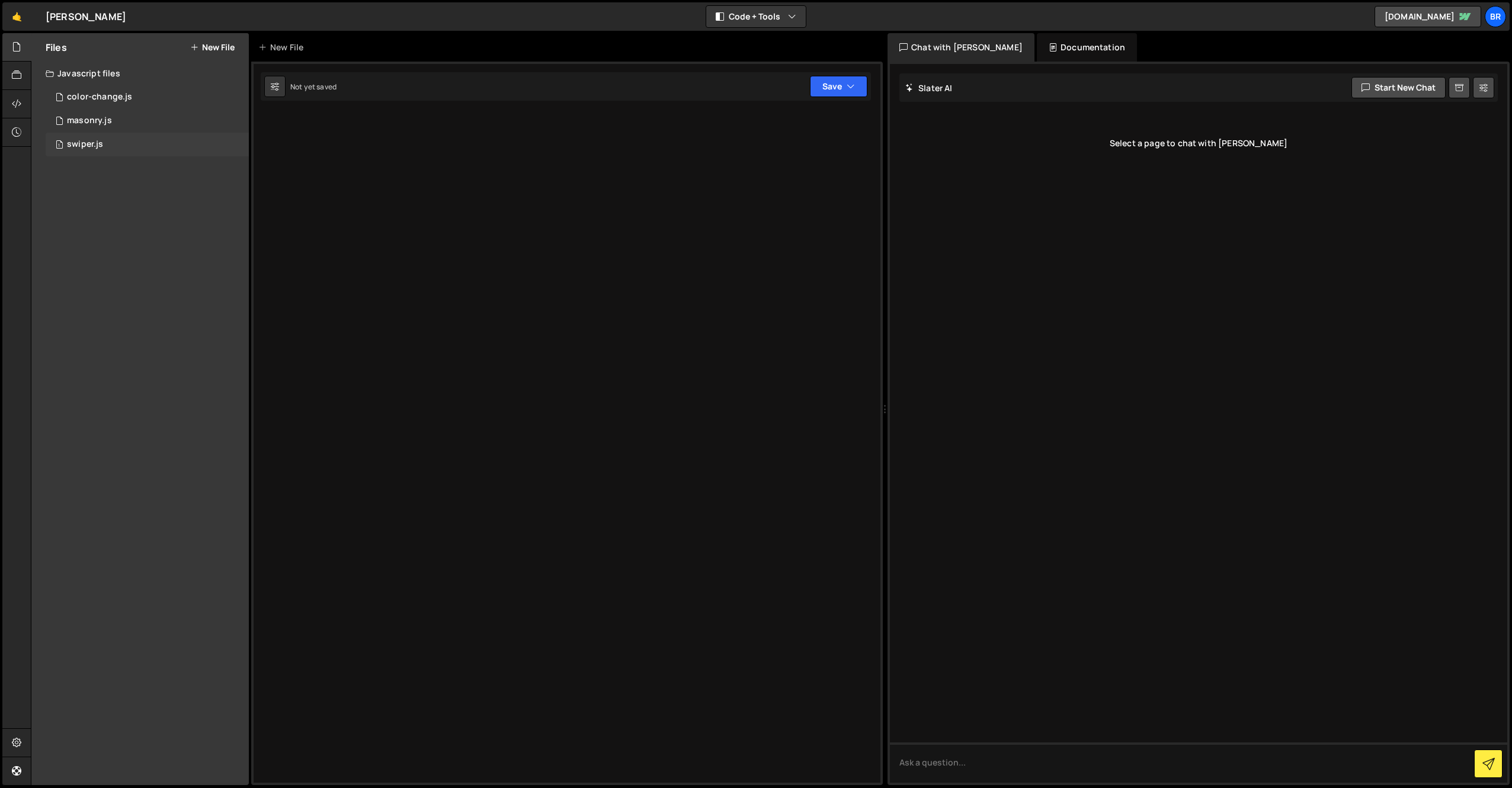
click at [84, 143] on div "swiper.js" at bounding box center [84, 144] width 36 height 10
click at [110, 119] on div "2 masonry.js 0" at bounding box center [147, 121] width 203 height 24
click at [123, 98] on div "color-change.js" at bounding box center [99, 97] width 65 height 10
click at [12, 69] on icon at bounding box center [16, 75] width 9 height 13
click at [12, 101] on div at bounding box center [17, 104] width 29 height 28
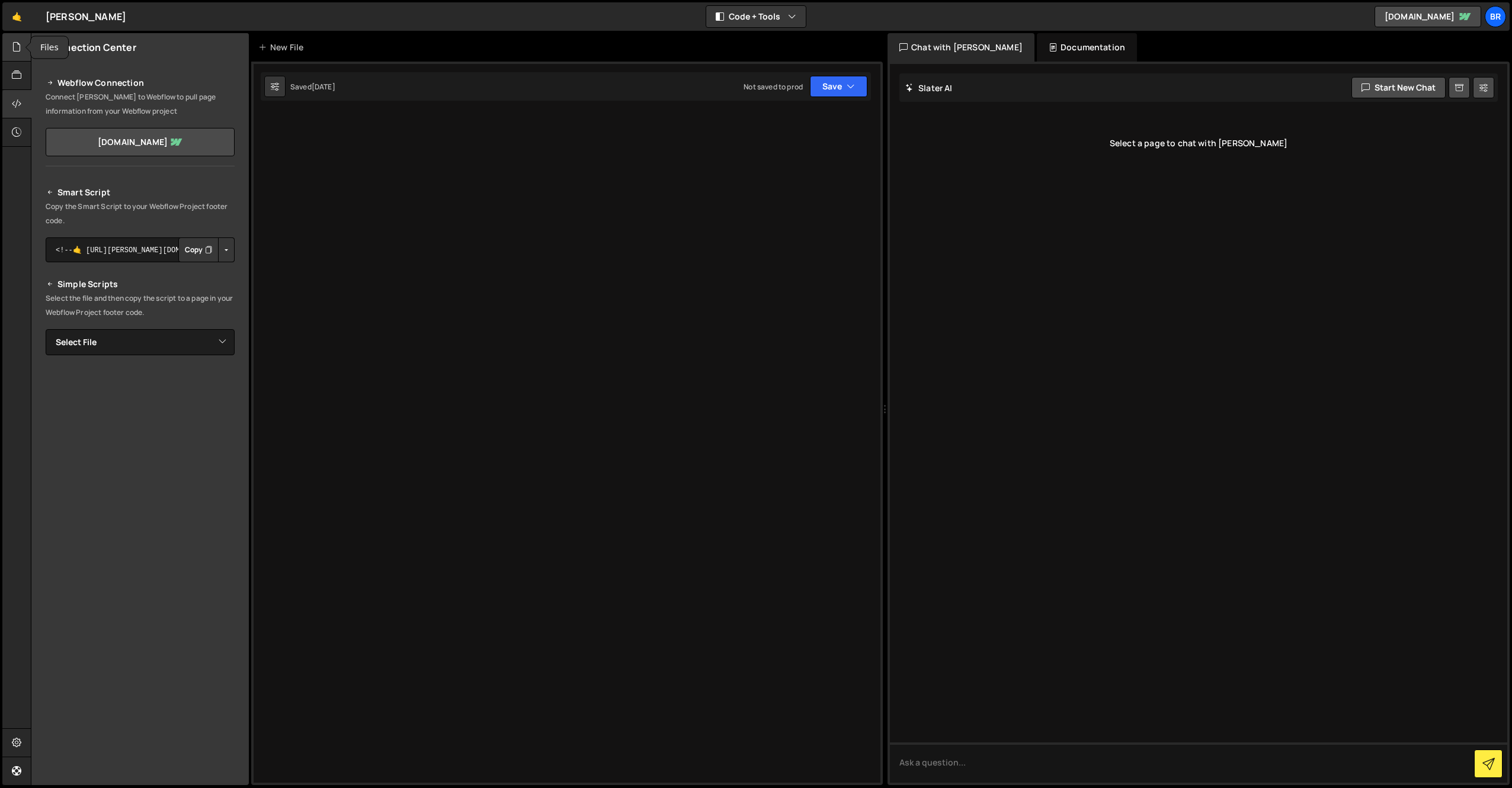
click at [25, 54] on div at bounding box center [17, 47] width 29 height 28
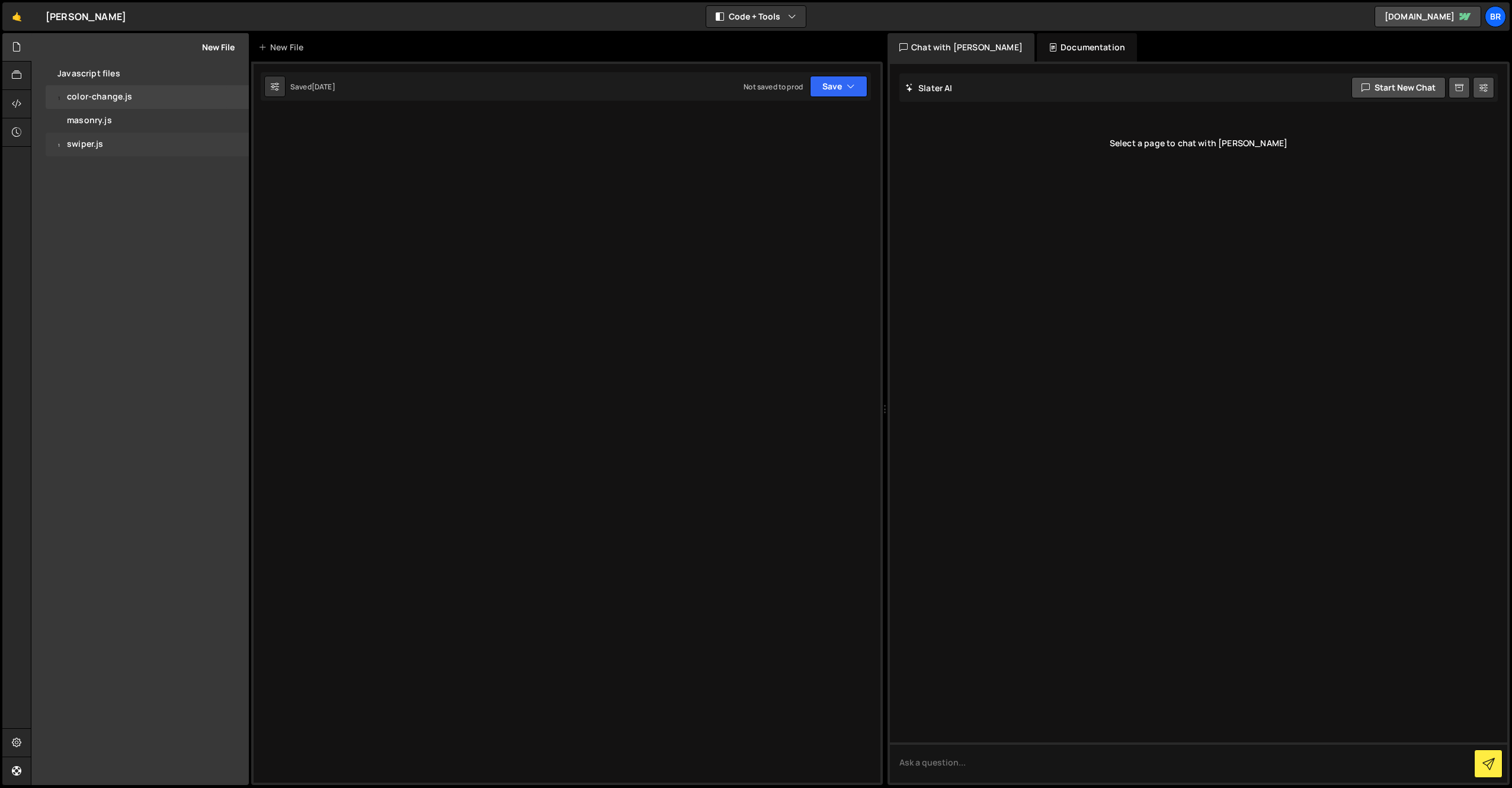
click at [82, 144] on div "swiper.js" at bounding box center [84, 144] width 36 height 10
click at [234, 149] on icon at bounding box center [237, 144] width 8 height 11
type input "swiper"
radio input "true"
click at [266, 166] on button "Edit File Settings" at bounding box center [309, 169] width 116 height 24
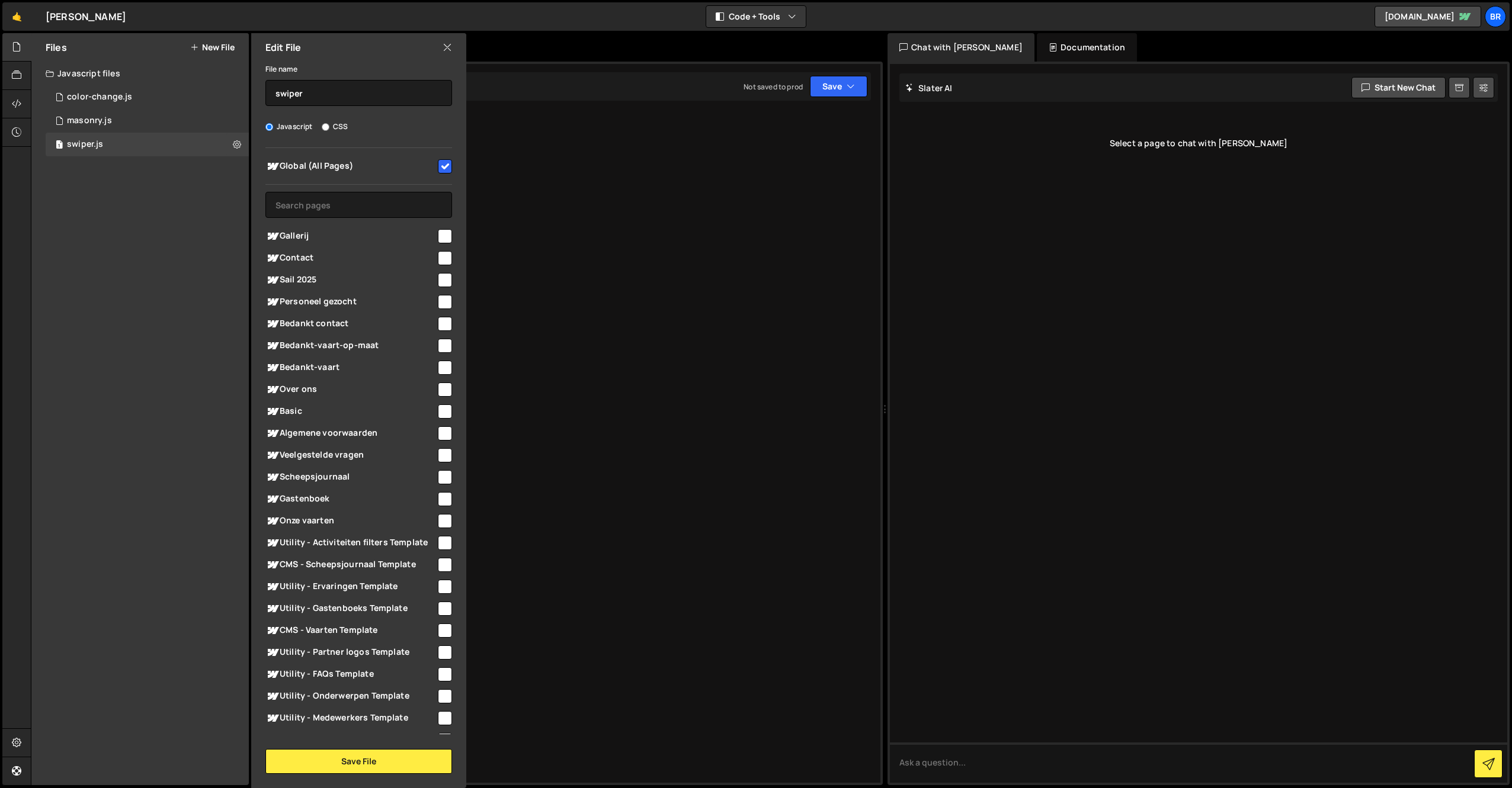
click at [445, 166] on input "checkbox" at bounding box center [445, 167] width 14 height 14
checkbox input "false"
click at [377, 765] on button "Save File" at bounding box center [358, 761] width 186 height 25
click at [357, 758] on button "Save File" at bounding box center [358, 761] width 186 height 25
click at [350, 761] on button "Save File" at bounding box center [358, 761] width 186 height 25
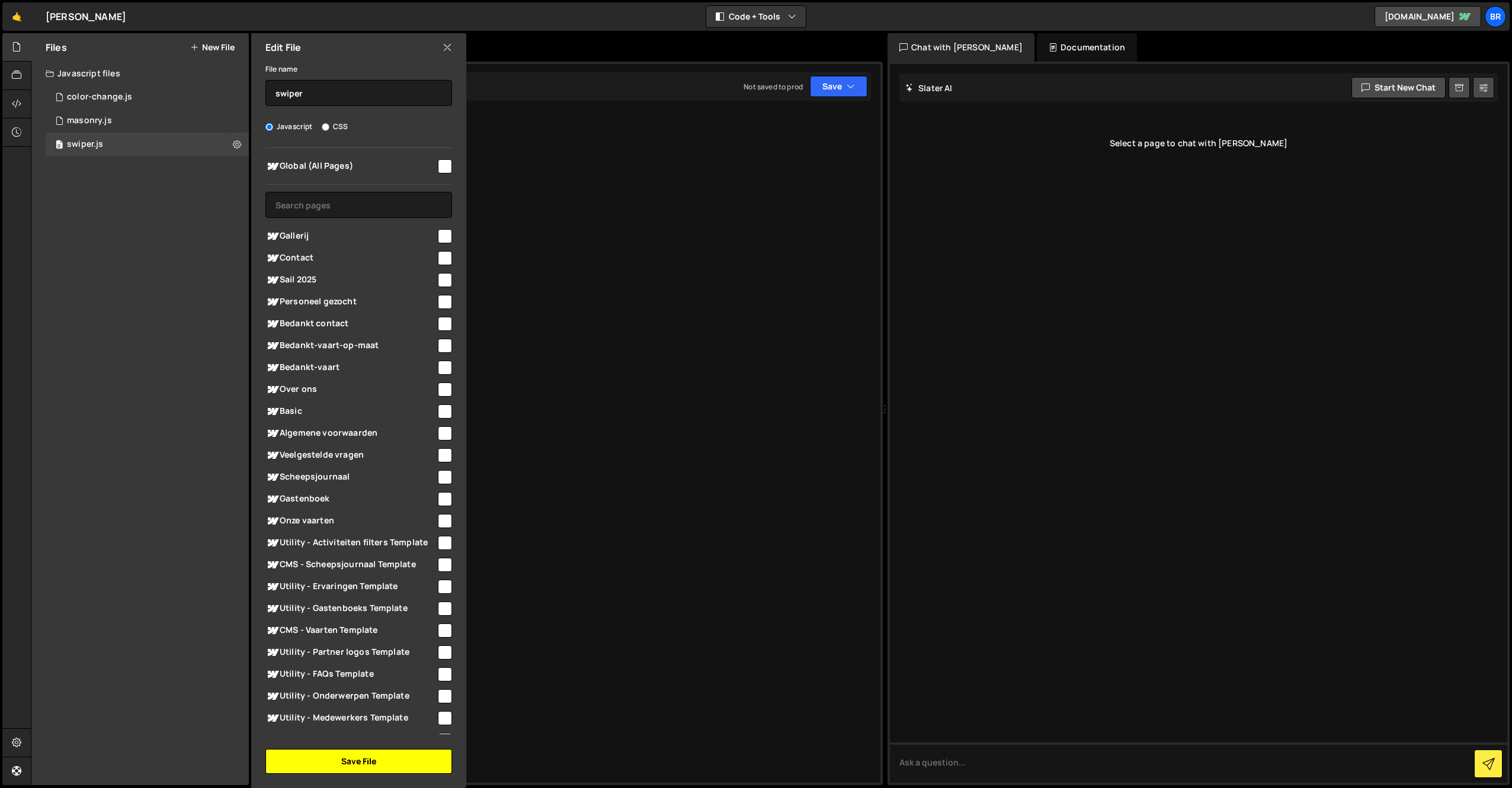
click at [350, 761] on button "Save File" at bounding box center [358, 761] width 186 height 25
click at [319, 765] on button "Save File" at bounding box center [358, 761] width 186 height 25
click at [139, 426] on div "Files New File Javascript files 1 color-change.js 0 2 masonry.js 0 0 swiper.js …" at bounding box center [140, 409] width 218 height 752
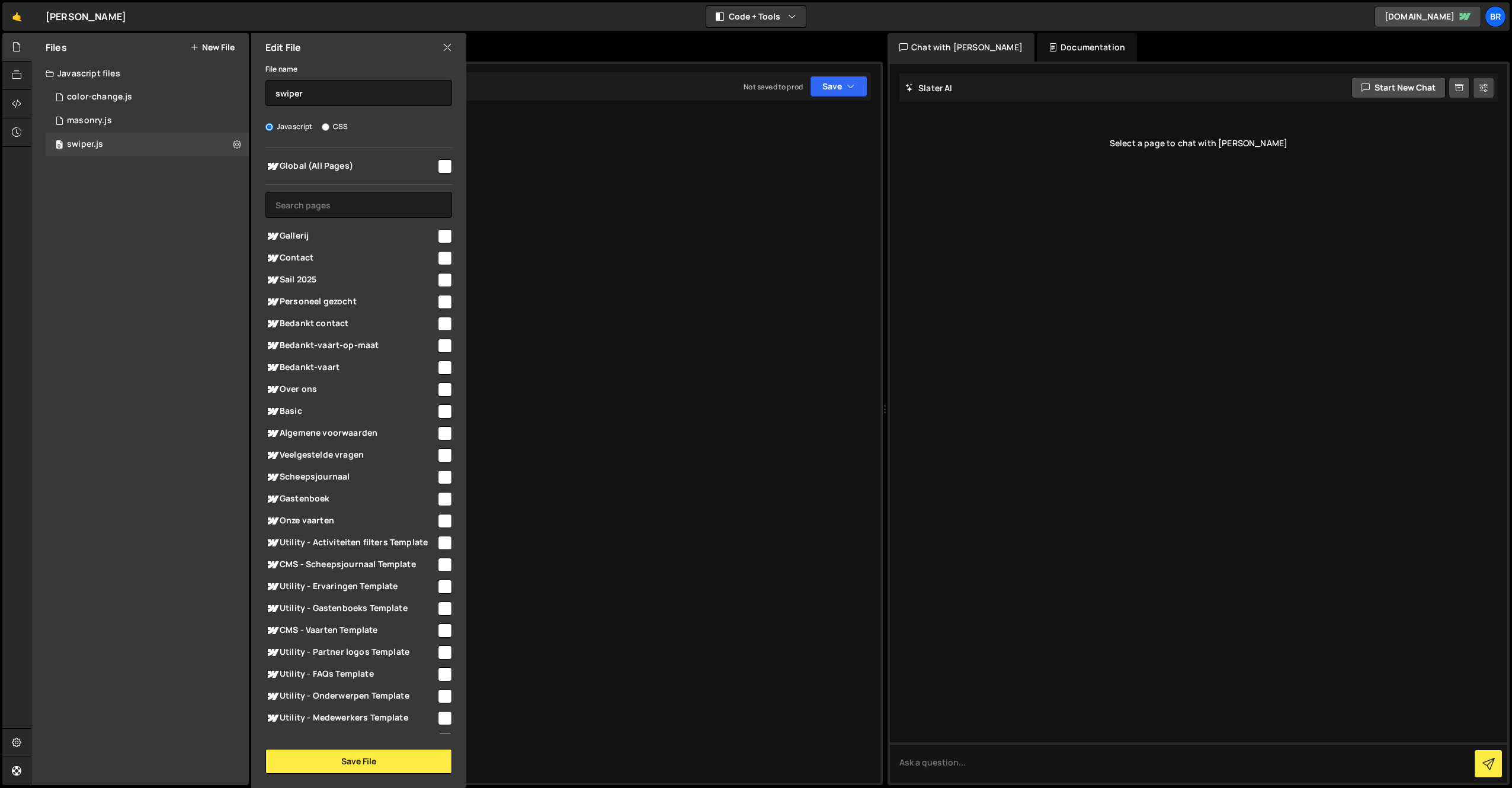
click at [446, 52] on icon at bounding box center [447, 48] width 9 height 13
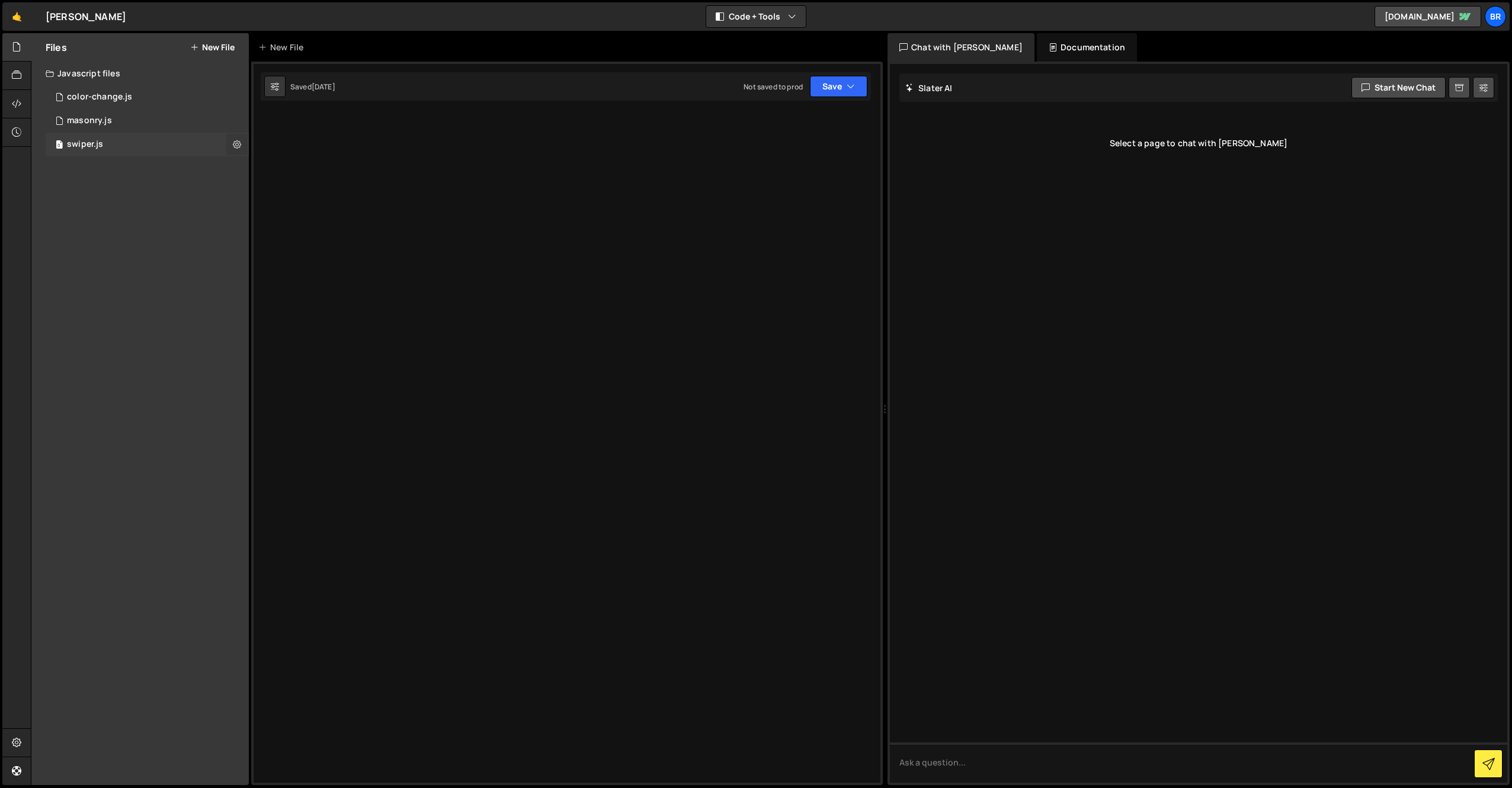
click at [237, 144] on icon at bounding box center [237, 144] width 8 height 11
type input "swiper"
radio input "true"
click at [292, 171] on button "Edit File Settings" at bounding box center [309, 169] width 116 height 24
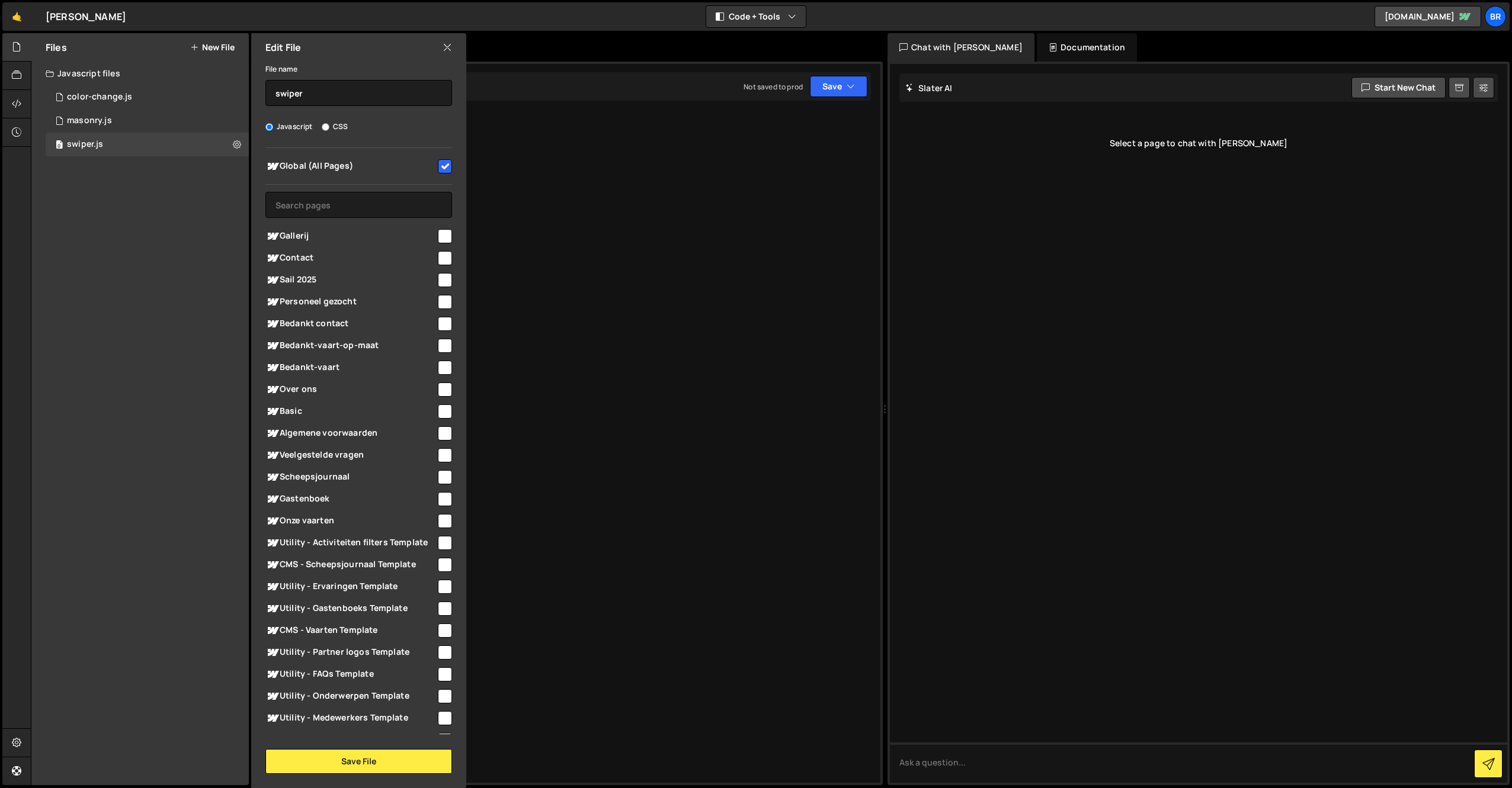
click at [445, 164] on input "checkbox" at bounding box center [445, 167] width 14 height 14
checkbox input "false"
click at [326, 127] on input "CSS" at bounding box center [326, 127] width 8 height 8
radio input "true"
click at [272, 129] on input "Javascript" at bounding box center [269, 127] width 8 height 8
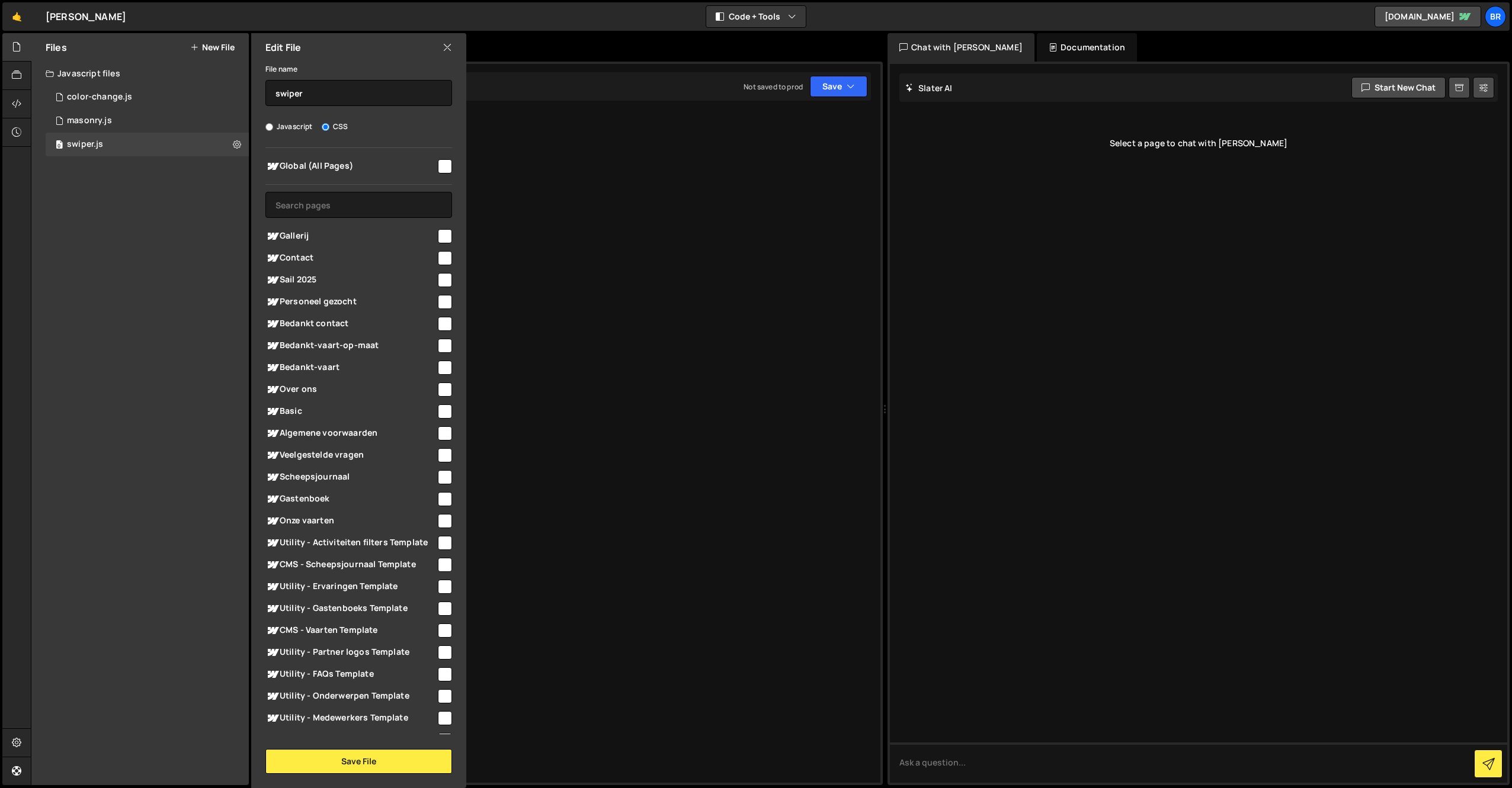
radio input "true"
click at [439, 166] on input "checkbox" at bounding box center [445, 167] width 14 height 14
checkbox input "true"
click at [368, 772] on button "Save File" at bounding box center [358, 761] width 186 height 25
click at [444, 678] on input "checkbox" at bounding box center [445, 674] width 14 height 14
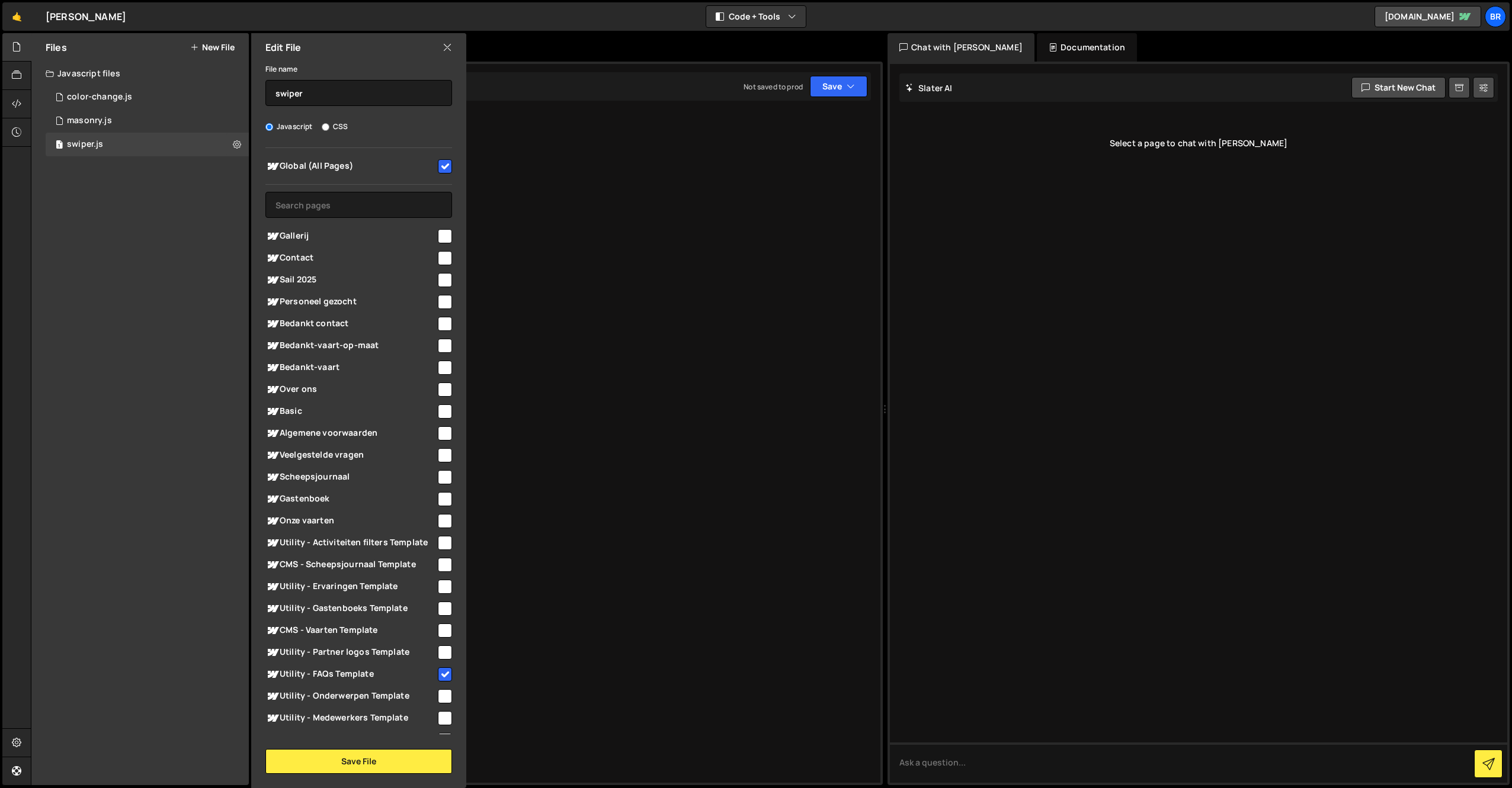
click at [397, 774] on div "Edit File File name swiper Javascript CSS Global (All Pages)" at bounding box center [358, 410] width 218 height 755
click at [401, 763] on button "Save File" at bounding box center [358, 761] width 186 height 25
click at [375, 762] on button "Save File" at bounding box center [358, 761] width 186 height 25
click at [442, 672] on input "checkbox" at bounding box center [445, 674] width 14 height 14
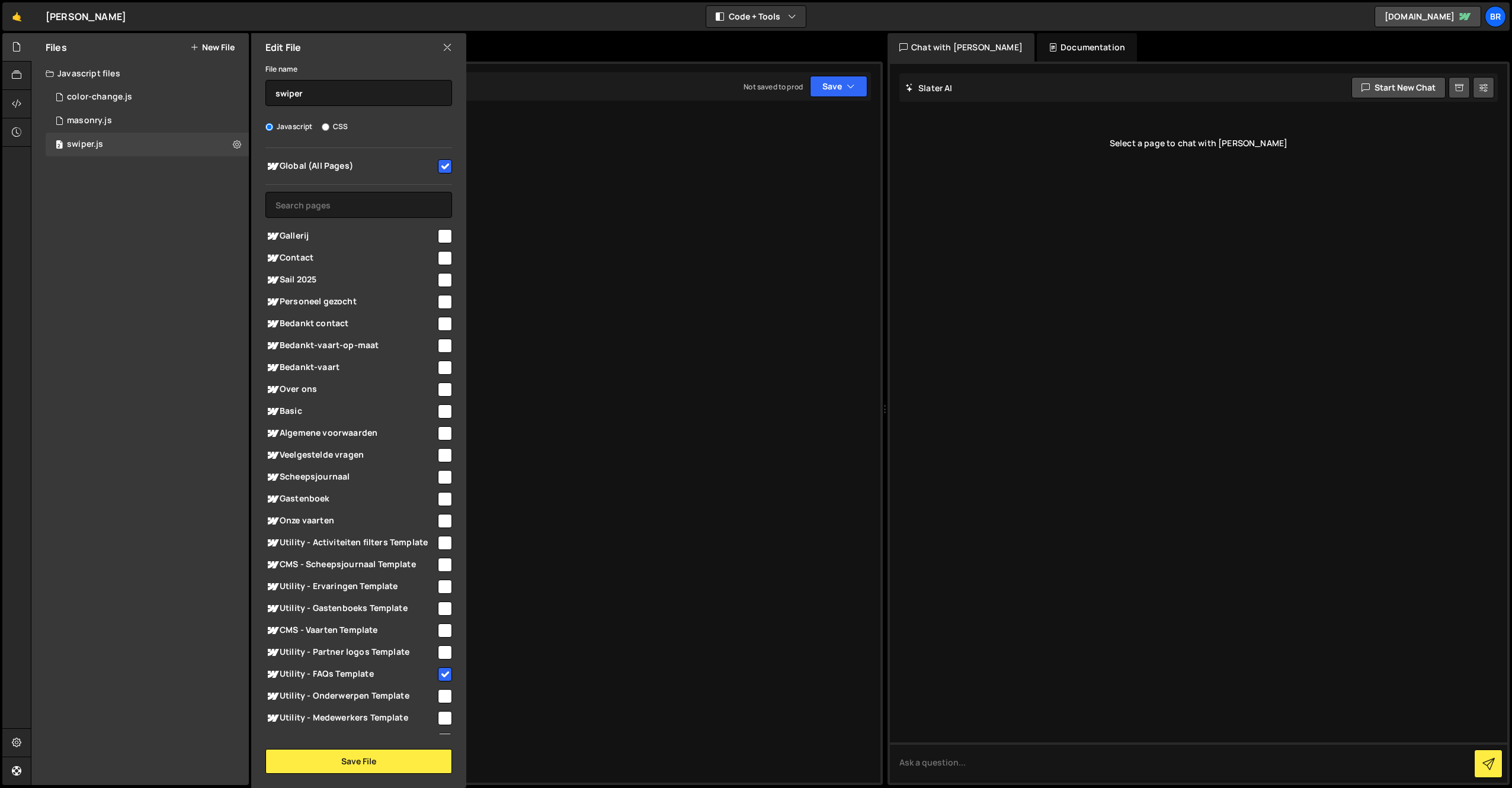
checkbox input "false"
click at [710, 213] on div at bounding box center [567, 423] width 631 height 723
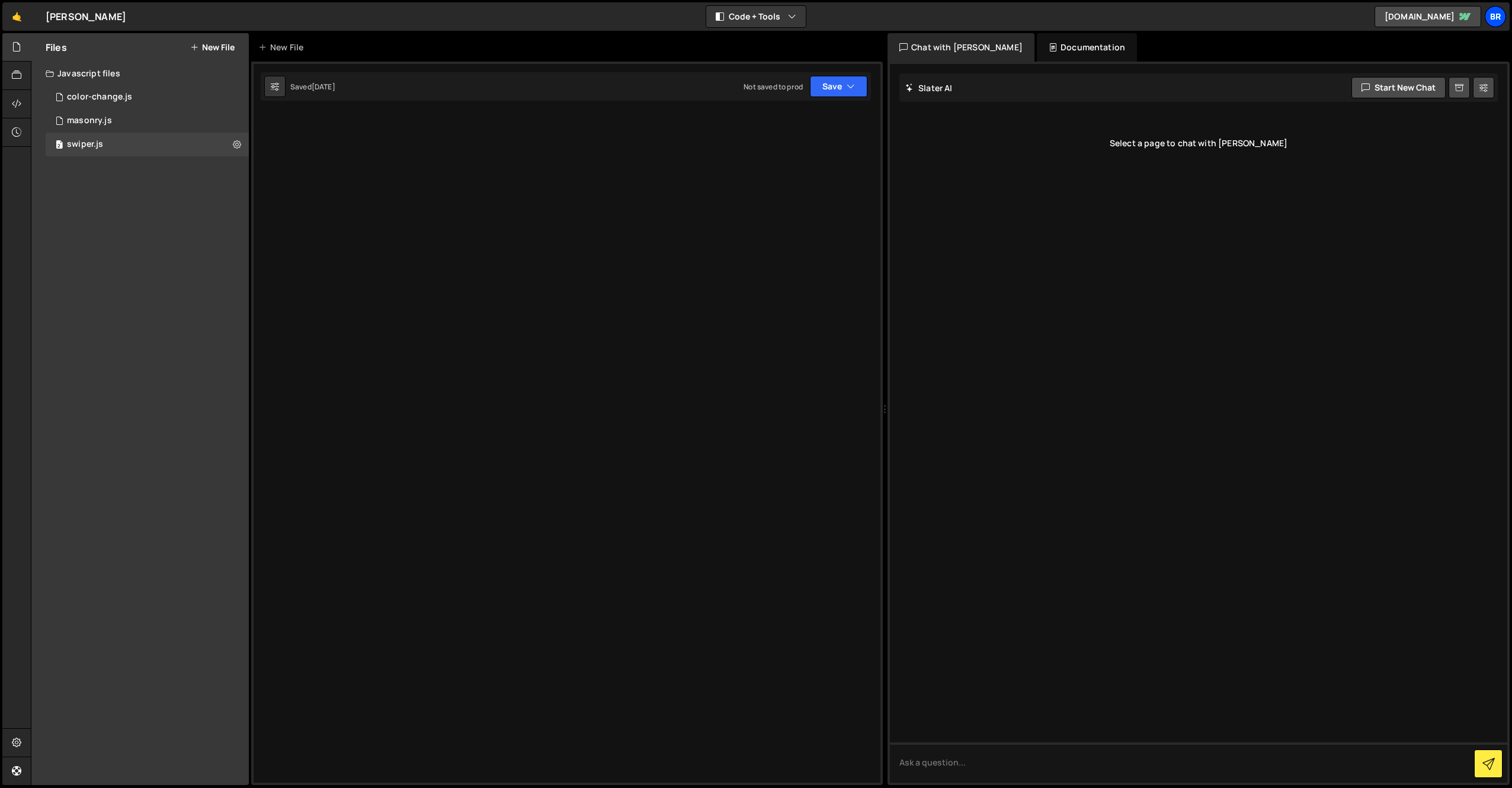
click at [1503, 18] on div "Br" at bounding box center [1495, 16] width 22 height 22
click at [1392, 48] on link "Projects" at bounding box center [1432, 46] width 147 height 21
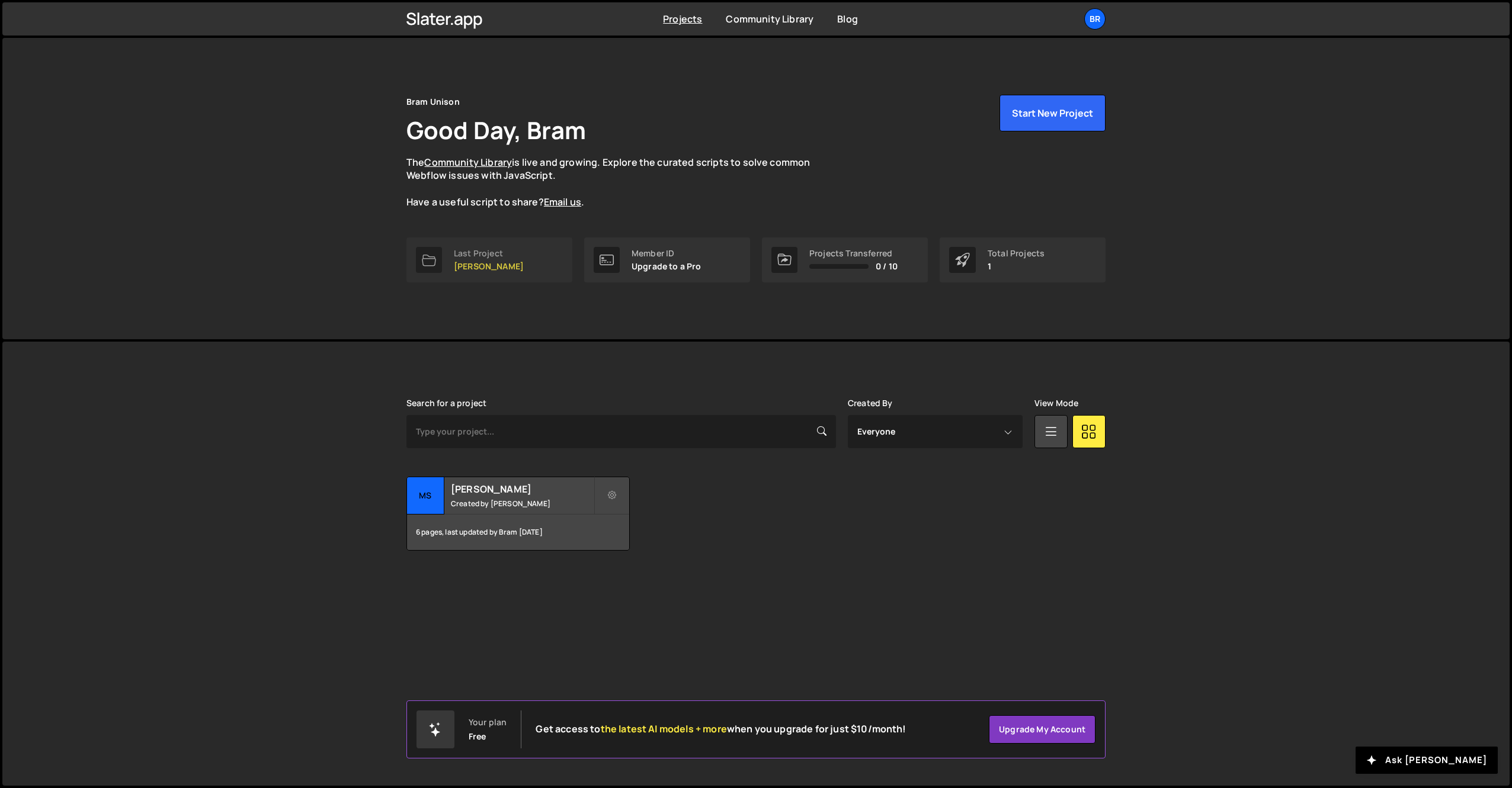
click at [469, 259] on div "Last Project MS de Jordaan" at bounding box center [488, 260] width 70 height 22
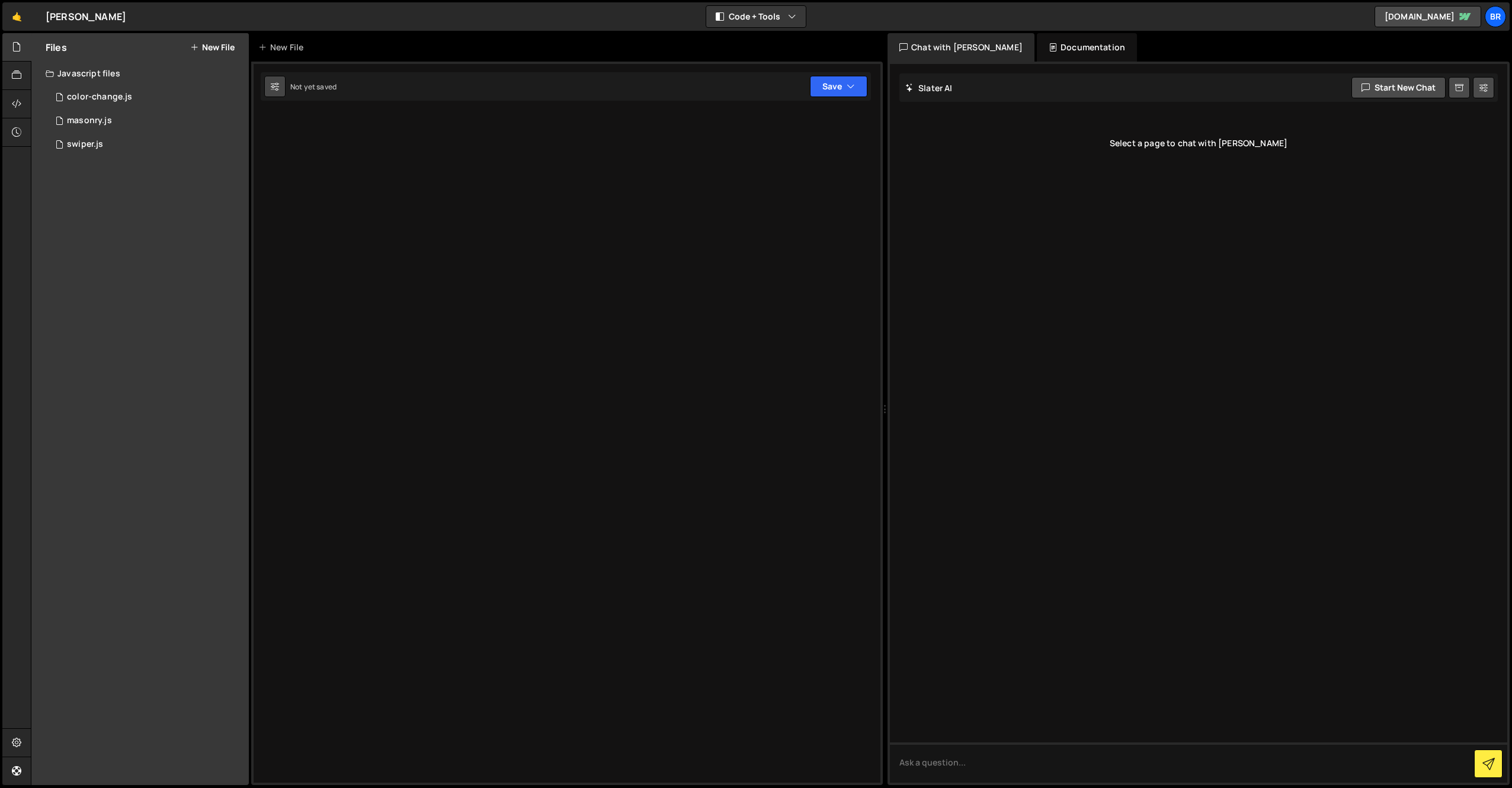
click at [271, 90] on icon at bounding box center [275, 86] width 8 height 12
select select "editor"
select select "ace/theme/monokai"
type input "14"
checkbox input "true"
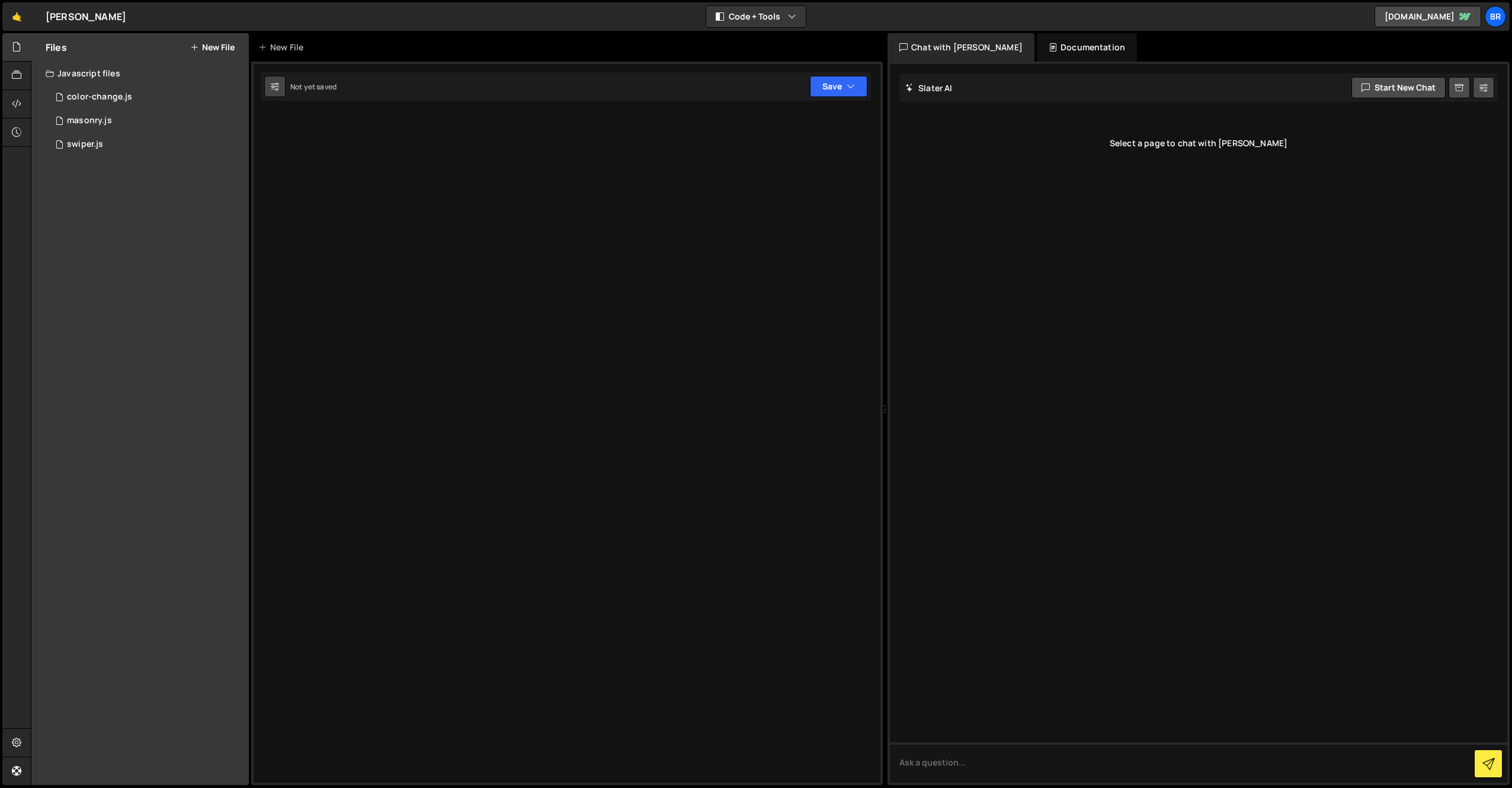
checkbox input "true"
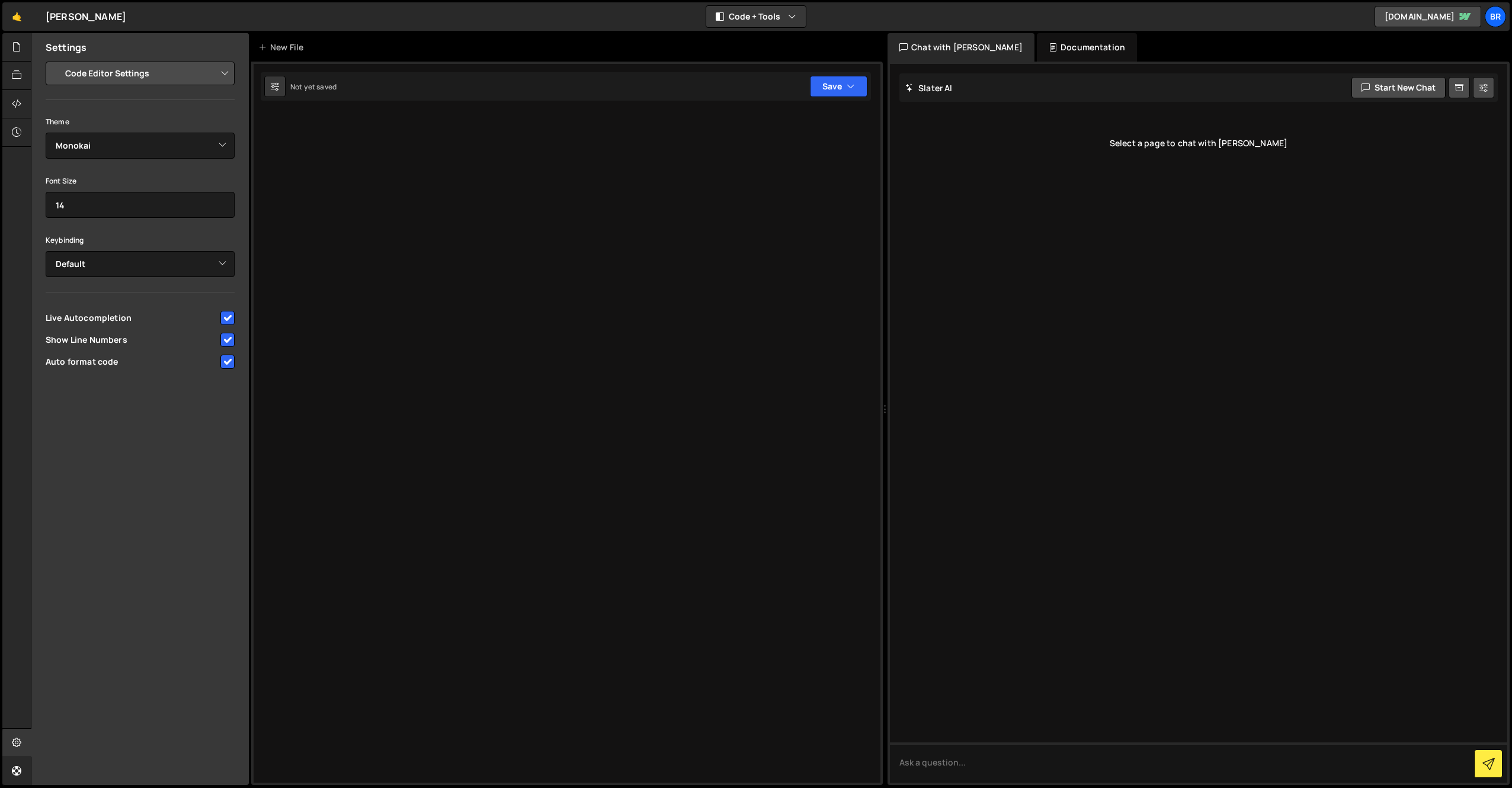
drag, startPoint x: 649, startPoint y: 172, endPoint x: 658, endPoint y: 167, distance: 10.3
click at [650, 172] on div at bounding box center [567, 423] width 631 height 723
click at [850, 82] on icon "button" at bounding box center [850, 86] width 8 height 12
click at [792, 124] on div "Not saved" at bounding box center [798, 129] width 123 height 14
click at [17, 48] on icon at bounding box center [16, 47] width 9 height 13
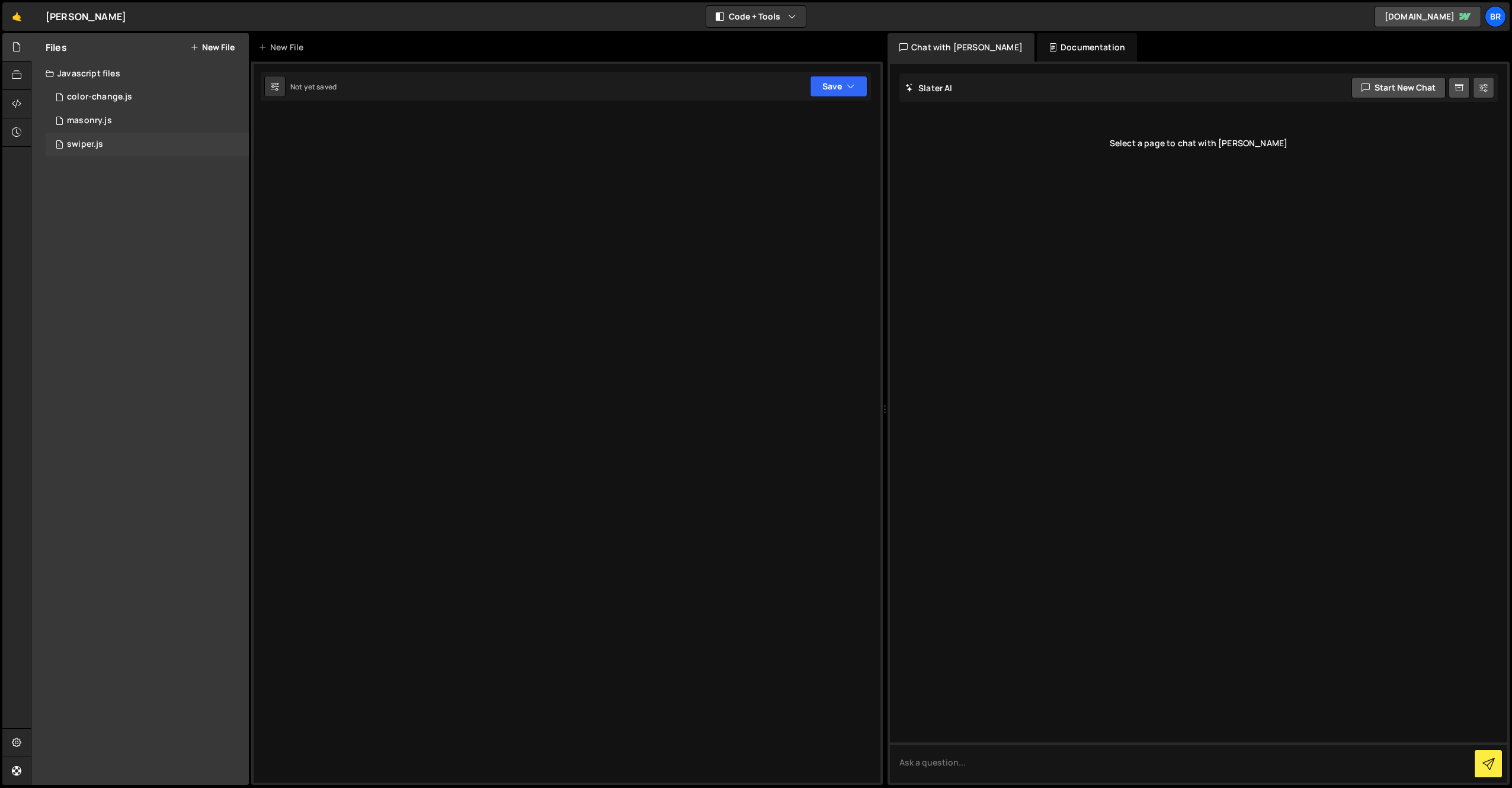
click at [92, 155] on div "1 swiper.js 0" at bounding box center [147, 144] width 203 height 24
click at [852, 85] on icon "button" at bounding box center [850, 86] width 8 height 12
click at [782, 122] on div "Saved [DATE]" at bounding box center [798, 129] width 123 height 14
